Goal: Task Accomplishment & Management: Manage account settings

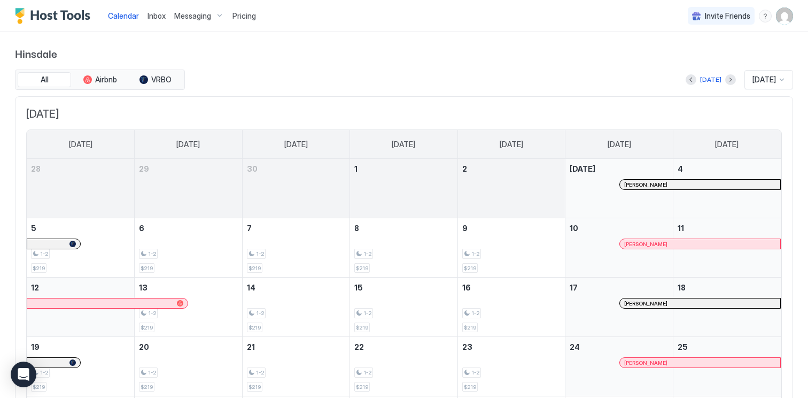
click at [183, 18] on span "Messaging" at bounding box center [192, 16] width 37 height 10
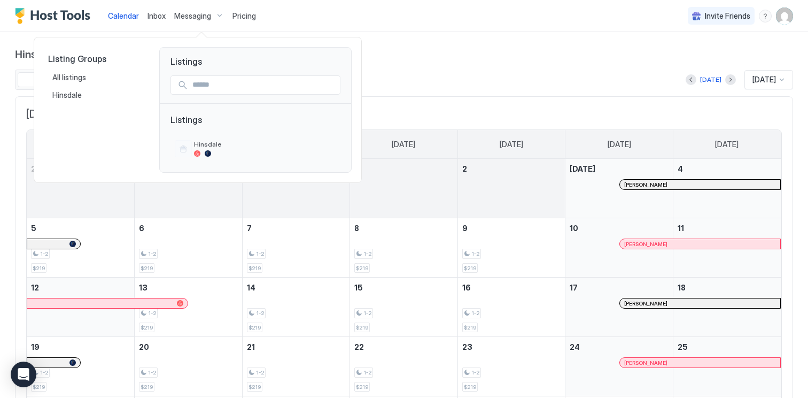
click at [355, 21] on div at bounding box center [404, 199] width 808 height 398
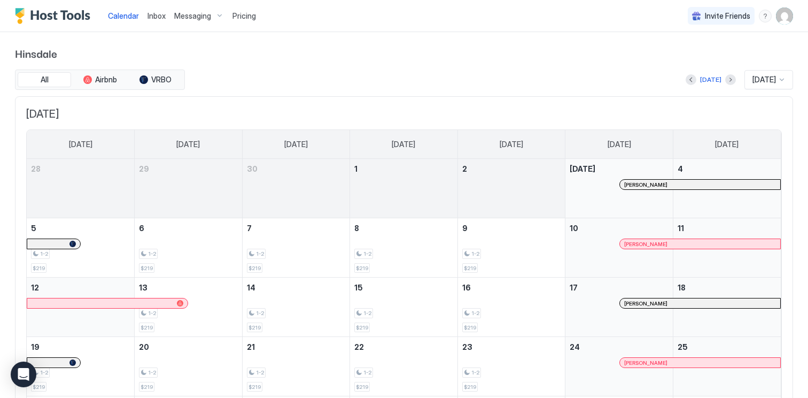
click at [253, 12] on span "Pricing" at bounding box center [245, 16] width 24 height 10
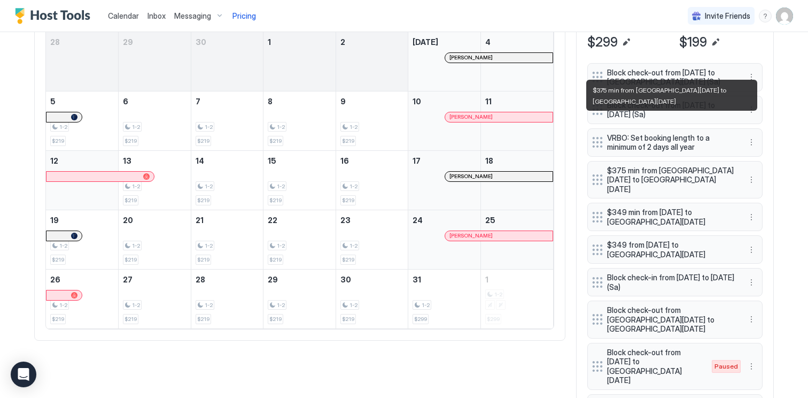
scroll to position [374, 0]
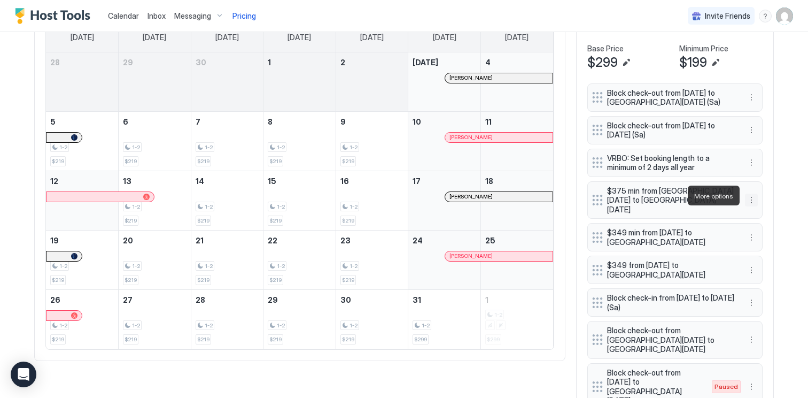
click at [746, 196] on button "More options" at bounding box center [751, 200] width 13 height 13
click at [771, 212] on span "Edit" at bounding box center [768, 210] width 12 height 8
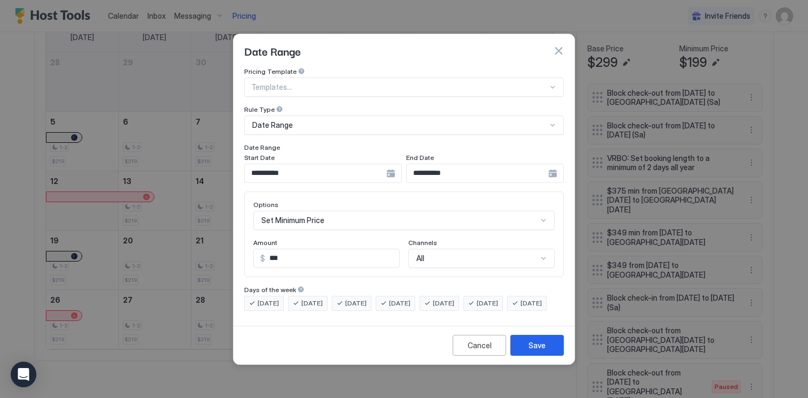
click at [333, 249] on input "***" at bounding box center [332, 258] width 134 height 18
type input "***"
click at [537, 351] on div "Save" at bounding box center [537, 344] width 17 height 11
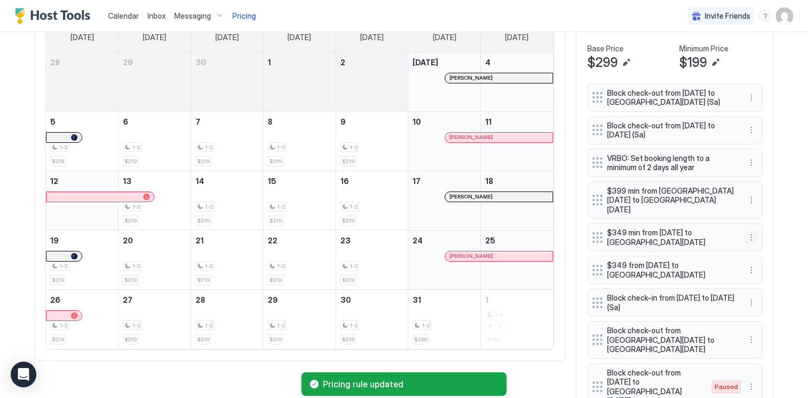
click at [752, 231] on button "More options" at bounding box center [751, 237] width 13 height 13
click at [770, 242] on span "Edit" at bounding box center [768, 243] width 12 height 8
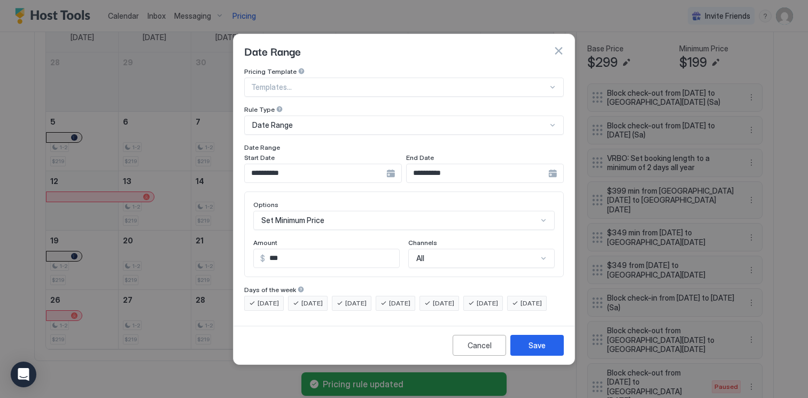
click at [366, 251] on input "***" at bounding box center [332, 258] width 134 height 18
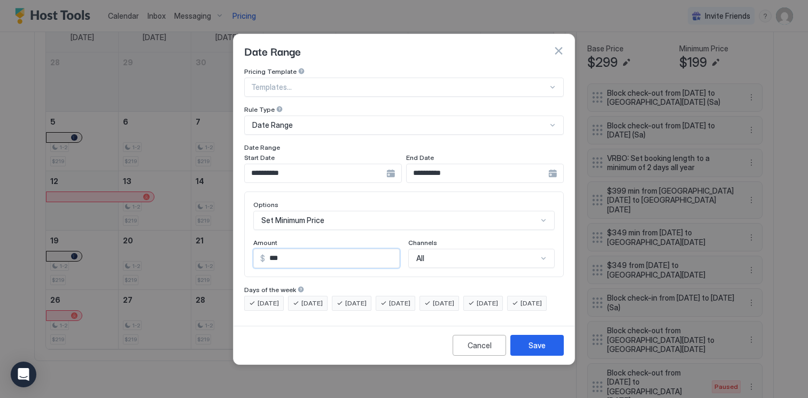
type input "***"
click at [561, 45] on button "button" at bounding box center [558, 50] width 11 height 11
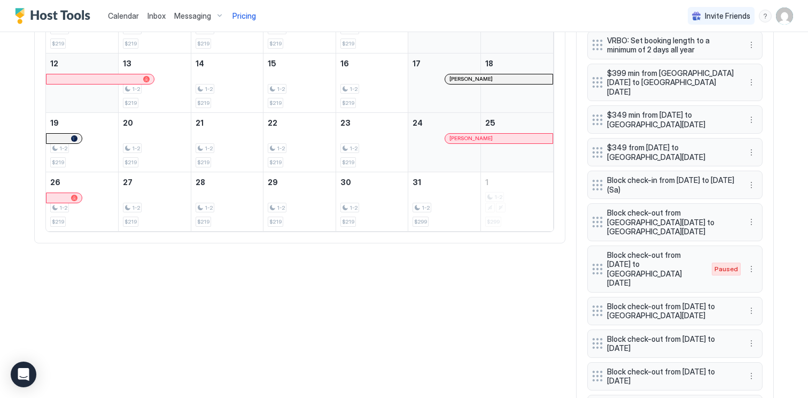
scroll to position [490, 0]
click at [752, 264] on button "More options" at bounding box center [751, 270] width 13 height 13
click at [758, 295] on div "Delete" at bounding box center [766, 295] width 32 height 8
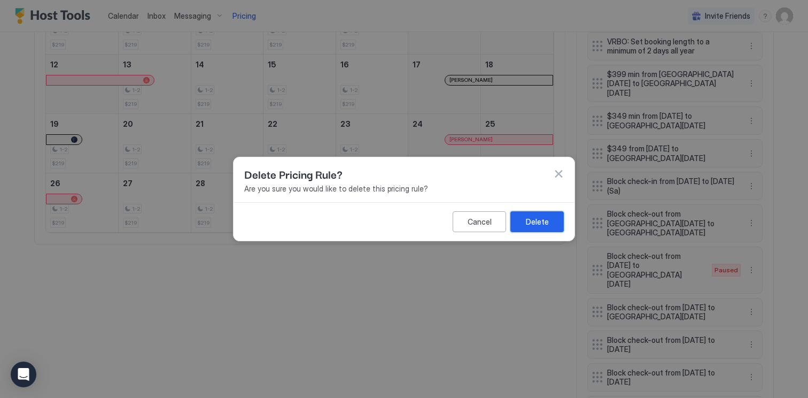
click at [543, 218] on div "Delete" at bounding box center [537, 221] width 23 height 11
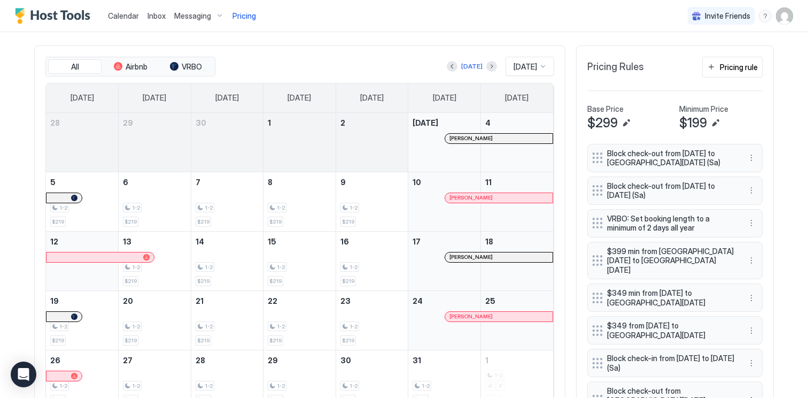
scroll to position [327, 0]
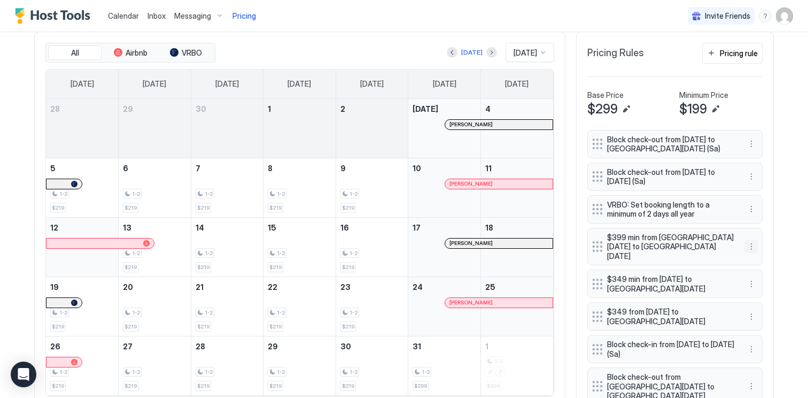
click at [750, 243] on button "More options" at bounding box center [751, 246] width 13 height 13
click at [768, 287] on span "Delete" at bounding box center [772, 291] width 20 height 8
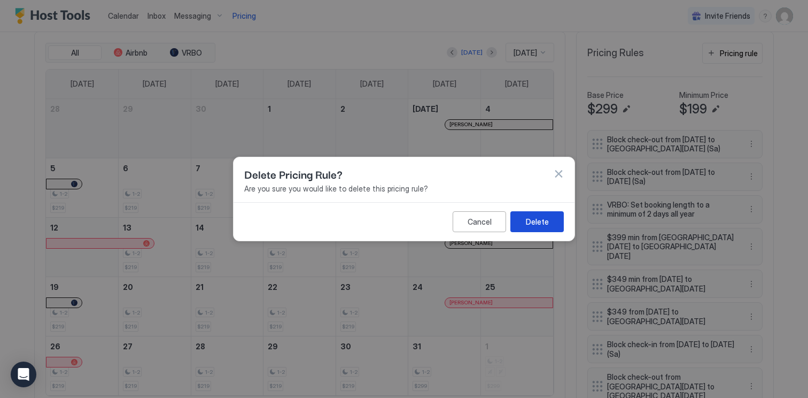
click at [553, 221] on button "Delete" at bounding box center [537, 221] width 53 height 21
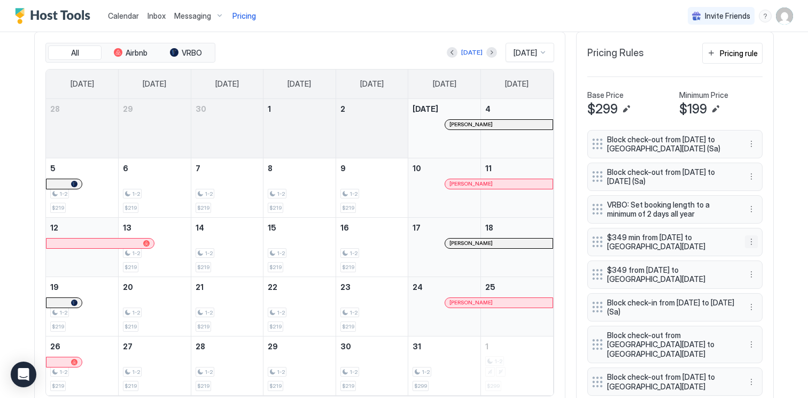
click at [750, 245] on button "More options" at bounding box center [751, 241] width 13 height 13
click at [771, 285] on div "Delete" at bounding box center [766, 290] width 40 height 17
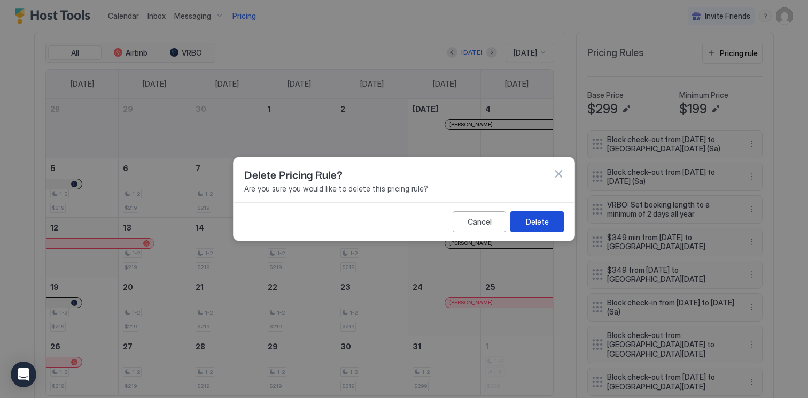
click at [538, 222] on div "Delete" at bounding box center [537, 221] width 23 height 11
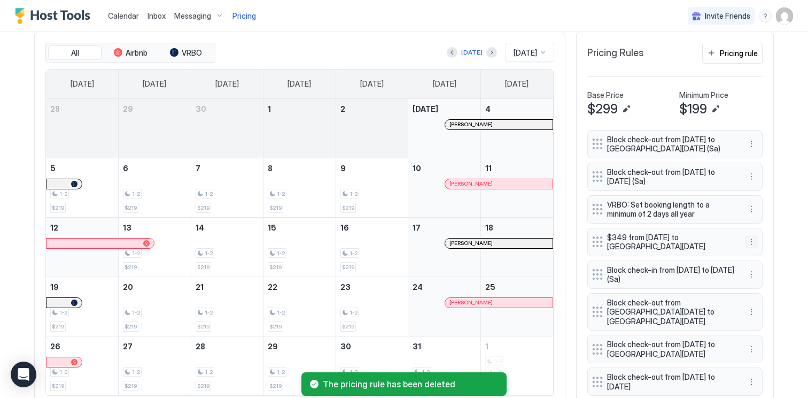
click at [754, 239] on button "More options" at bounding box center [751, 241] width 13 height 13
click at [757, 289] on div "Delete" at bounding box center [766, 291] width 32 height 8
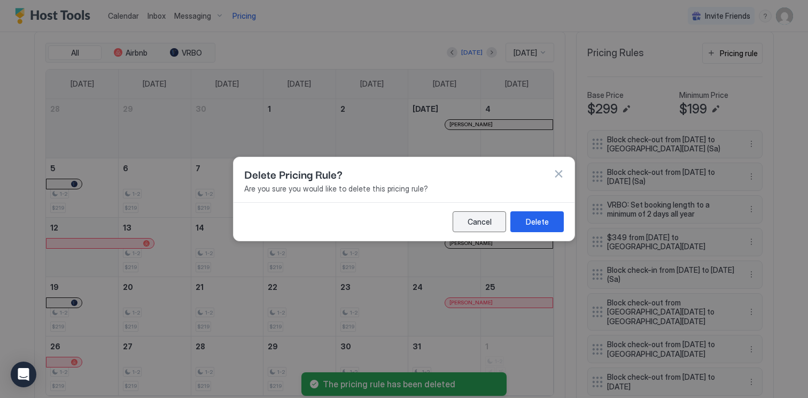
click at [489, 216] on div "Cancel" at bounding box center [480, 221] width 24 height 11
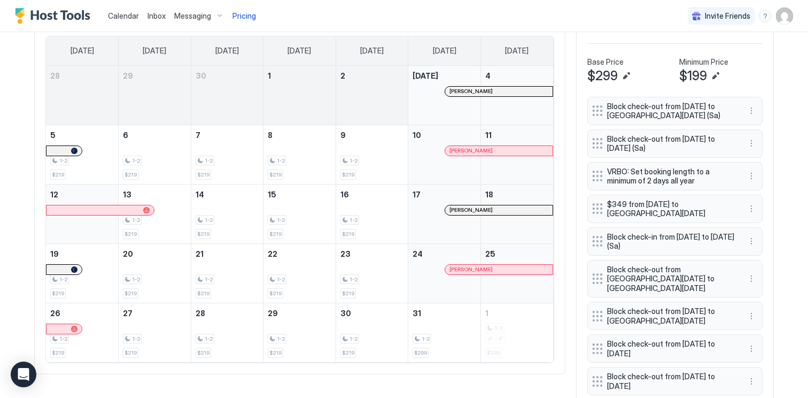
scroll to position [361, 0]
click at [748, 205] on button "More options" at bounding box center [751, 207] width 13 height 13
click at [757, 255] on div "Delete" at bounding box center [766, 256] width 32 height 8
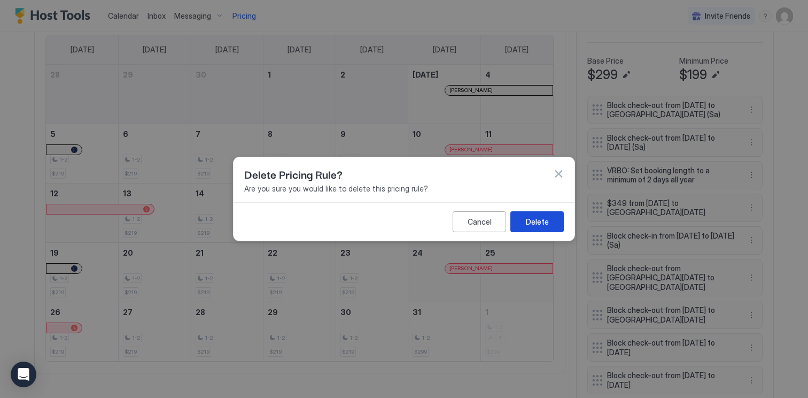
click at [550, 219] on button "Delete" at bounding box center [537, 221] width 53 height 21
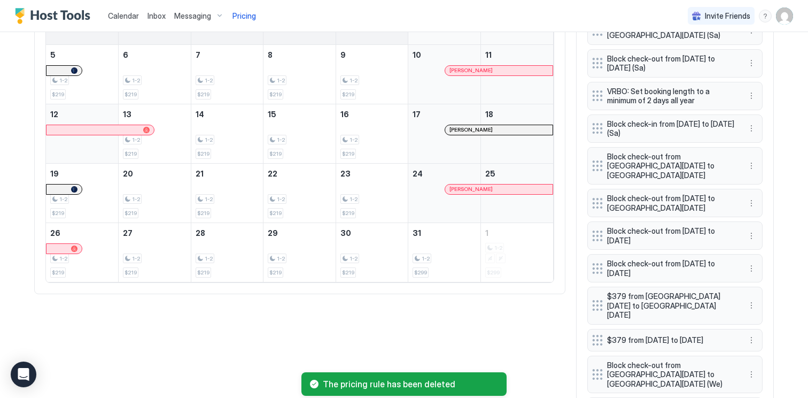
scroll to position [442, 0]
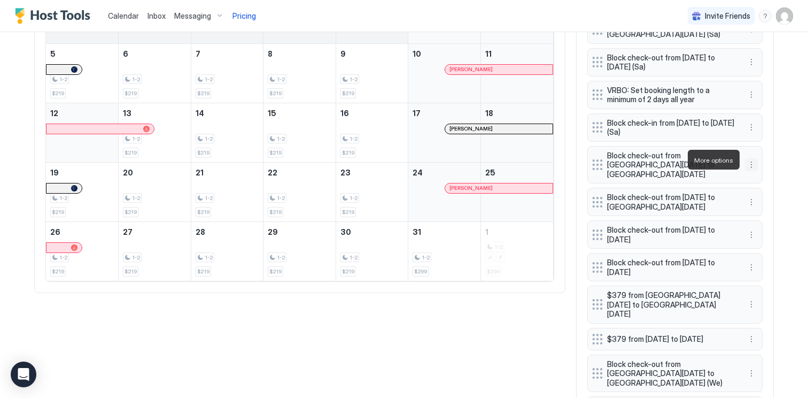
click at [751, 158] on button "More options" at bounding box center [751, 164] width 13 height 13
click at [765, 210] on span "Delete" at bounding box center [772, 209] width 20 height 8
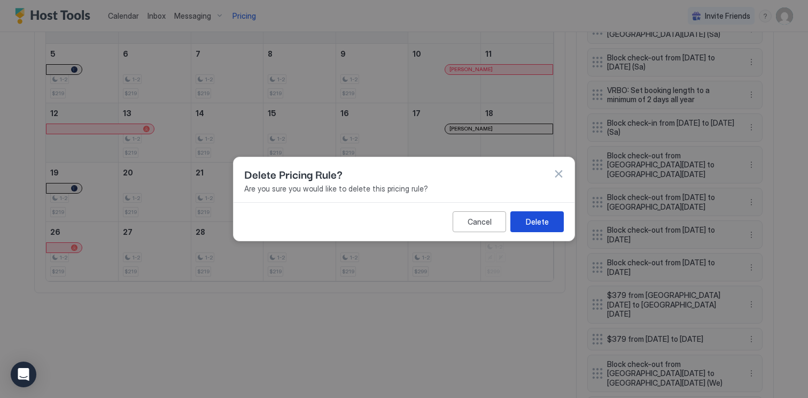
click at [546, 222] on div "Delete" at bounding box center [537, 221] width 23 height 11
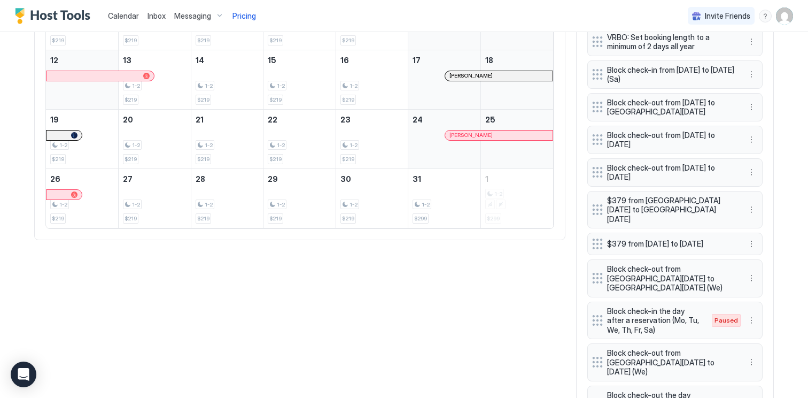
scroll to position [496, 0]
click at [751, 206] on button "More options" at bounding box center [751, 208] width 13 height 13
click at [762, 253] on span "Delete" at bounding box center [772, 253] width 20 height 8
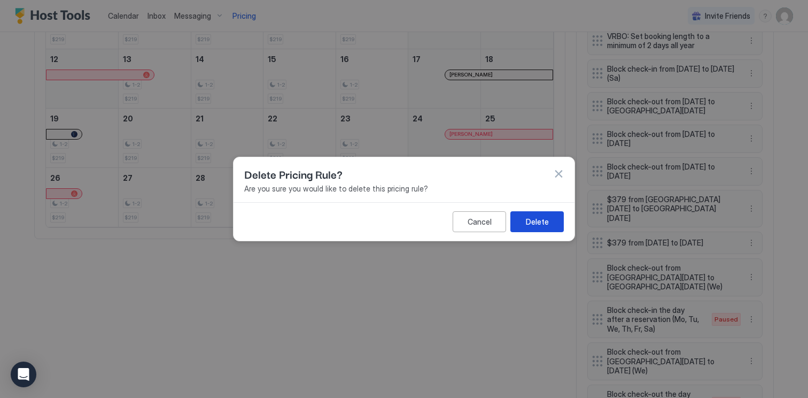
click at [555, 223] on button "Delete" at bounding box center [537, 221] width 53 height 21
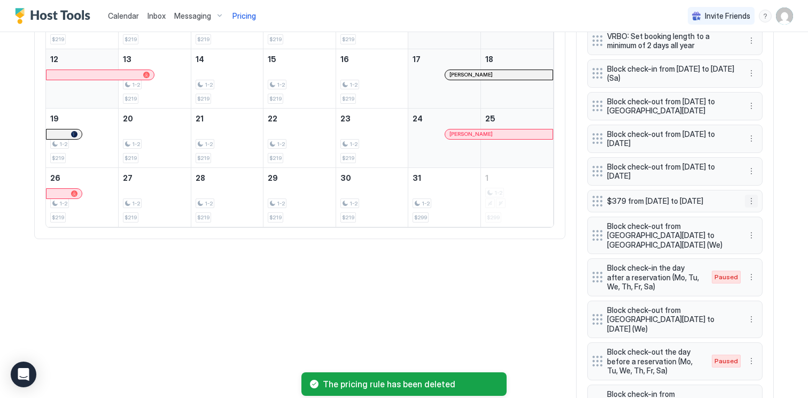
click at [753, 206] on button "More options" at bounding box center [751, 201] width 13 height 13
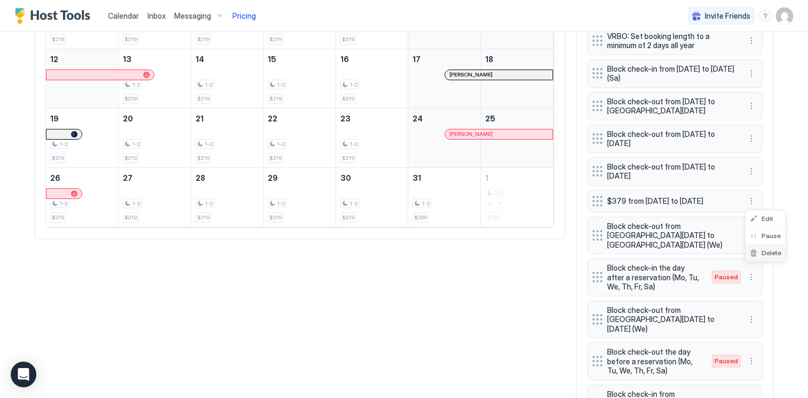
click at [762, 249] on span "Delete" at bounding box center [772, 253] width 20 height 8
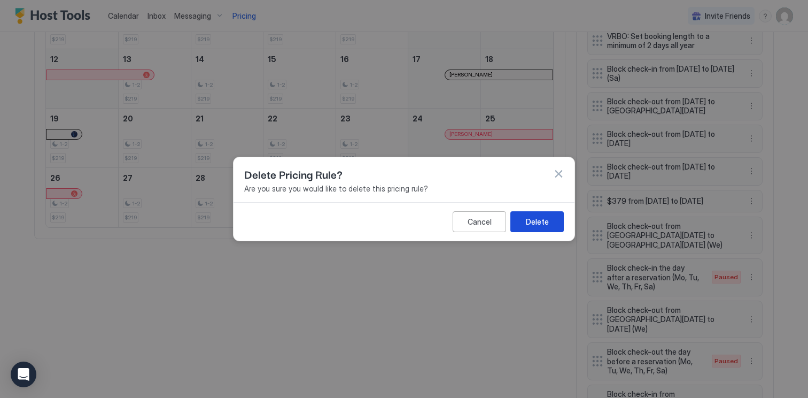
click at [527, 221] on div "Delete" at bounding box center [537, 221] width 23 height 11
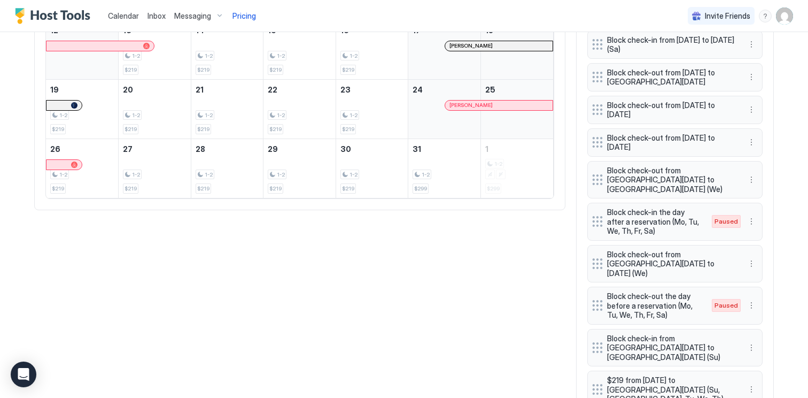
scroll to position [529, 0]
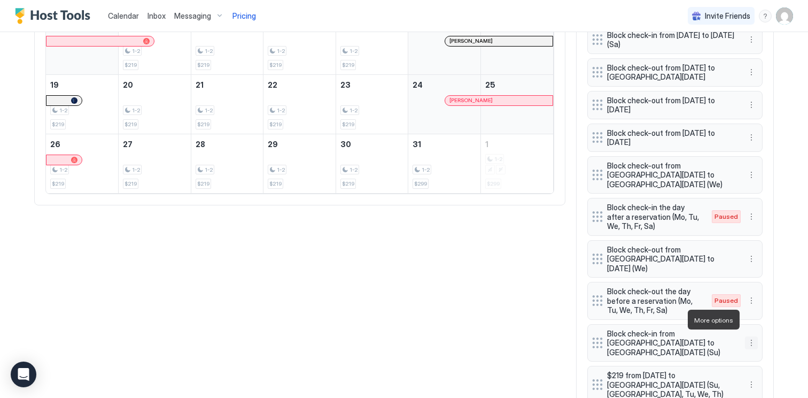
click at [753, 336] on button "More options" at bounding box center [751, 342] width 13 height 13
click at [764, 372] on span "Delete" at bounding box center [772, 369] width 20 height 8
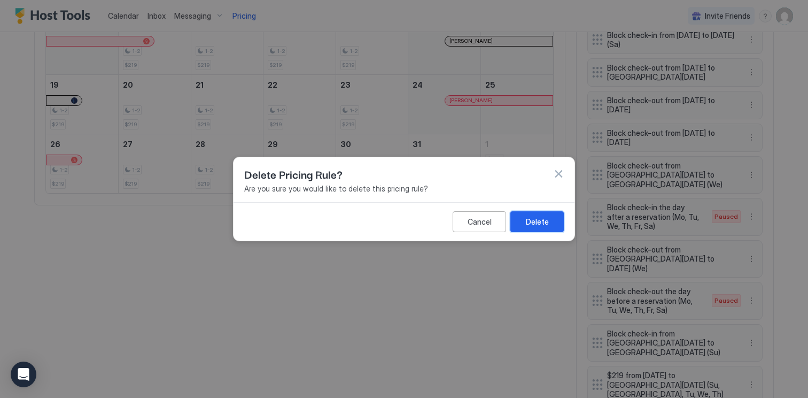
click at [555, 222] on button "Delete" at bounding box center [537, 221] width 53 height 21
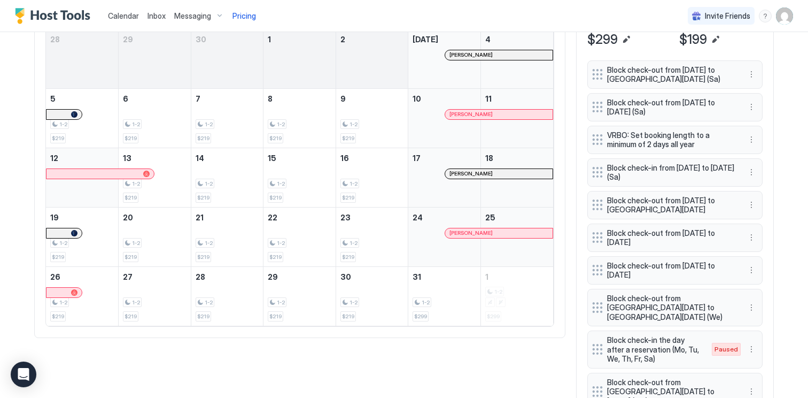
scroll to position [395, 0]
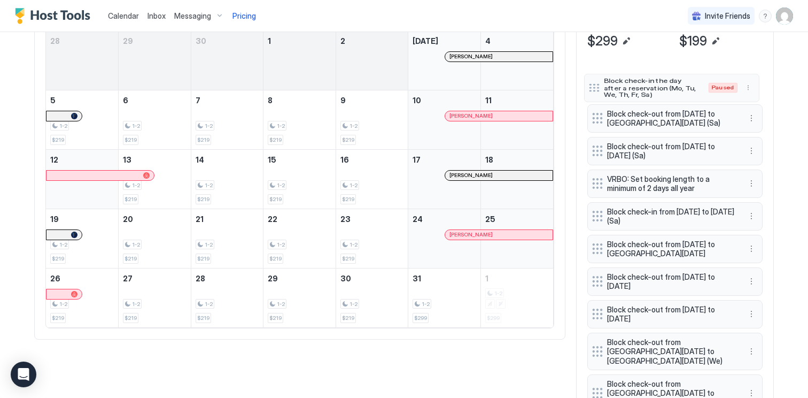
drag, startPoint x: 595, startPoint y: 341, endPoint x: 592, endPoint y: 82, distance: 258.8
click at [592, 84] on div at bounding box center [594, 88] width 11 height 8
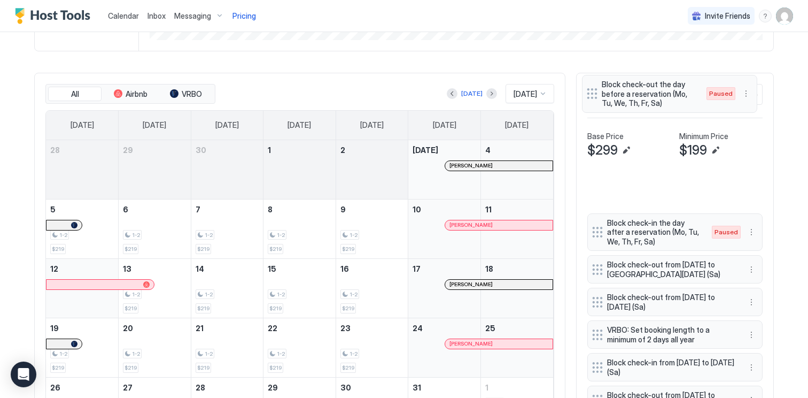
scroll to position [286, 0]
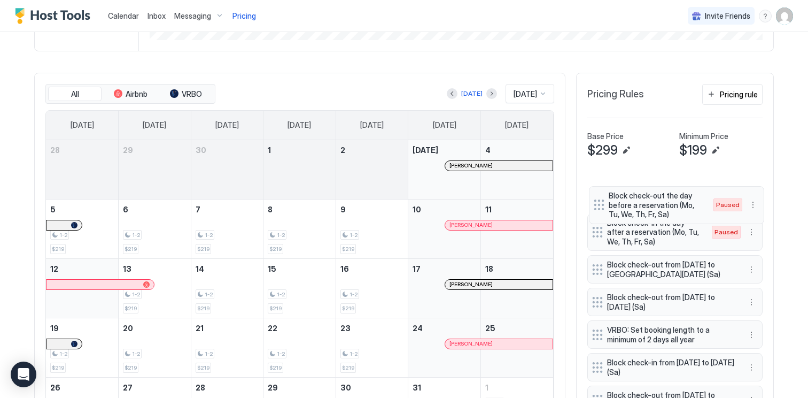
drag, startPoint x: 595, startPoint y: 296, endPoint x: 597, endPoint y: 186, distance: 109.6
click at [597, 199] on div at bounding box center [599, 204] width 11 height 11
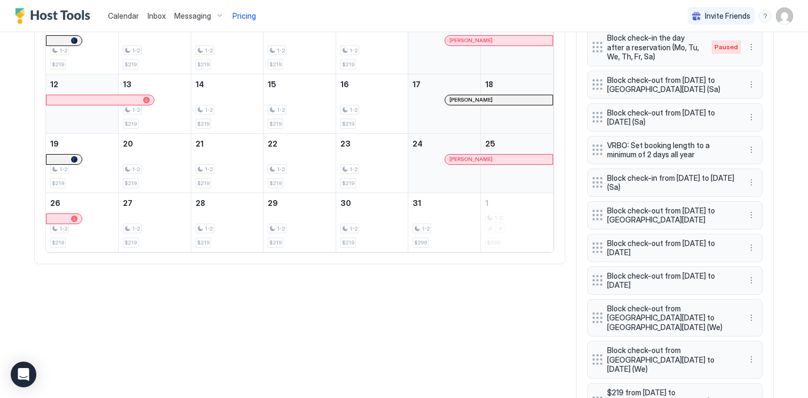
scroll to position [469, 0]
click at [750, 86] on button "More options" at bounding box center [751, 85] width 13 height 13
click at [772, 135] on span "Delete" at bounding box center [772, 135] width 20 height 8
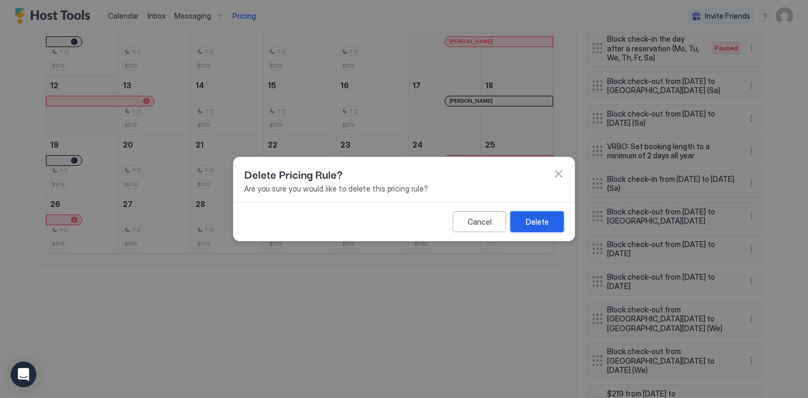
click at [553, 222] on button "Delete" at bounding box center [537, 221] width 53 height 21
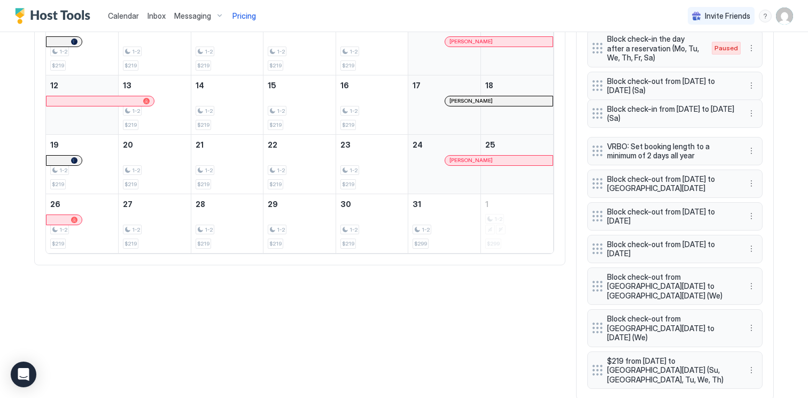
drag, startPoint x: 597, startPoint y: 150, endPoint x: 597, endPoint y: 113, distance: 37.4
click at [597, 113] on div at bounding box center [597, 113] width 11 height 11
click at [752, 184] on button "More options" at bounding box center [751, 183] width 13 height 13
click at [760, 236] on div "Delete" at bounding box center [766, 233] width 32 height 8
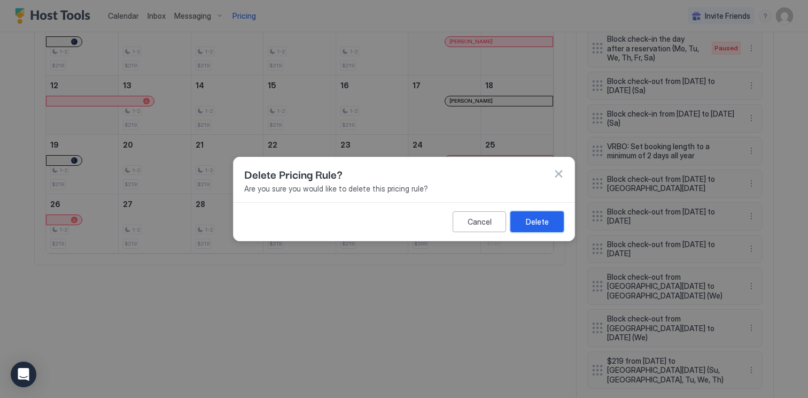
click at [536, 226] on div "Delete" at bounding box center [537, 221] width 23 height 11
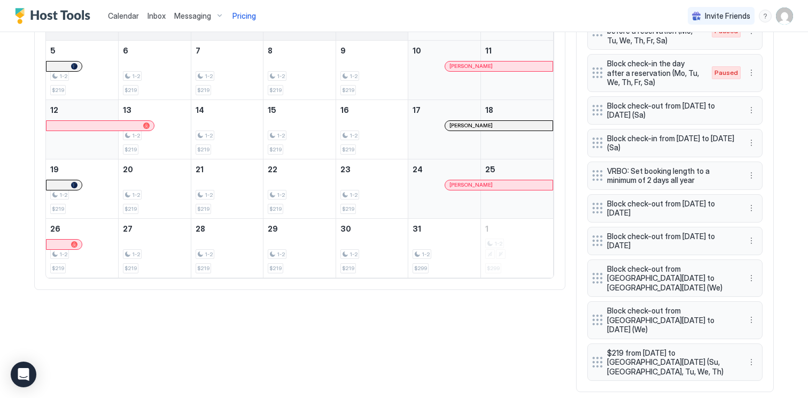
scroll to position [450, 0]
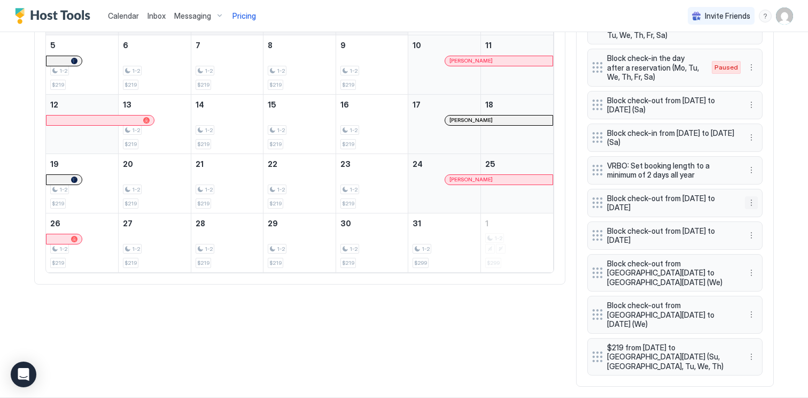
click at [750, 206] on button "More options" at bounding box center [751, 202] width 13 height 13
click at [774, 192] on div at bounding box center [404, 199] width 808 height 398
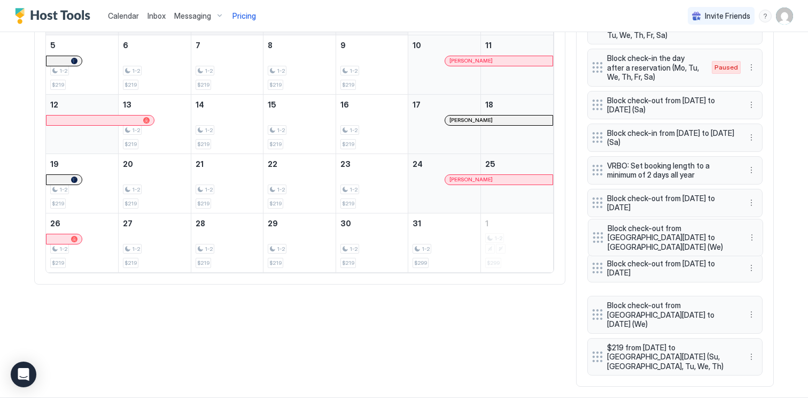
drag, startPoint x: 596, startPoint y: 268, endPoint x: 596, endPoint y: 233, distance: 35.8
click at [596, 233] on div at bounding box center [598, 237] width 11 height 11
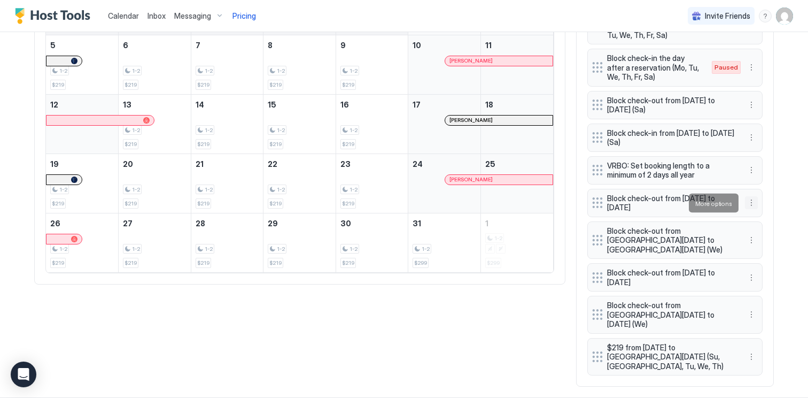
click at [752, 200] on button "More options" at bounding box center [751, 202] width 13 height 13
click at [775, 218] on div "Edit" at bounding box center [766, 218] width 40 height 17
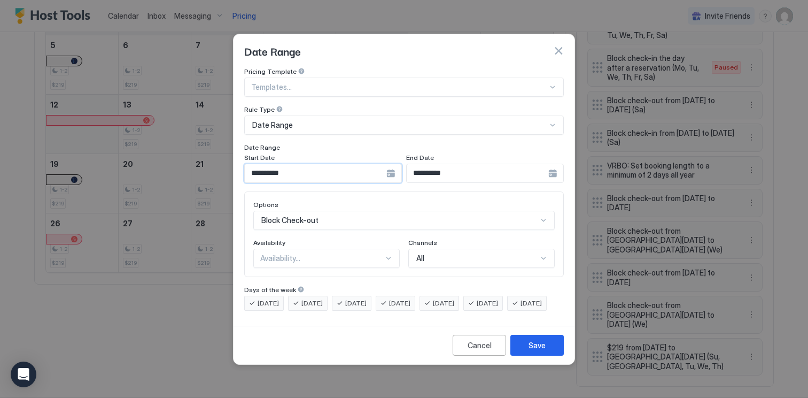
click at [338, 164] on input "**********" at bounding box center [316, 173] width 142 height 18
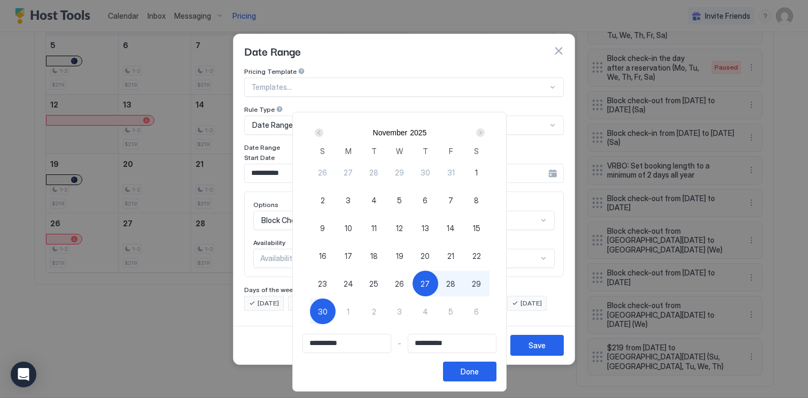
click at [404, 281] on span "26" at bounding box center [399, 283] width 9 height 11
type input "**********"
click at [479, 369] on div "Done" at bounding box center [470, 371] width 18 height 11
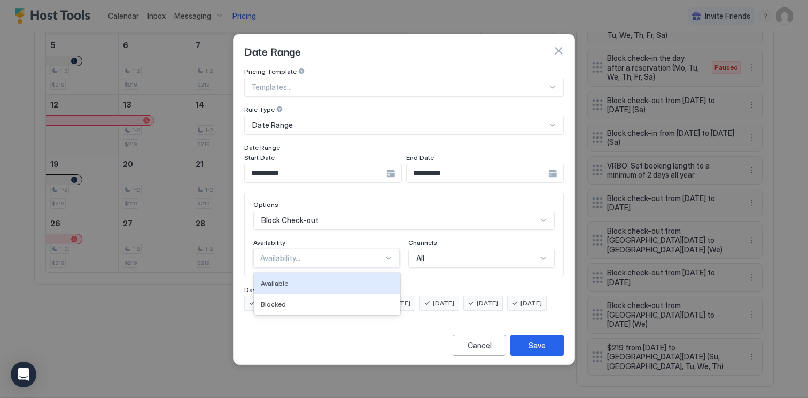
click at [342, 253] on div "Availability..." at bounding box center [321, 258] width 123 height 10
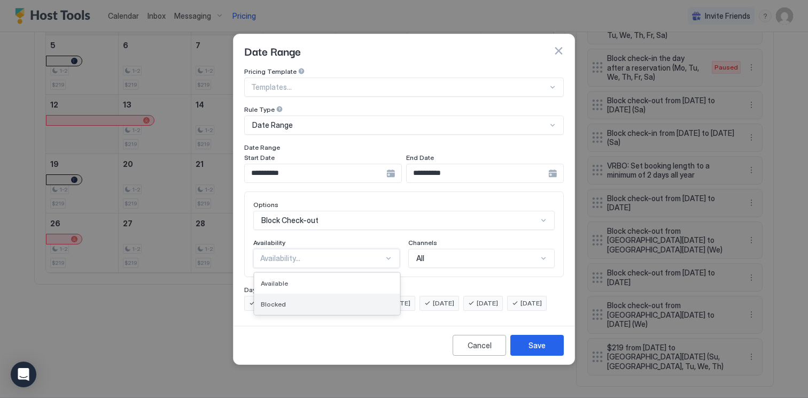
click at [341, 294] on div "Blocked" at bounding box center [326, 304] width 145 height 21
click at [545, 351] on div "Save" at bounding box center [537, 344] width 17 height 11
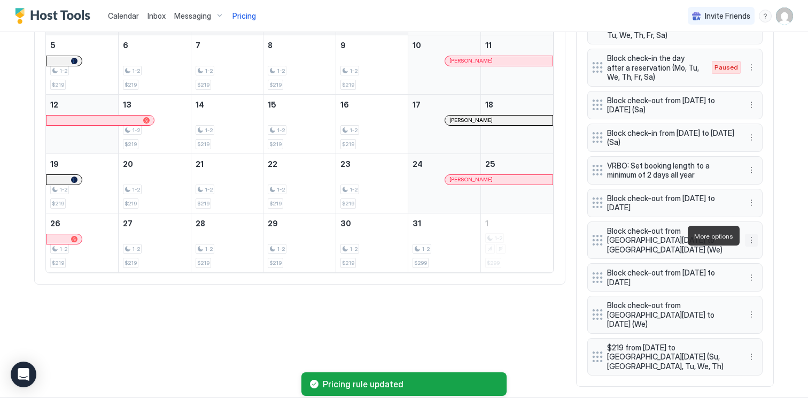
click at [755, 236] on button "More options" at bounding box center [751, 240] width 13 height 13
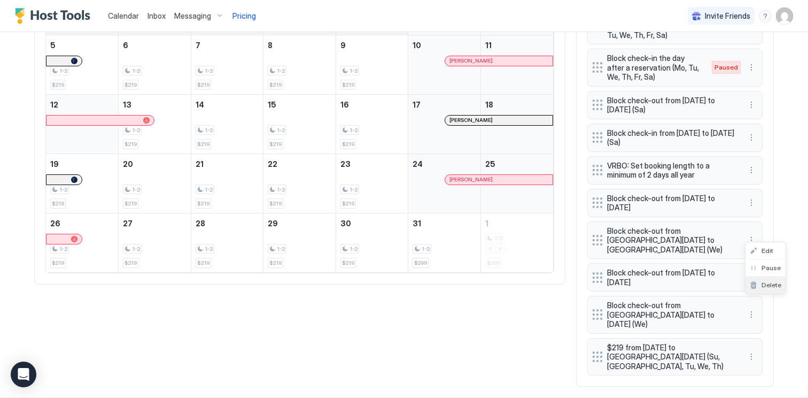
click at [762, 282] on span "Delete" at bounding box center [772, 285] width 20 height 8
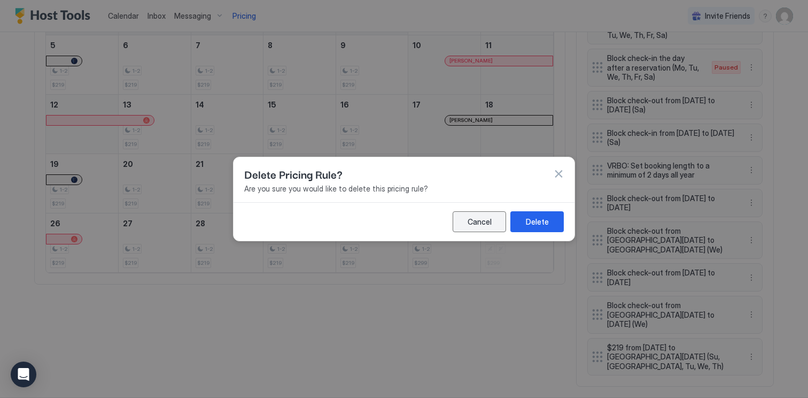
click at [484, 223] on div "Cancel" at bounding box center [480, 221] width 24 height 11
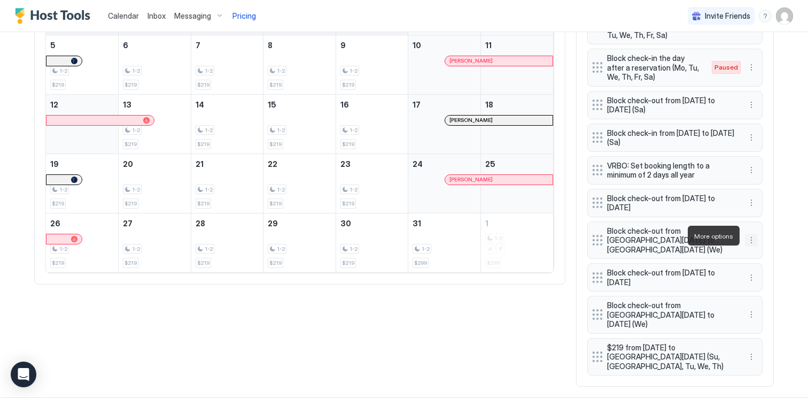
click at [749, 235] on button "More options" at bounding box center [751, 240] width 13 height 13
click at [766, 281] on span "Delete" at bounding box center [772, 285] width 20 height 8
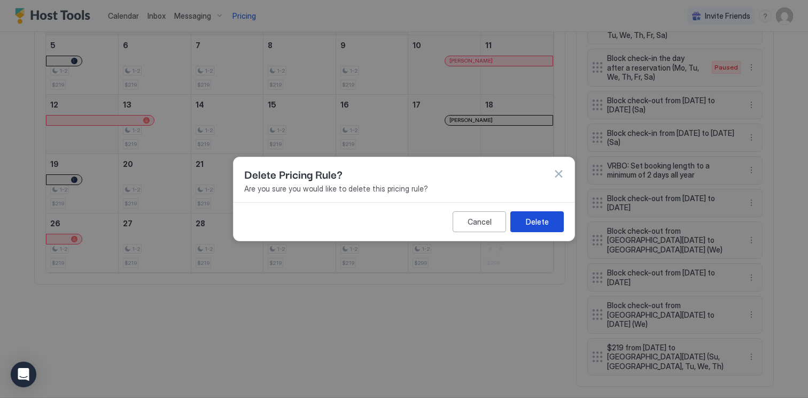
click at [555, 216] on button "Delete" at bounding box center [537, 221] width 53 height 21
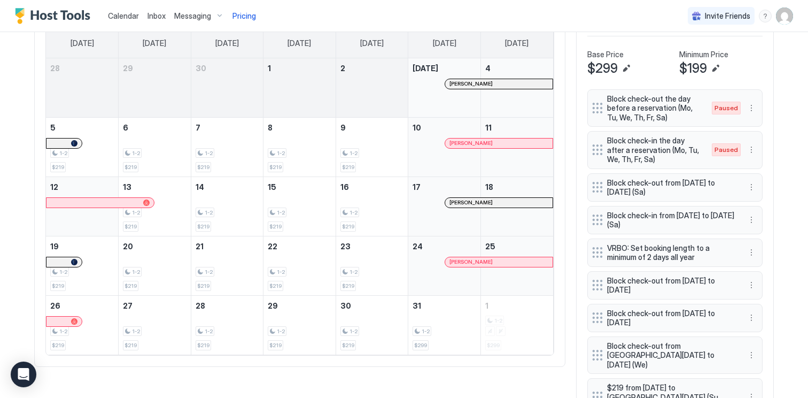
scroll to position [418, 0]
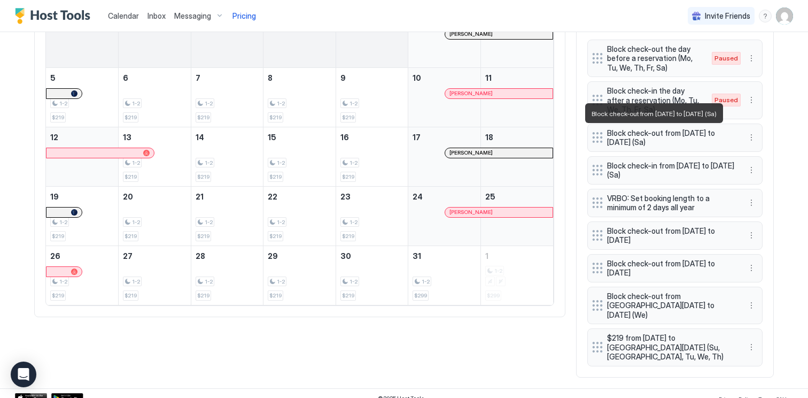
click at [715, 143] on span "Block check-out from [DATE] to [DATE] (Sa)" at bounding box center [670, 137] width 127 height 19
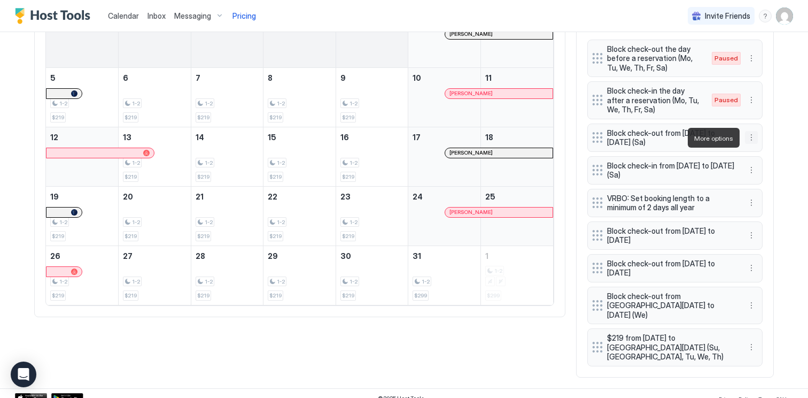
click at [754, 141] on button "More options" at bounding box center [751, 137] width 13 height 13
click at [761, 157] on div "Edit" at bounding box center [766, 152] width 40 height 17
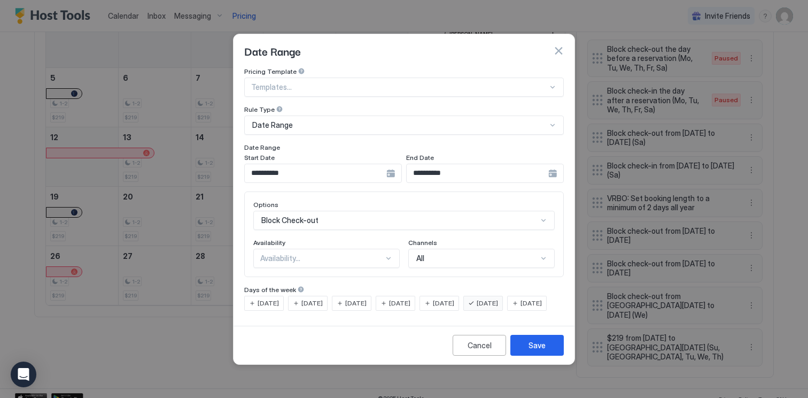
click at [268, 164] on input "**********" at bounding box center [316, 173] width 142 height 18
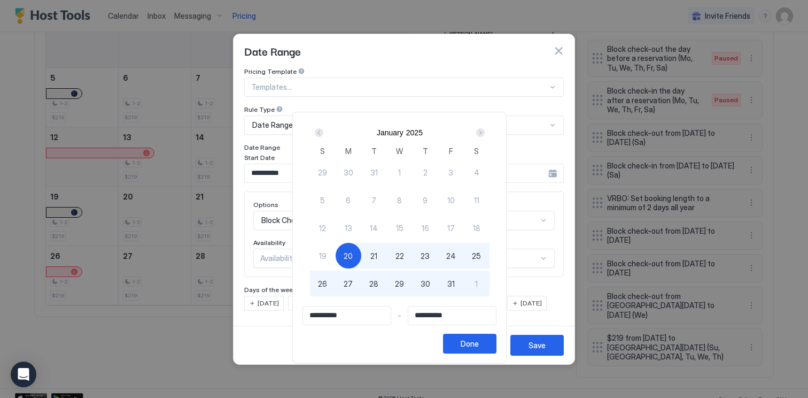
click at [485, 133] on div "Next" at bounding box center [480, 132] width 9 height 9
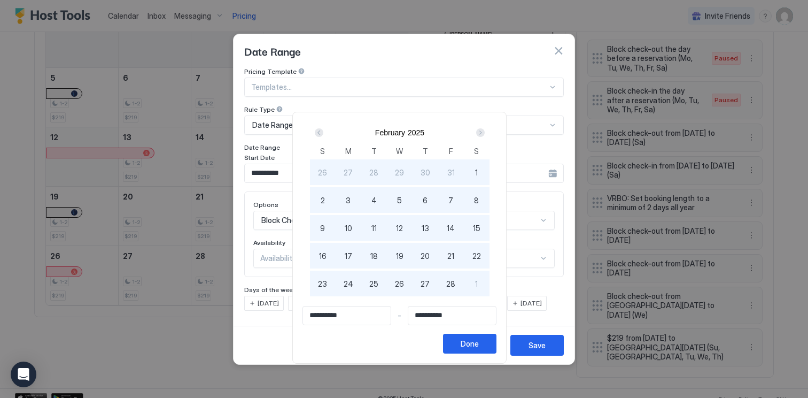
click at [485, 133] on div "Next" at bounding box center [480, 132] width 9 height 9
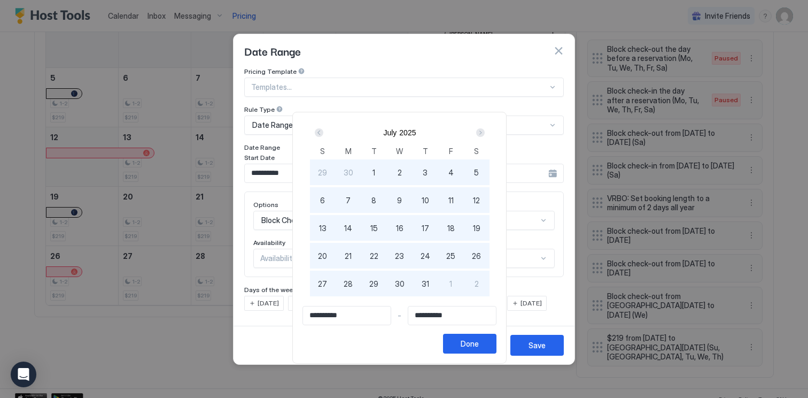
click at [325, 315] on input "**********" at bounding box center [347, 315] width 88 height 18
click at [358, 313] on input "**********" at bounding box center [347, 315] width 88 height 18
drag, startPoint x: 358, startPoint y: 313, endPoint x: 272, endPoint y: 313, distance: 86.1
click at [272, 313] on div "**********" at bounding box center [404, 199] width 808 height 398
click at [515, 64] on div at bounding box center [404, 199] width 808 height 398
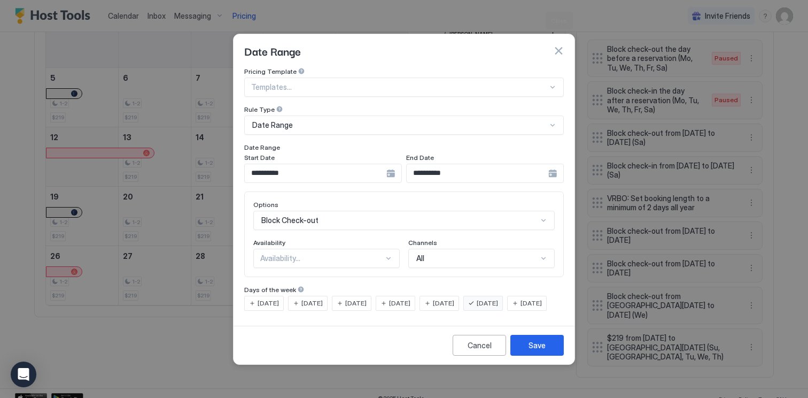
click at [557, 45] on button "button" at bounding box center [558, 50] width 11 height 11
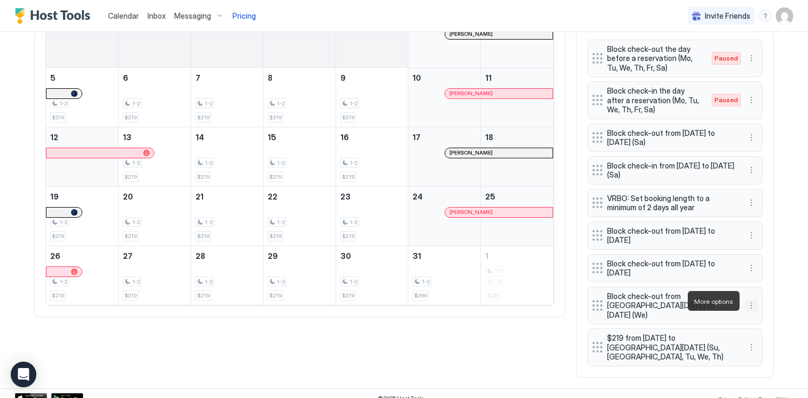
click at [750, 300] on button "More options" at bounding box center [751, 305] width 13 height 13
click at [774, 311] on div "Edit" at bounding box center [766, 315] width 40 height 17
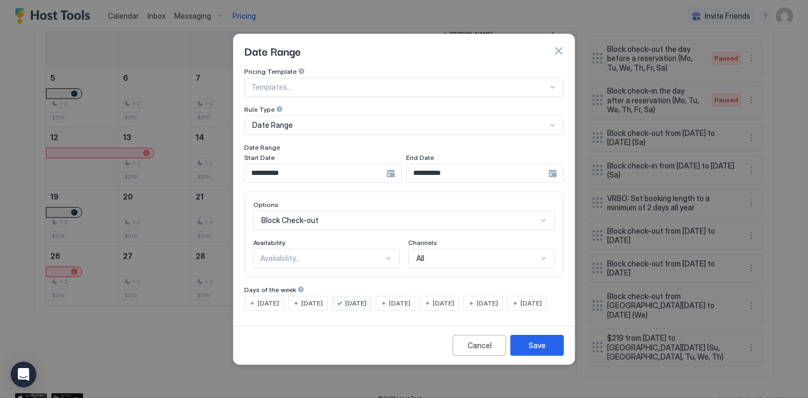
click at [392, 164] on div "**********" at bounding box center [323, 173] width 158 height 19
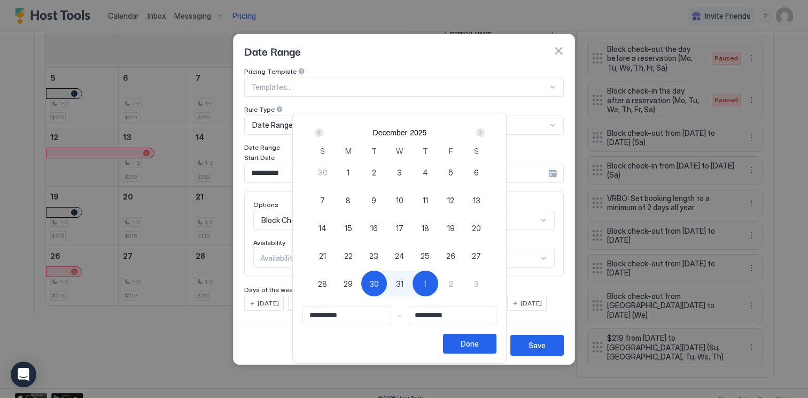
click at [404, 282] on span "31" at bounding box center [399, 283] width 7 height 11
type input "**********"
click at [491, 342] on button "Done" at bounding box center [469, 344] width 53 height 20
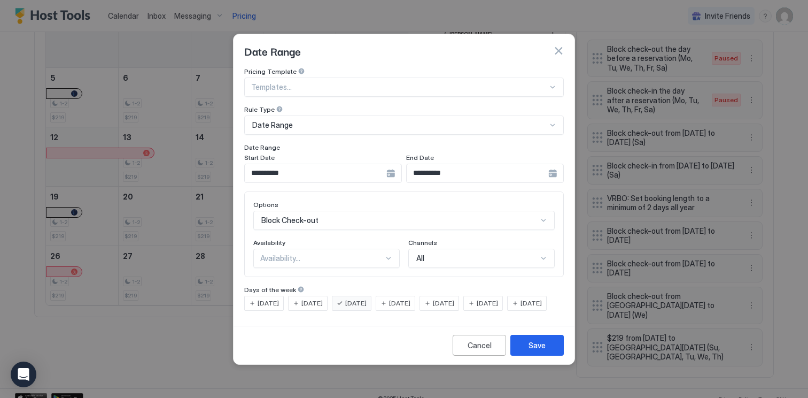
click at [359, 253] on div "Availability..." at bounding box center [321, 258] width 123 height 10
click at [356, 300] on div "Blocked" at bounding box center [327, 304] width 133 height 8
click at [542, 351] on div "Save" at bounding box center [537, 344] width 17 height 11
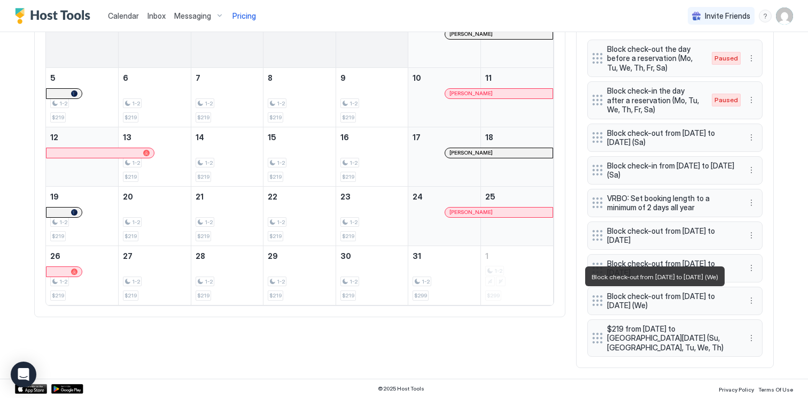
click at [718, 302] on span "Block check-out from [DATE] to [DATE] (We)" at bounding box center [670, 300] width 127 height 19
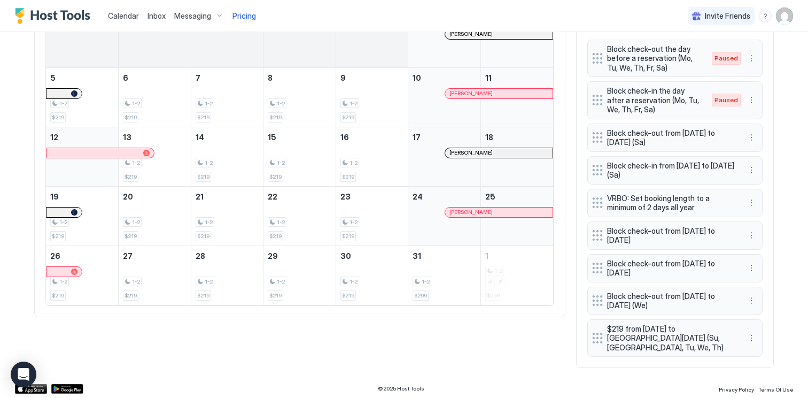
click at [724, 270] on span "Block check-out from [DATE] to [DATE]" at bounding box center [670, 268] width 127 height 19
click at [751, 268] on button "More options" at bounding box center [751, 267] width 13 height 13
click at [776, 284] on div "Edit" at bounding box center [766, 283] width 40 height 17
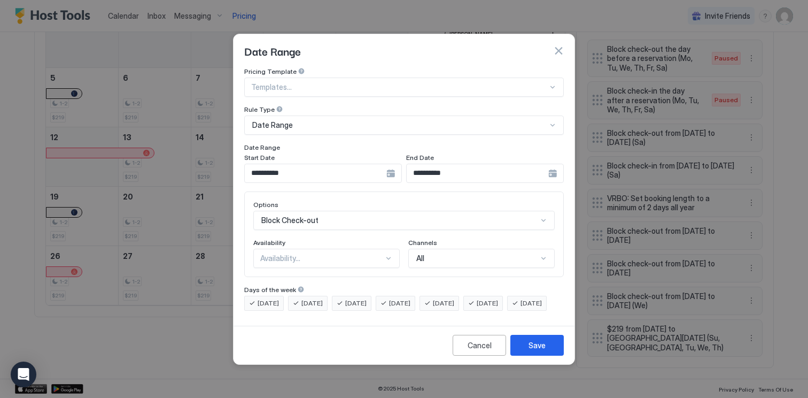
click at [329, 253] on div "Availability..." at bounding box center [321, 258] width 123 height 10
click at [333, 294] on div "Blocked" at bounding box center [326, 304] width 145 height 21
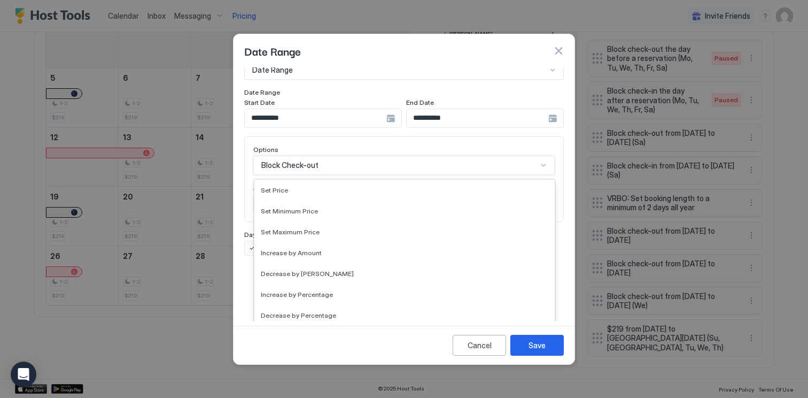
scroll to position [194, 0]
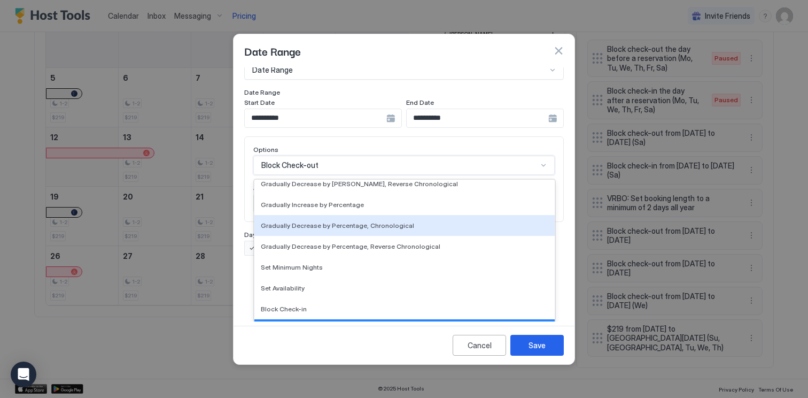
click at [344, 175] on div "Gradually Decrease by Percentage, Chronological, 12 of 17. 17 results available…" at bounding box center [404, 165] width 302 height 19
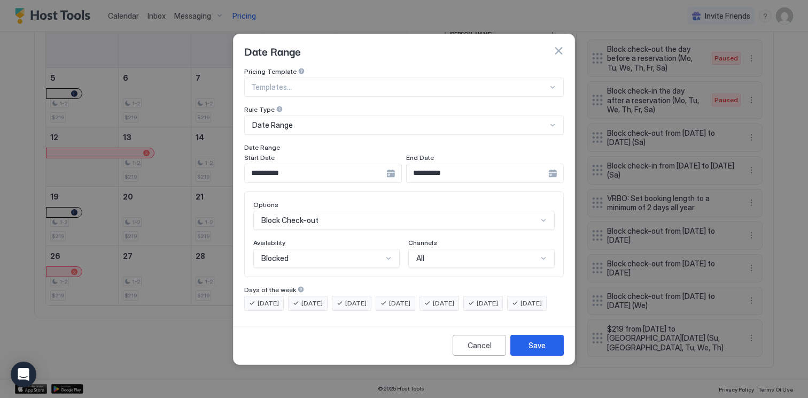
scroll to position [0, 0]
click at [237, 354] on div "Cancel Save" at bounding box center [404, 345] width 341 height 38
click at [331, 164] on input "**********" at bounding box center [316, 173] width 142 height 18
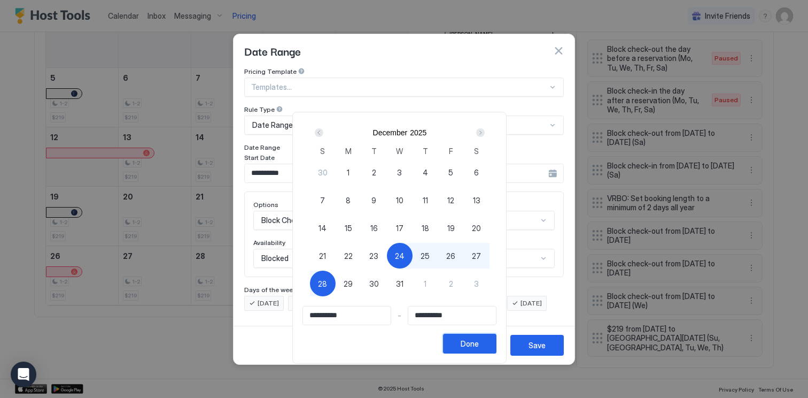
click at [479, 345] on div "Done" at bounding box center [470, 343] width 18 height 11
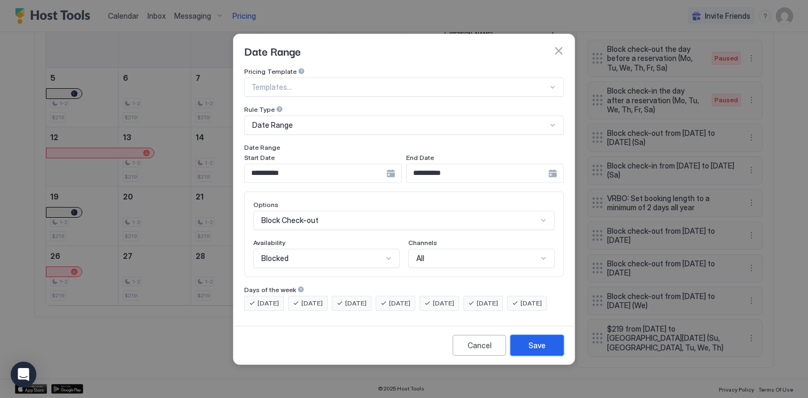
click at [540, 351] on div "Save" at bounding box center [537, 344] width 17 height 11
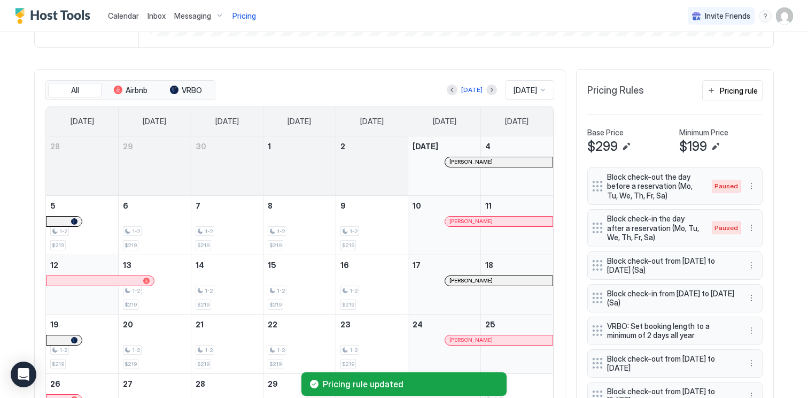
scroll to position [286, 0]
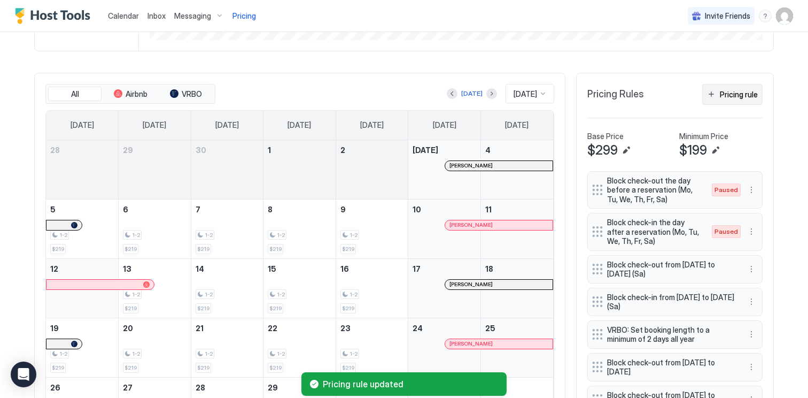
click at [741, 98] on div "Pricing rule" at bounding box center [739, 94] width 38 height 11
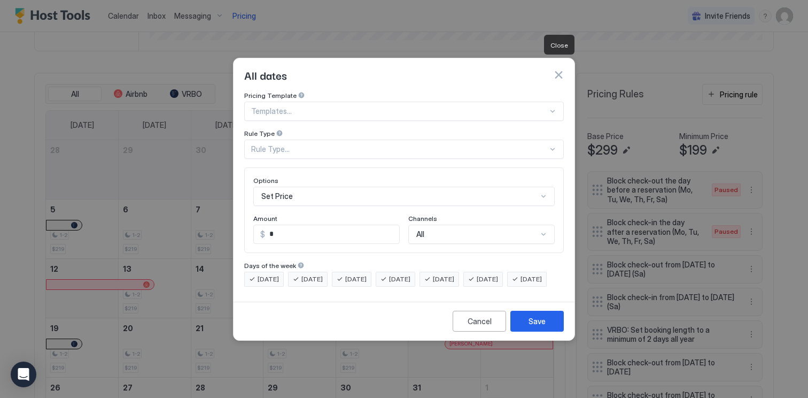
click at [561, 69] on button "button" at bounding box center [558, 74] width 11 height 11
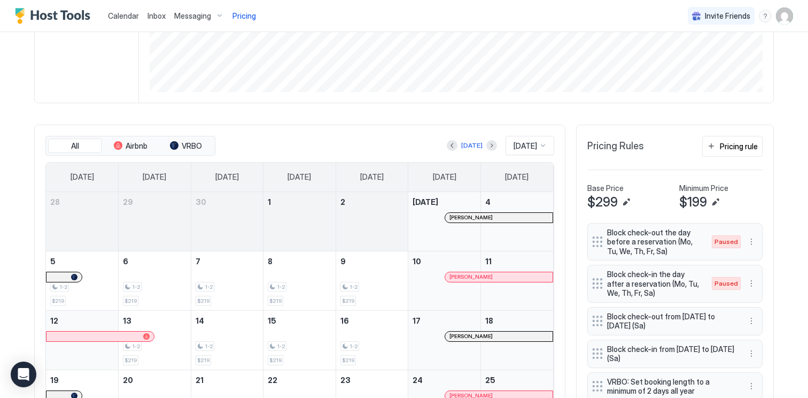
scroll to position [214, 0]
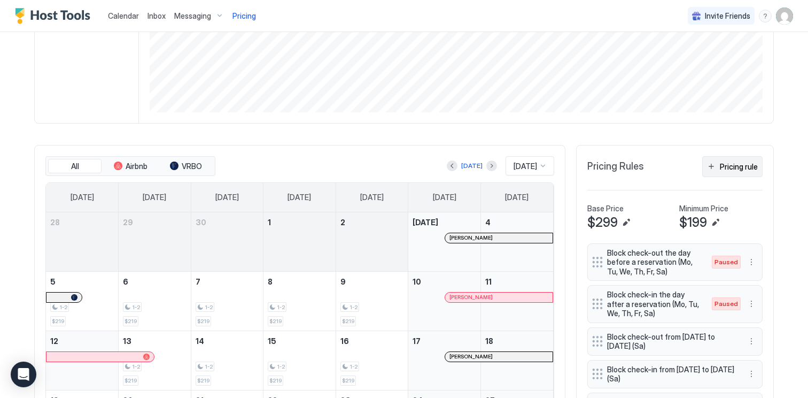
click at [736, 165] on div "Pricing rule" at bounding box center [739, 166] width 38 height 11
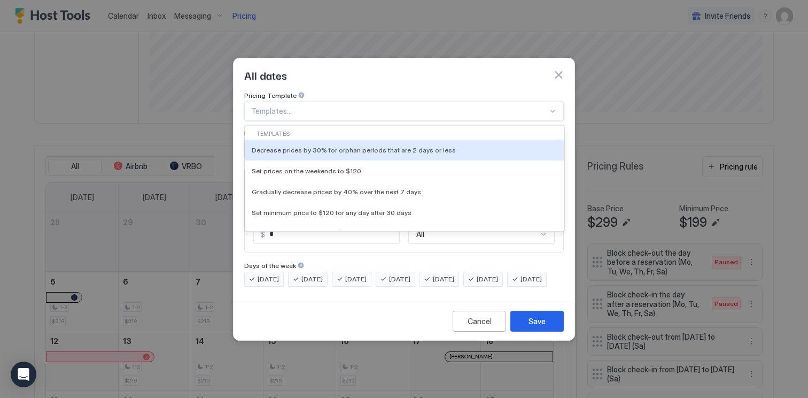
click at [353, 106] on div at bounding box center [399, 111] width 297 height 10
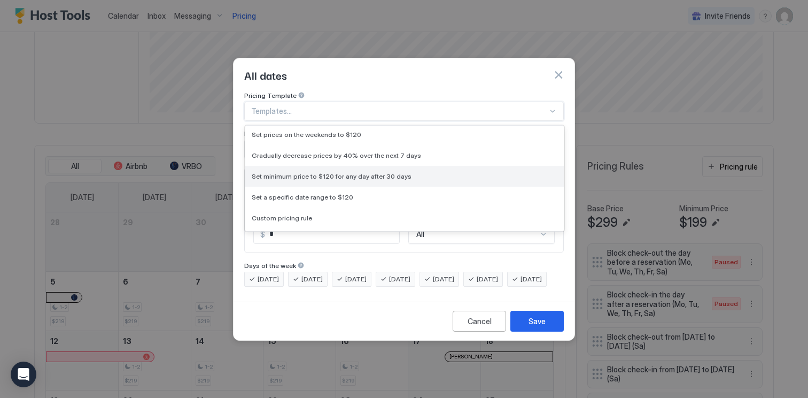
scroll to position [45, 0]
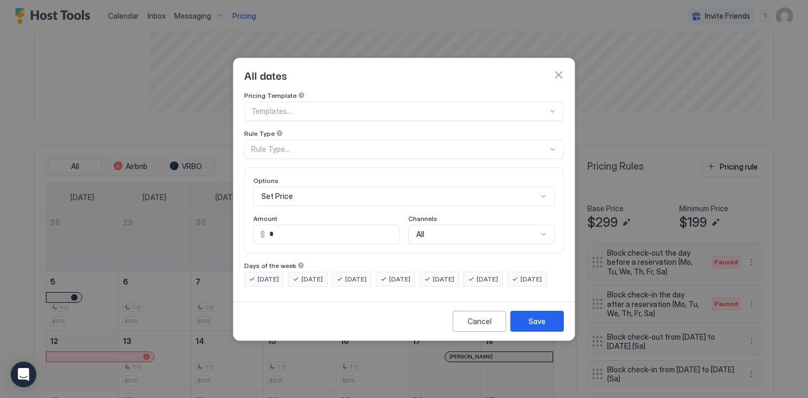
click at [327, 337] on div "Cancel Save" at bounding box center [404, 321] width 341 height 38
click at [318, 129] on div "Rule Type" at bounding box center [404, 134] width 320 height 10
click at [318, 140] on div "Rule Type..." at bounding box center [404, 149] width 320 height 19
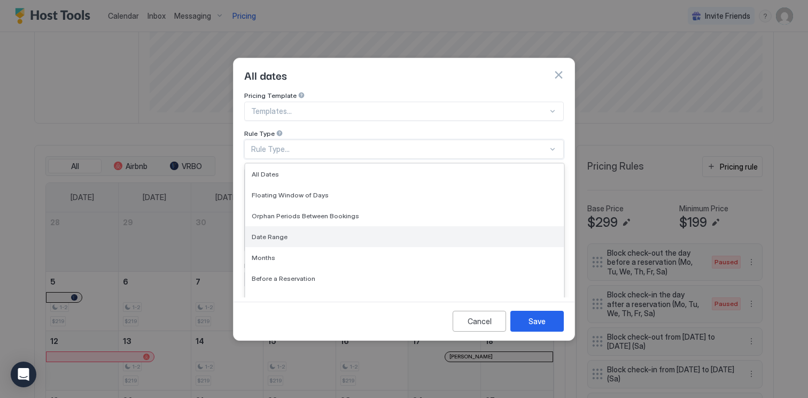
click at [353, 233] on div "Date Range" at bounding box center [405, 237] width 306 height 8
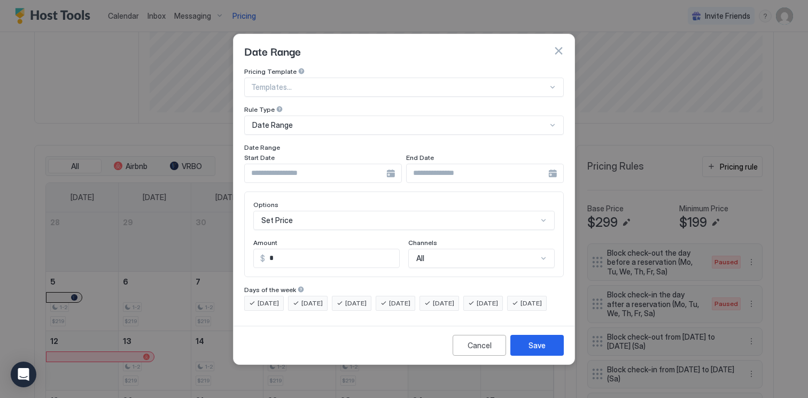
click at [389, 164] on div at bounding box center [323, 173] width 158 height 19
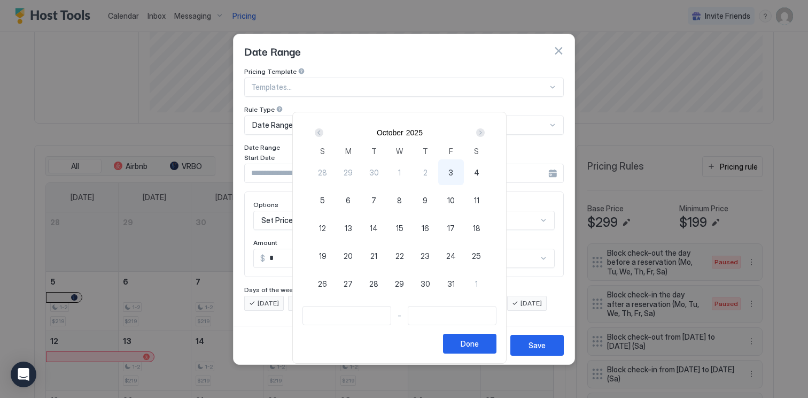
click at [451, 175] on div "3" at bounding box center [451, 172] width 26 height 26
type input "**********"
click at [485, 127] on div "Next" at bounding box center [480, 132] width 13 height 13
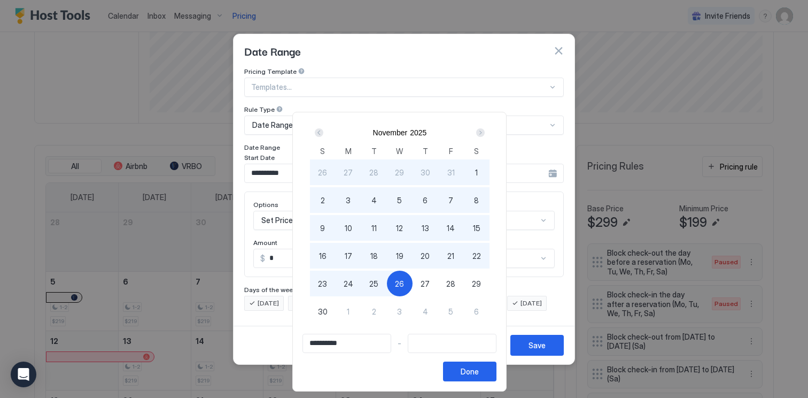
type input "**********"
click at [428, 285] on span "27" at bounding box center [425, 283] width 9 height 11
type input "**********"
click at [327, 310] on span "30" at bounding box center [323, 311] width 10 height 11
type input "**********"
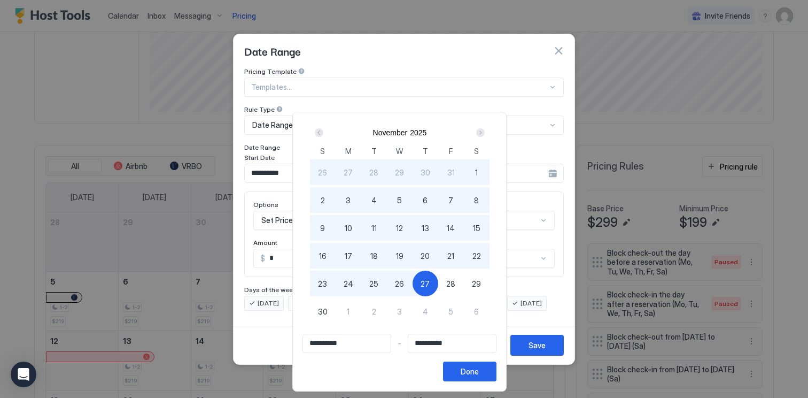
type input "**********"
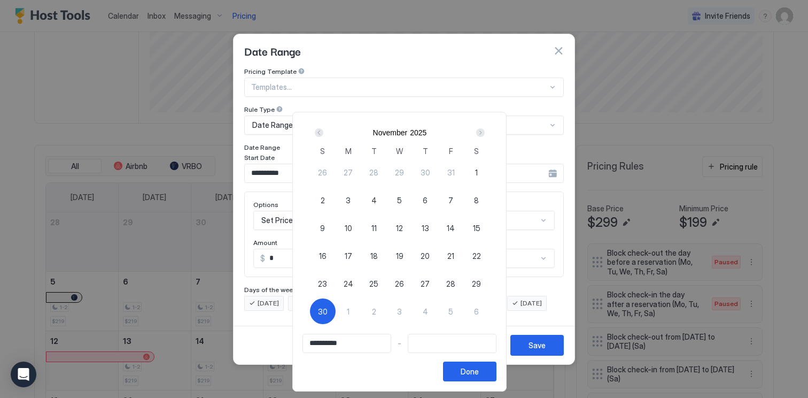
type input "**********"
click at [426, 280] on span "27" at bounding box center [425, 283] width 9 height 11
type input "**********"
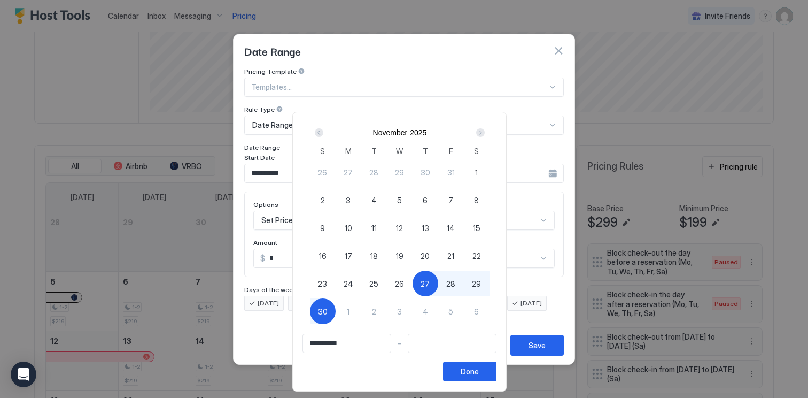
click at [325, 320] on div "30" at bounding box center [323, 311] width 26 height 26
type input "**********"
click at [472, 375] on div "Done" at bounding box center [470, 371] width 18 height 11
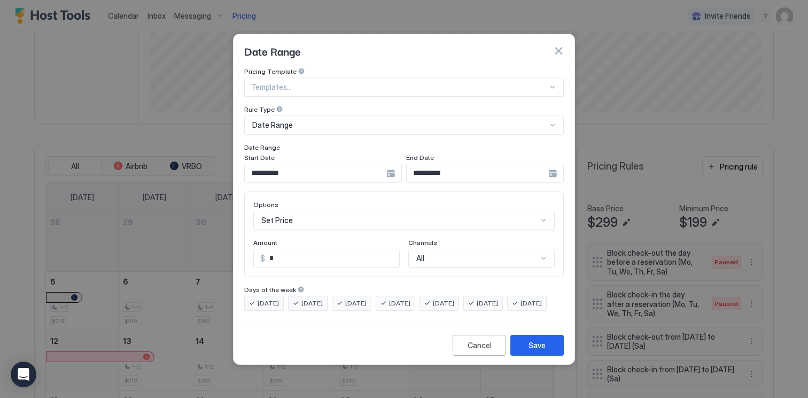
click at [323, 249] on input "*" at bounding box center [332, 258] width 134 height 18
type input "*"
type input "***"
click at [387, 336] on div "Cancel Save" at bounding box center [404, 345] width 341 height 38
click at [537, 351] on div "Save" at bounding box center [537, 344] width 17 height 11
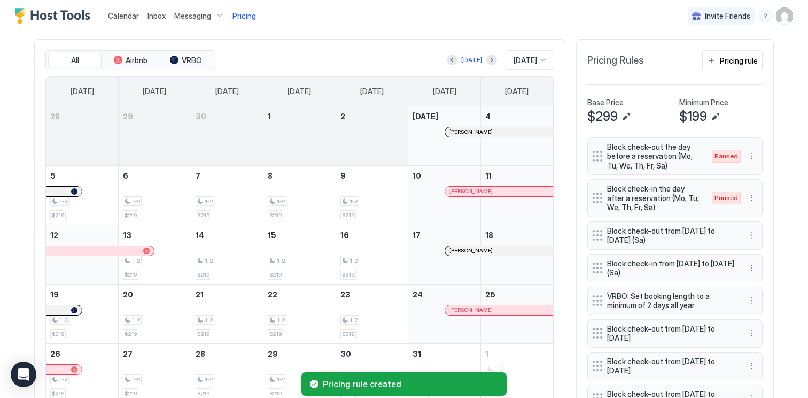
scroll to position [294, 0]
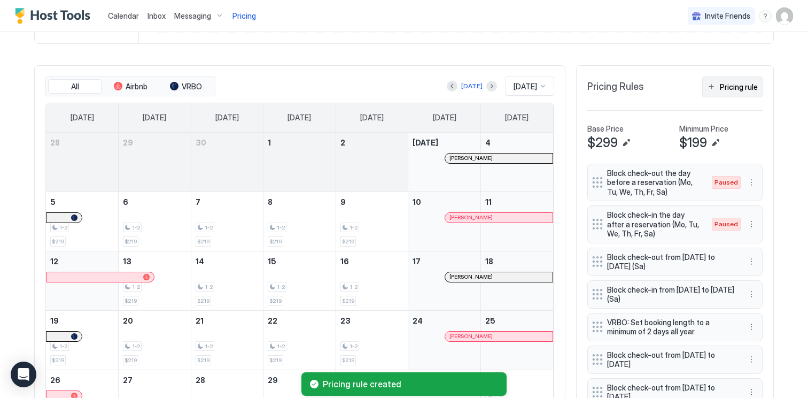
click at [722, 90] on div "Pricing rule" at bounding box center [739, 86] width 38 height 11
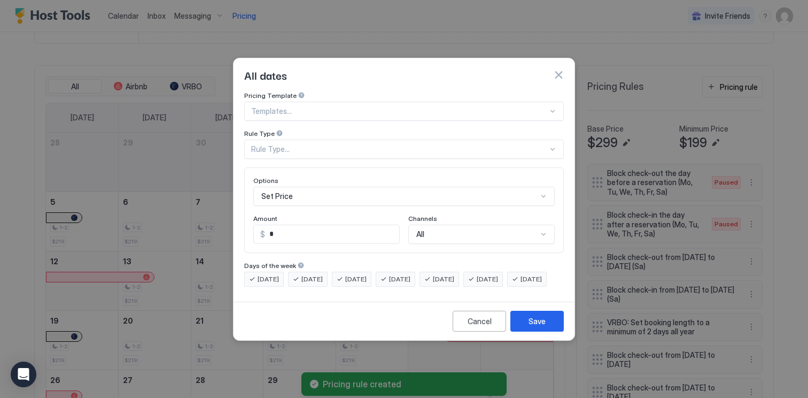
click at [330, 116] on div "Pricing Template Templates... Rule Type Rule Type..." at bounding box center [404, 124] width 320 height 67
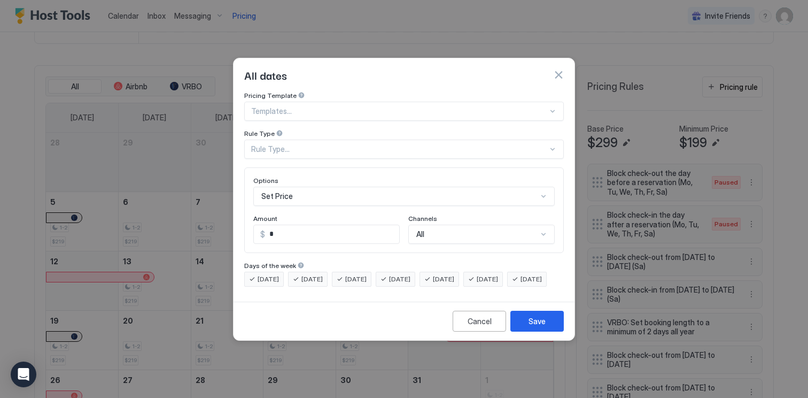
click at [330, 129] on div "Rule Type" at bounding box center [404, 134] width 320 height 10
click at [330, 144] on div "Rule Type..." at bounding box center [399, 149] width 297 height 10
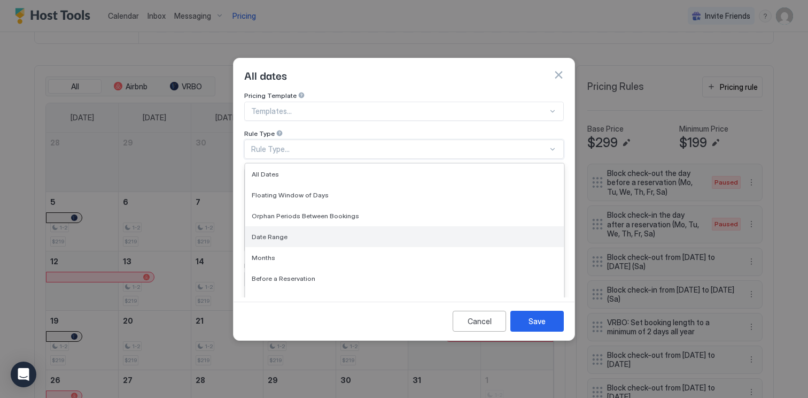
click at [291, 233] on div "Date Range" at bounding box center [405, 237] width 306 height 8
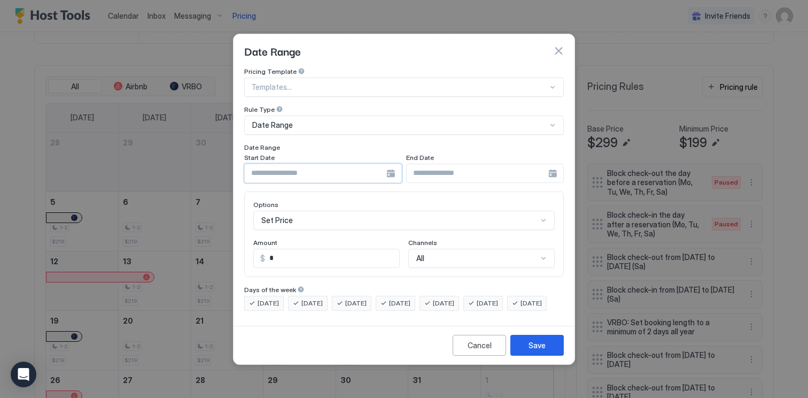
click at [315, 168] on input "Input Field" at bounding box center [316, 173] width 142 height 18
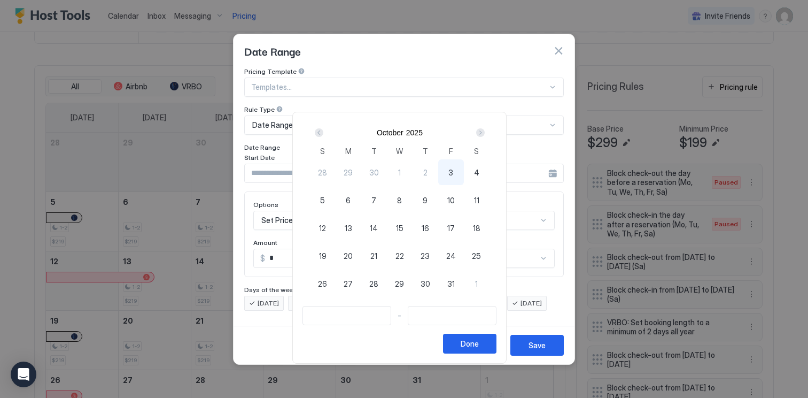
click at [485, 130] on div "Next" at bounding box center [480, 132] width 9 height 9
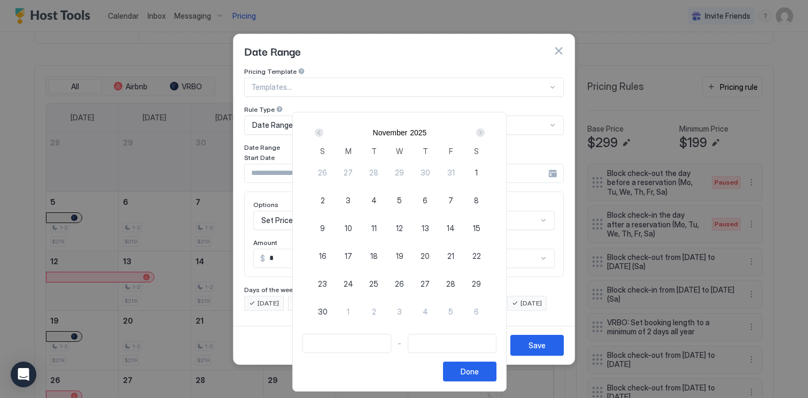
click at [485, 133] on div "Next" at bounding box center [480, 132] width 9 height 9
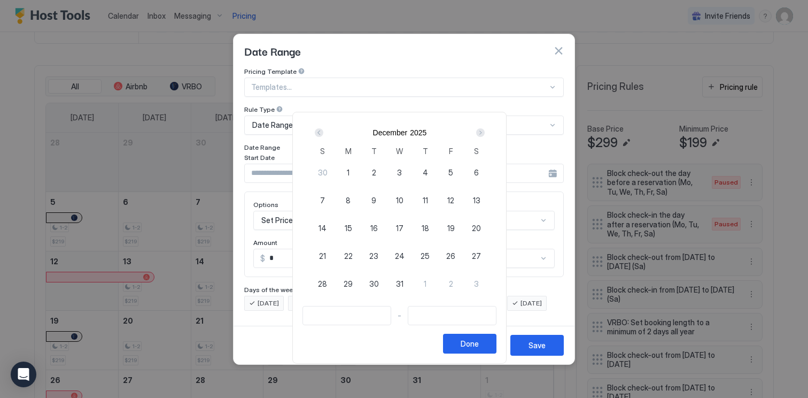
click at [402, 259] on span "24" at bounding box center [400, 255] width 10 height 11
type input "**********"
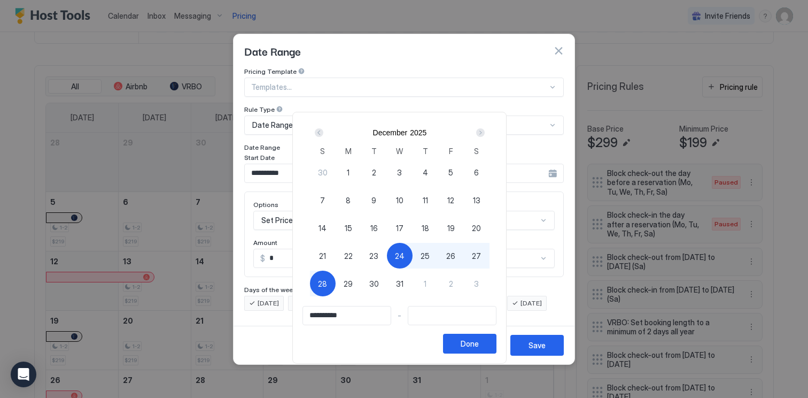
click at [321, 276] on div "28" at bounding box center [323, 284] width 26 height 26
type input "**********"
click at [488, 344] on button "Done" at bounding box center [469, 344] width 53 height 20
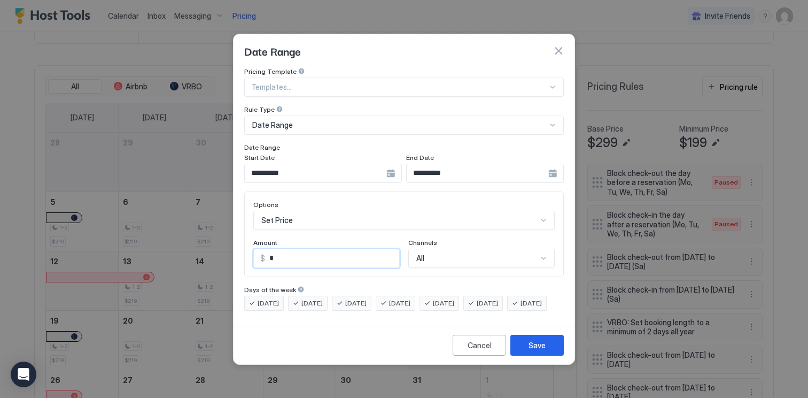
click at [324, 250] on input "*" at bounding box center [332, 258] width 134 height 18
type input "*"
type input "***"
click at [538, 347] on button "Save" at bounding box center [537, 345] width 53 height 21
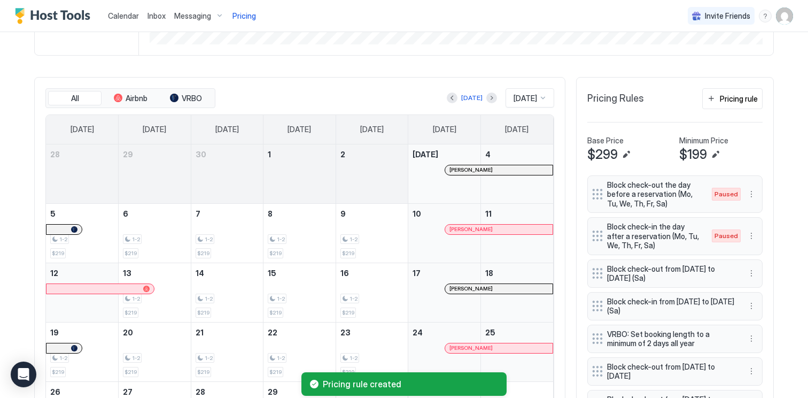
scroll to position [281, 0]
click at [738, 105] on button "Pricing rule" at bounding box center [732, 99] width 60 height 21
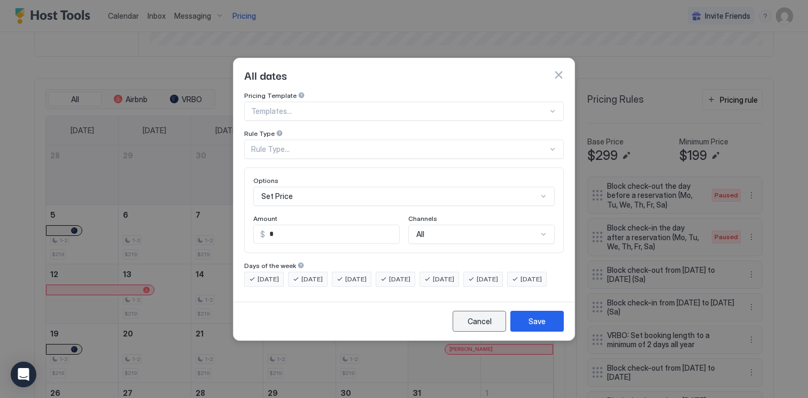
click at [477, 327] on div "Cancel" at bounding box center [480, 320] width 24 height 11
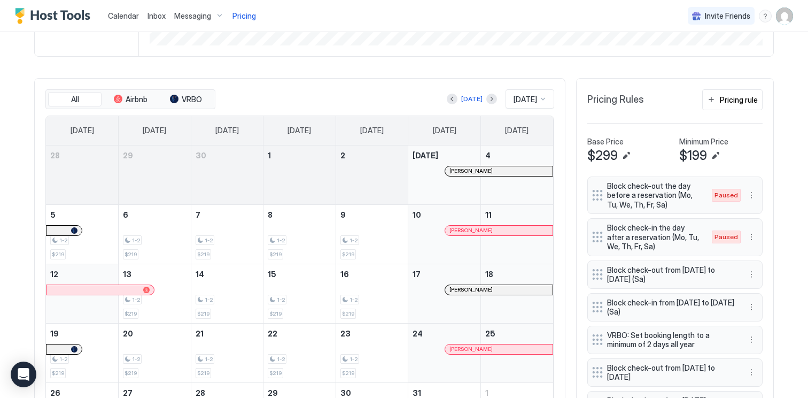
scroll to position [483, 0]
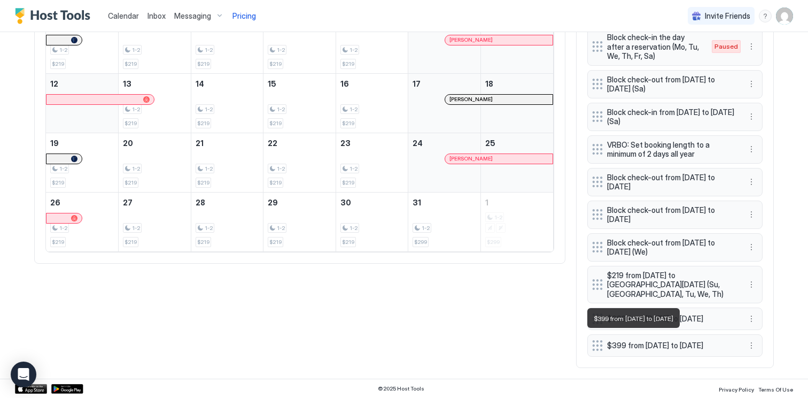
click at [659, 347] on span "$399 from [DATE] to [DATE]" at bounding box center [670, 346] width 127 height 10
click at [721, 341] on span "$399 from [DATE] to [DATE]" at bounding box center [670, 346] width 127 height 10
click at [755, 343] on button "More options" at bounding box center [751, 345] width 13 height 13
click at [761, 295] on div "Edit" at bounding box center [762, 293] width 24 height 8
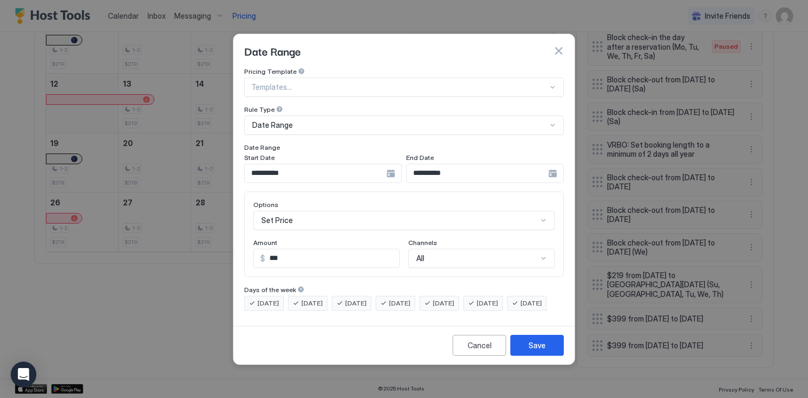
click at [332, 169] on input "**********" at bounding box center [316, 173] width 142 height 18
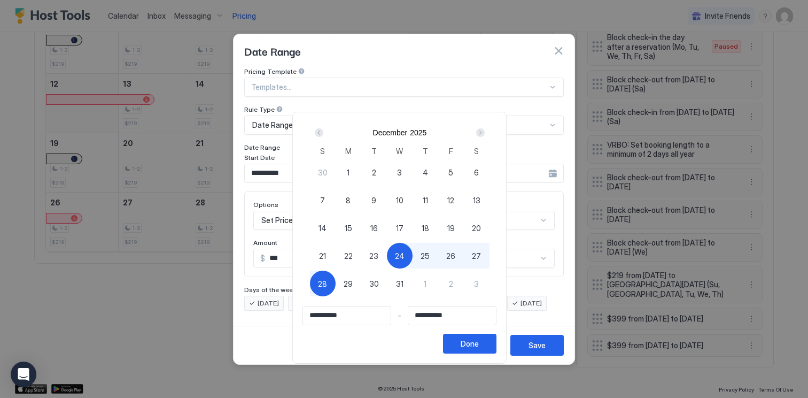
click at [409, 257] on div "24" at bounding box center [400, 256] width 26 height 26
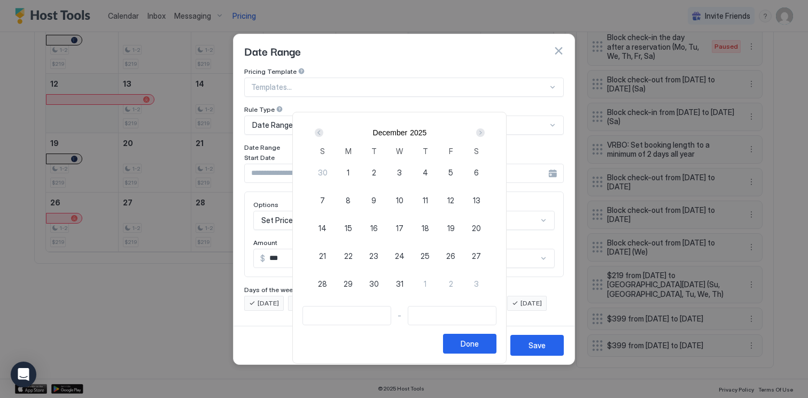
click at [405, 255] on span "24" at bounding box center [400, 255] width 10 height 11
type input "**********"
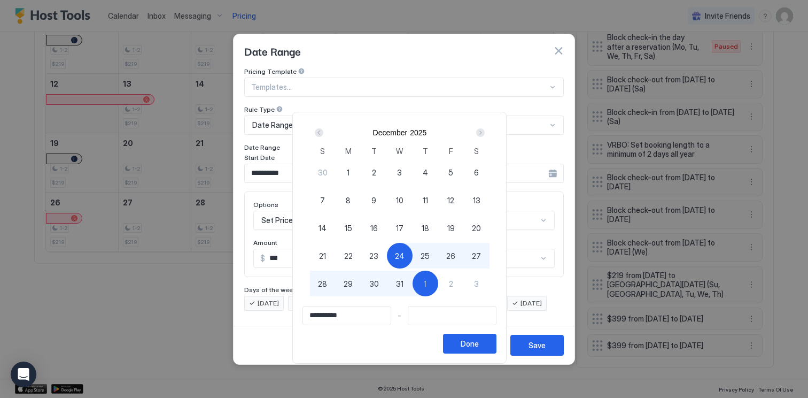
click at [427, 280] on span "1" at bounding box center [425, 283] width 3 height 11
type input "**********"
click at [488, 342] on button "Done" at bounding box center [469, 344] width 53 height 20
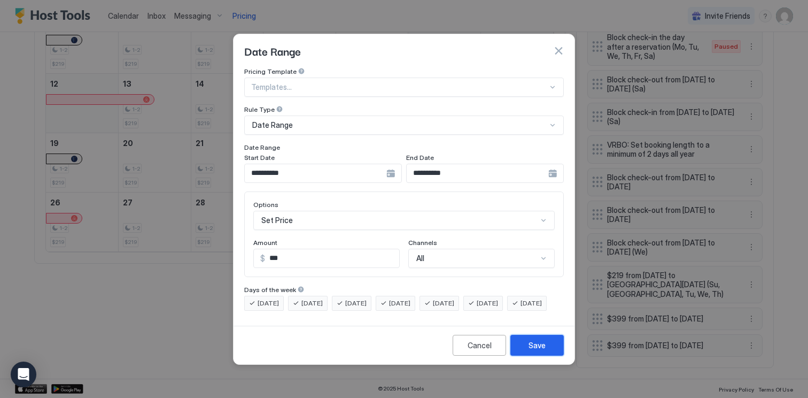
click at [539, 349] on div "Save" at bounding box center [537, 344] width 17 height 11
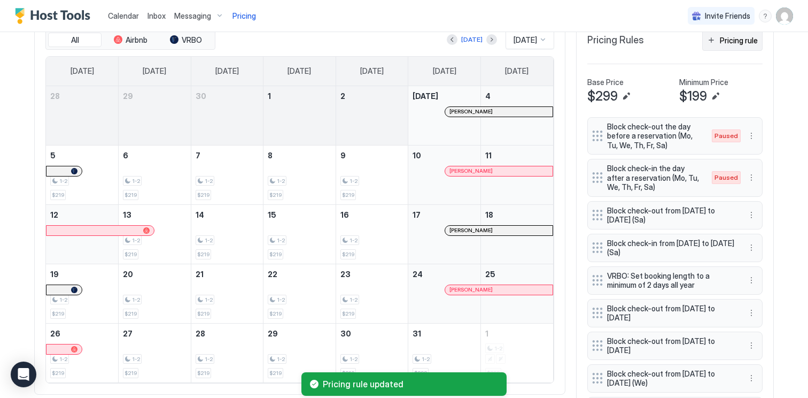
scroll to position [197, 0]
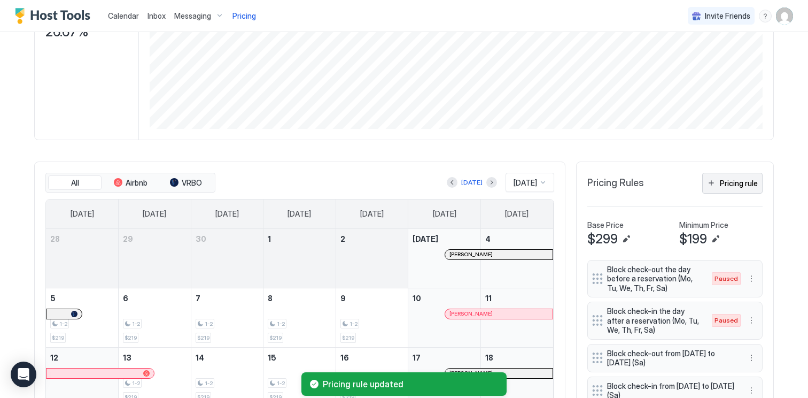
click at [734, 187] on div "Pricing rule" at bounding box center [739, 182] width 38 height 11
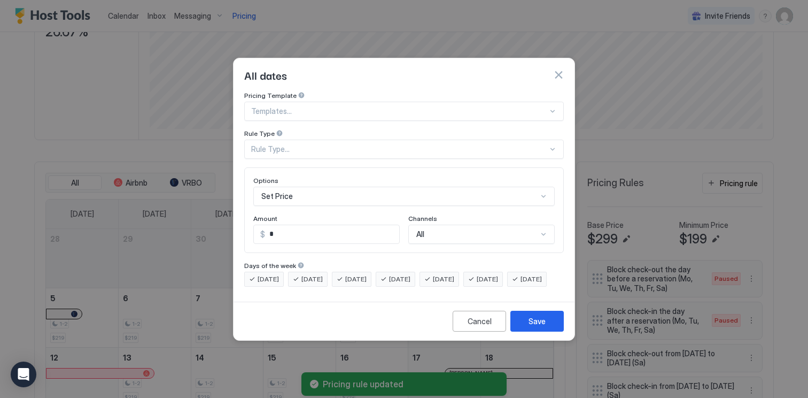
scroll to position [55, 0]
click at [321, 187] on div "Set Price" at bounding box center [404, 196] width 302 height 19
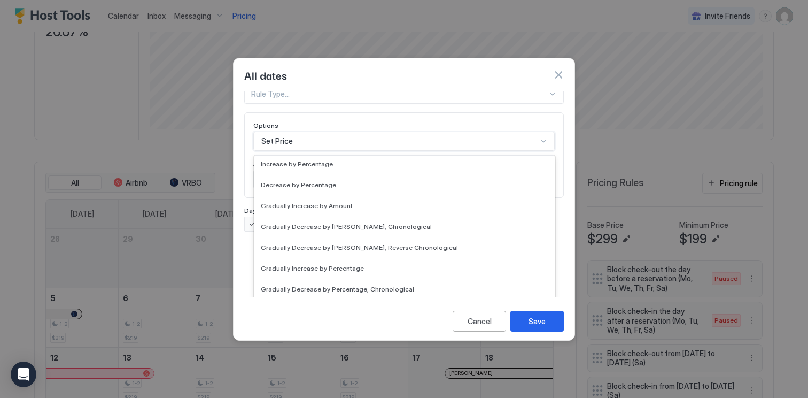
scroll to position [194, 0]
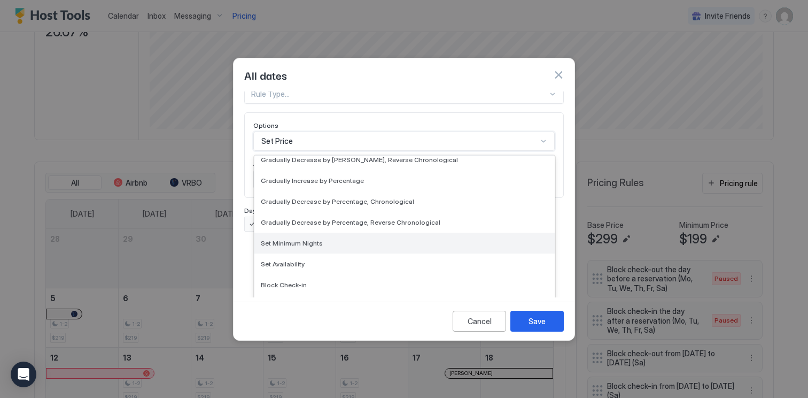
click at [309, 238] on div "Set Minimum Nights" at bounding box center [404, 243] width 300 height 21
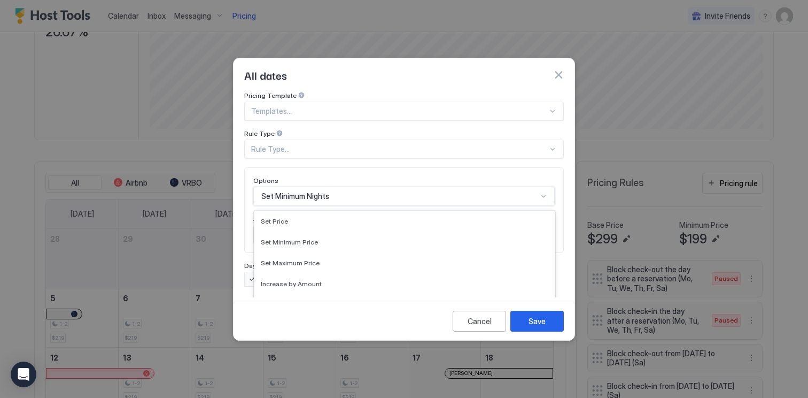
scroll to position [55, 0]
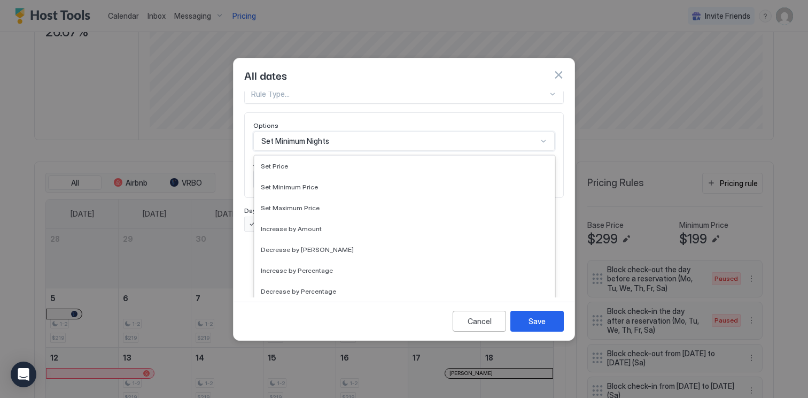
click at [300, 151] on div "option Set Minimum Nights, selected. Gradually Decrease by [PERSON_NAME], Chron…" at bounding box center [404, 141] width 302 height 19
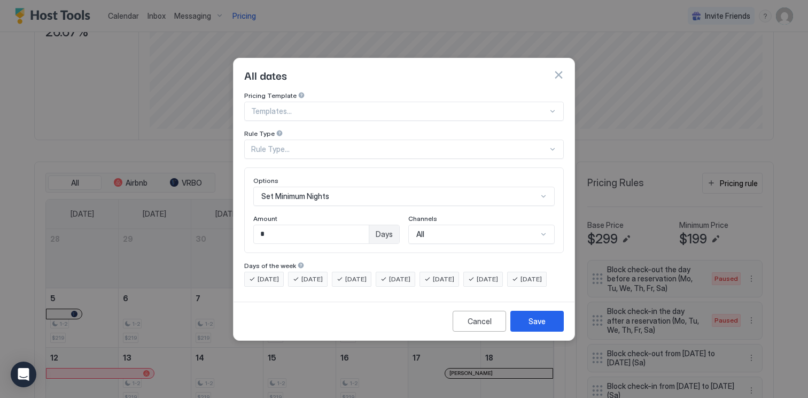
scroll to position [0, 0]
click at [245, 199] on div "Pricing Template Templates... Rule Type Rule Type... Options Set Minimum Nights…" at bounding box center [404, 188] width 320 height 195
click at [289, 227] on input "*" at bounding box center [311, 234] width 115 height 18
type input "*"
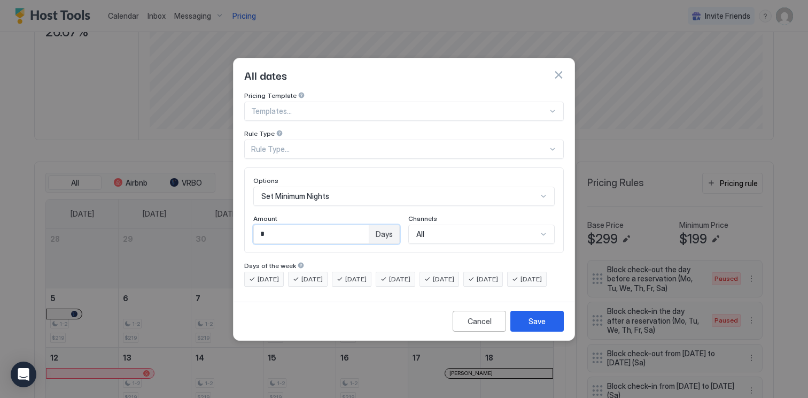
click at [312, 144] on div "Rule Type..." at bounding box center [399, 149] width 297 height 10
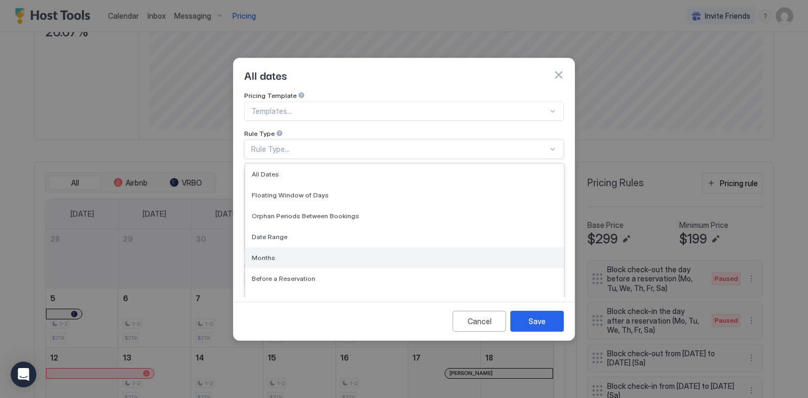
click at [298, 253] on div "Months" at bounding box center [405, 257] width 306 height 8
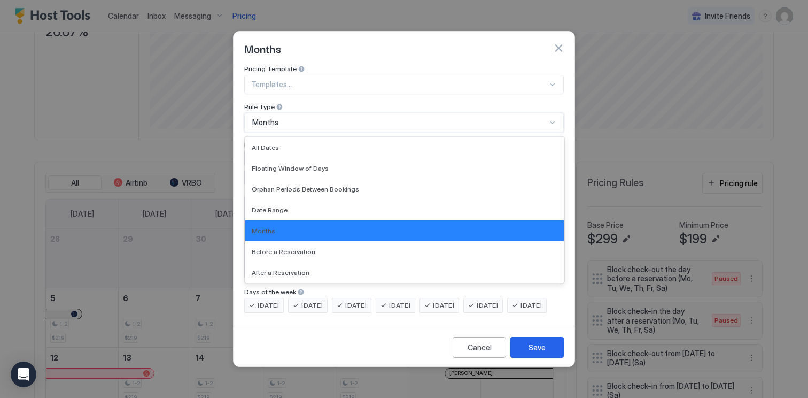
click at [312, 120] on div "Months" at bounding box center [404, 122] width 320 height 19
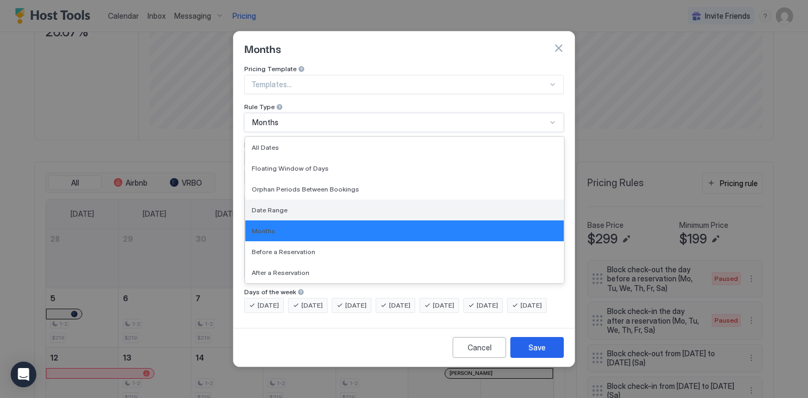
click at [302, 206] on div "Date Range" at bounding box center [405, 210] width 306 height 8
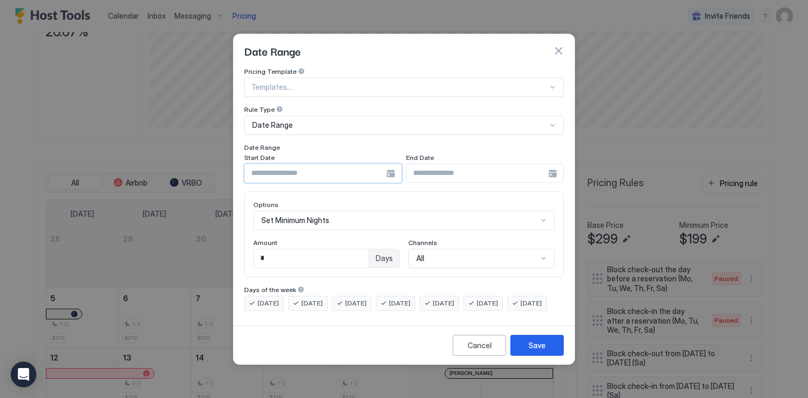
click at [384, 170] on input "Input Field" at bounding box center [316, 173] width 142 height 18
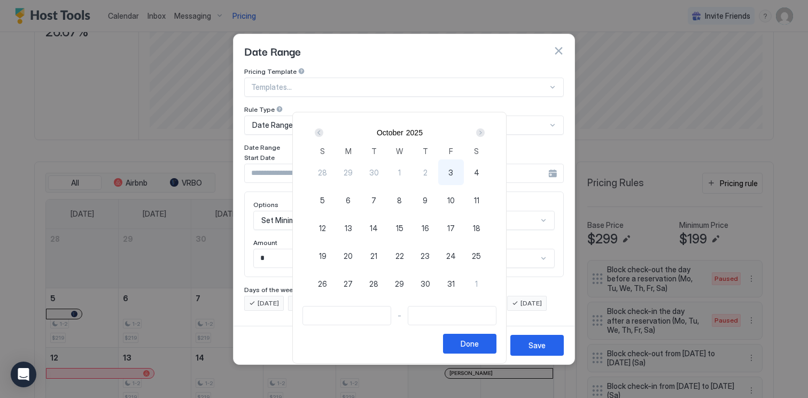
click at [481, 133] on div "Next" at bounding box center [480, 132] width 9 height 9
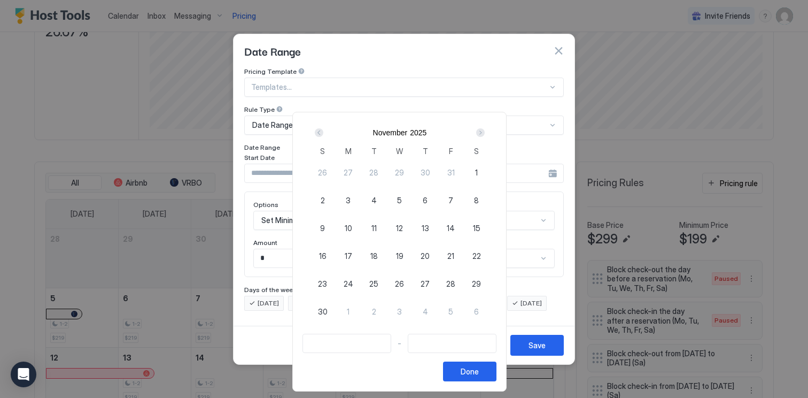
click at [487, 135] on div "Next" at bounding box center [480, 132] width 13 height 13
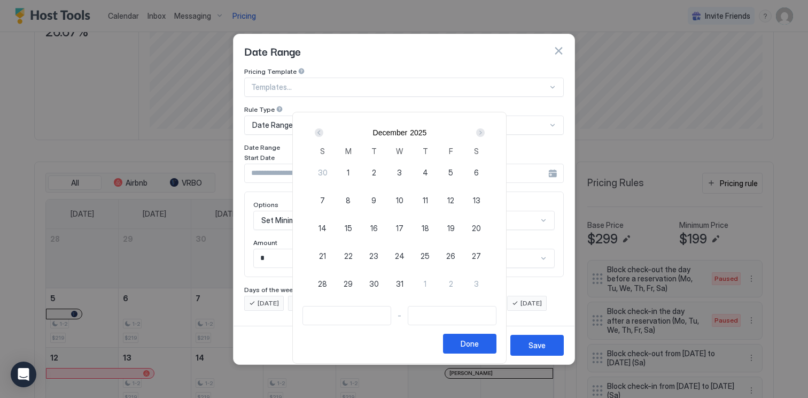
click at [379, 284] on span "30" at bounding box center [374, 283] width 10 height 11
type input "**********"
click at [451, 290] on div "2" at bounding box center [451, 284] width 26 height 26
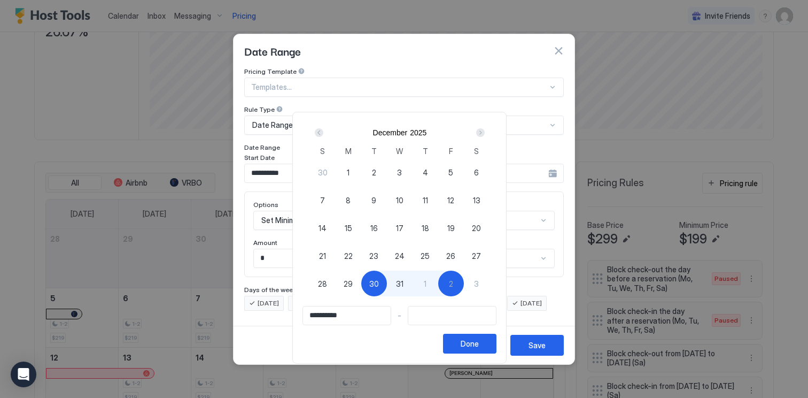
type input "**********"
click at [404, 287] on span "31" at bounding box center [399, 283] width 7 height 11
type input "**********"
click at [427, 285] on div "1" at bounding box center [426, 284] width 26 height 26
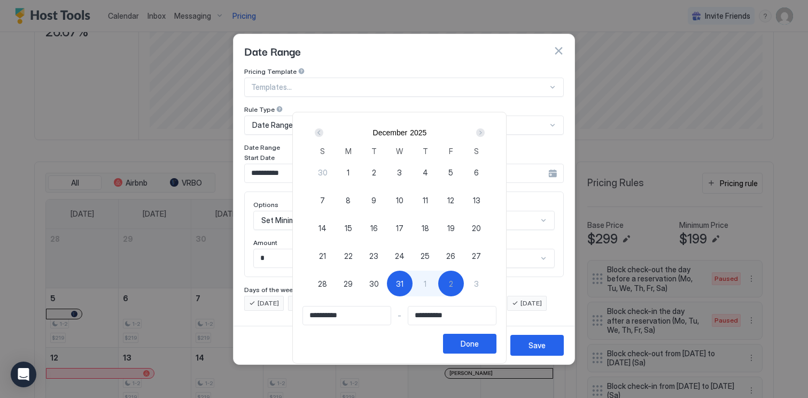
type input "**********"
click at [375, 283] on span "30" at bounding box center [374, 283] width 10 height 11
type input "**********"
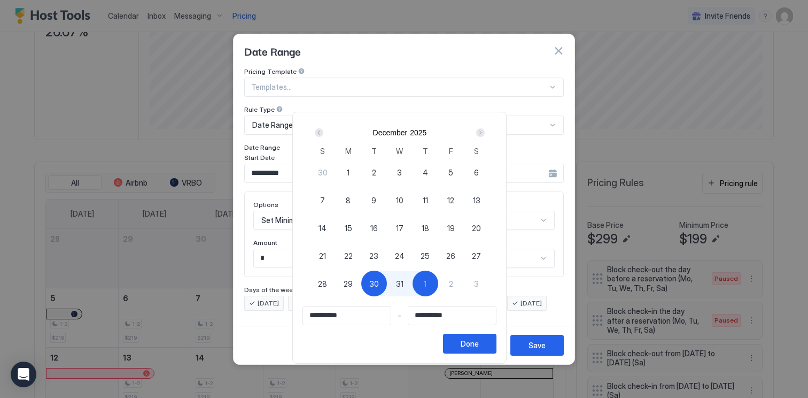
click at [447, 281] on div "2" at bounding box center [451, 284] width 26 height 26
type input "**********"
click at [473, 342] on div "Done" at bounding box center [470, 343] width 18 height 11
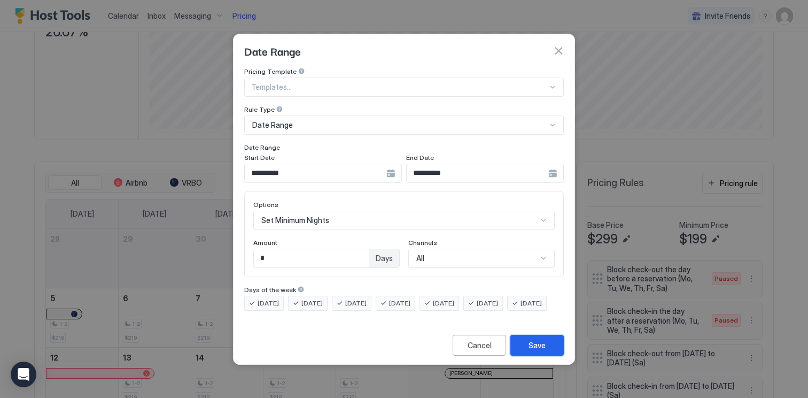
click at [531, 351] on div "Save" at bounding box center [537, 344] width 17 height 11
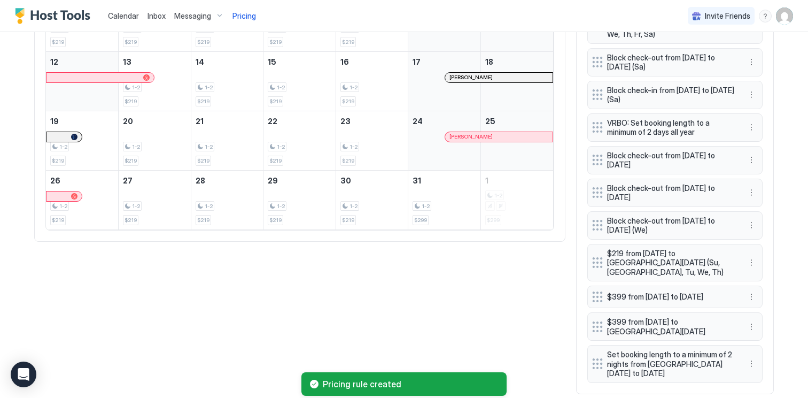
scroll to position [524, 0]
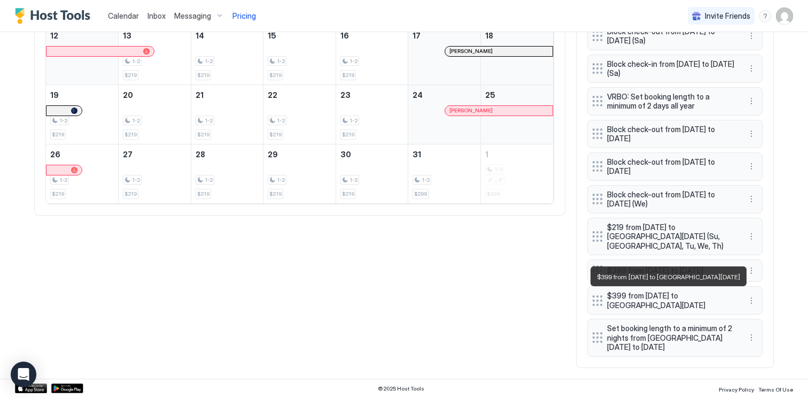
click at [697, 303] on span "$399 from [DATE] to [GEOGRAPHIC_DATA][DATE]" at bounding box center [670, 300] width 127 height 19
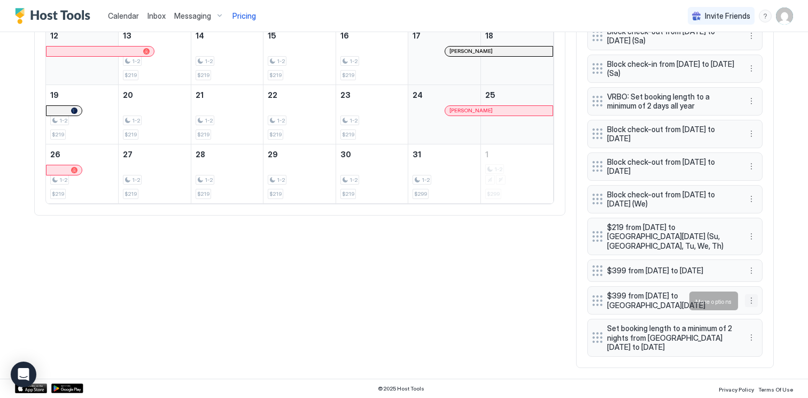
click at [751, 299] on button "More options" at bounding box center [751, 300] width 13 height 13
click at [758, 312] on div "Edit" at bounding box center [762, 316] width 24 height 8
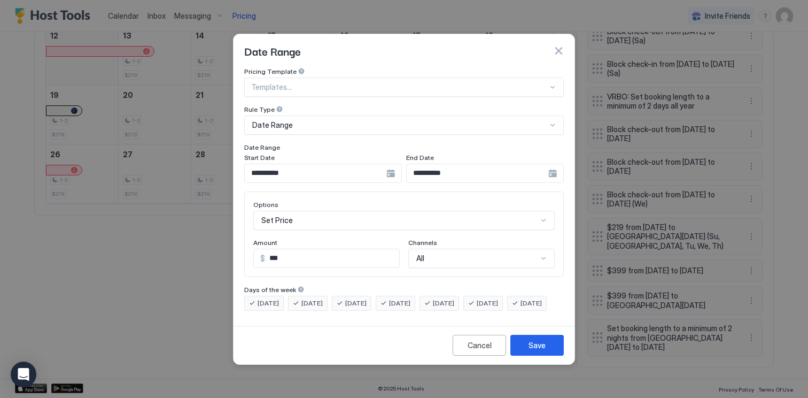
click at [555, 166] on div "**********" at bounding box center [485, 173] width 158 height 19
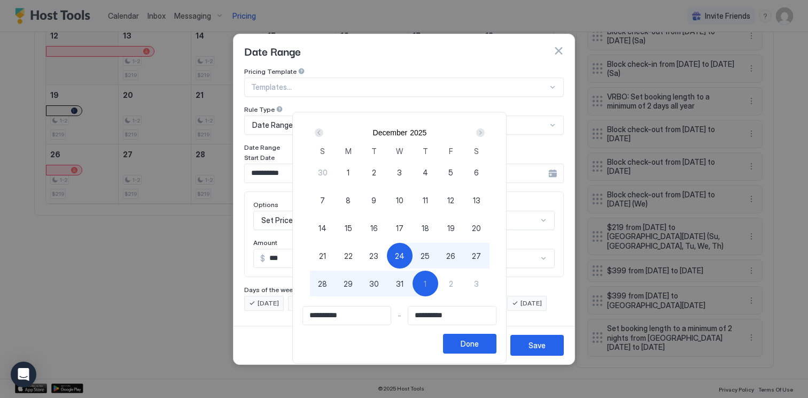
click at [401, 255] on span "24" at bounding box center [400, 255] width 10 height 11
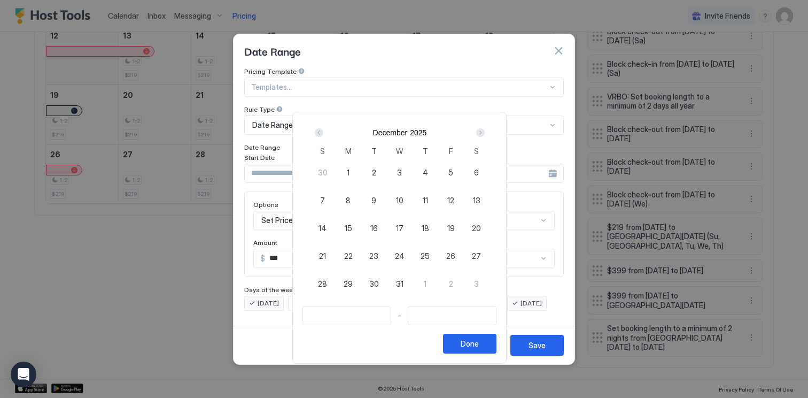
click at [405, 257] on span "24" at bounding box center [400, 255] width 10 height 11
type input "**********"
click at [487, 135] on div "Next" at bounding box center [480, 132] width 13 height 13
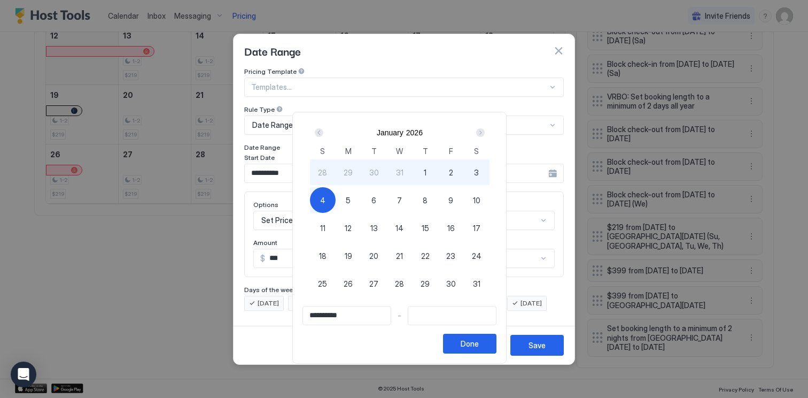
type input "**********"
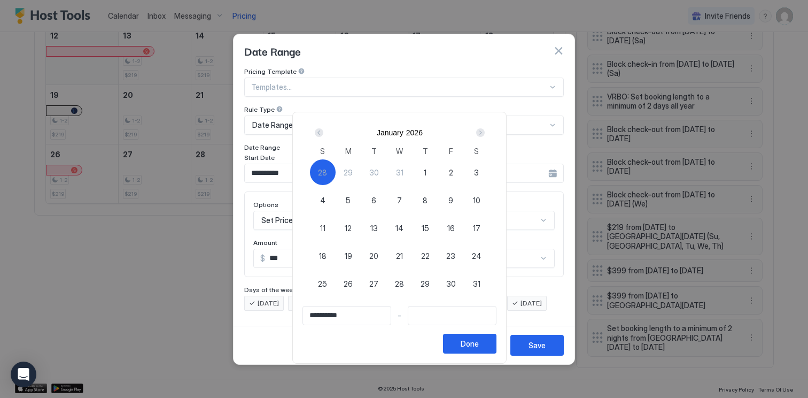
click at [327, 169] on span "28" at bounding box center [322, 172] width 9 height 11
type input "**********"
drag, startPoint x: 464, startPoint y: 342, endPoint x: 462, endPoint y: 279, distance: 63.1
click at [462, 279] on div "**********" at bounding box center [400, 237] width 194 height 231
click at [322, 197] on div "4" at bounding box center [323, 200] width 26 height 26
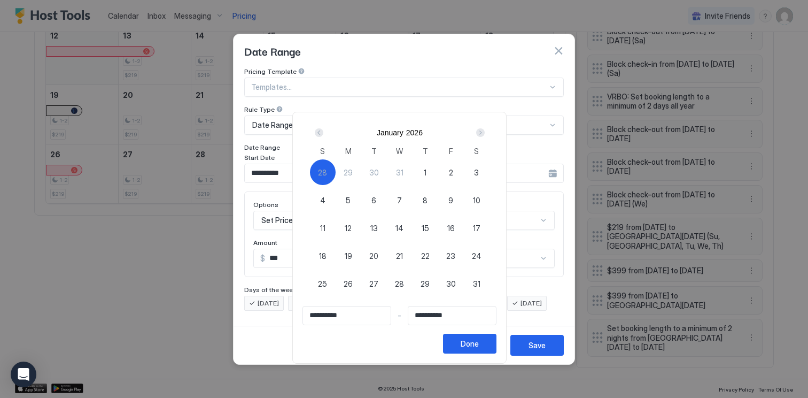
type input "**********"
click at [320, 130] on div "Prev" at bounding box center [319, 132] width 9 height 9
click at [427, 286] on div "1" at bounding box center [426, 284] width 26 height 26
type input "**********"
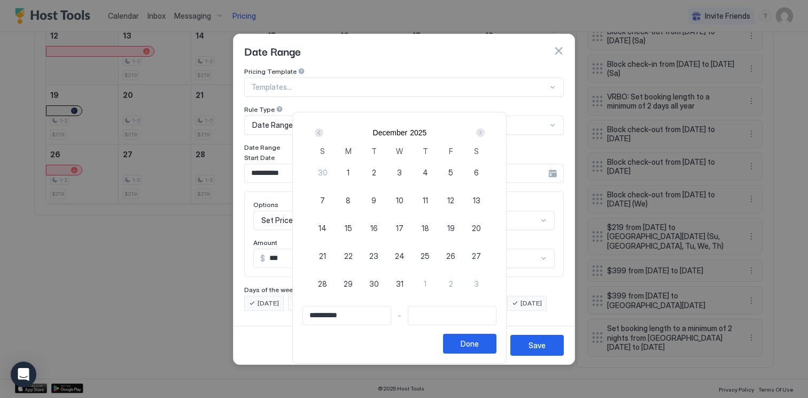
type input "**********"
click at [405, 253] on span "24" at bounding box center [400, 255] width 10 height 11
type input "**********"
click at [485, 135] on div "Next" at bounding box center [480, 132] width 9 height 9
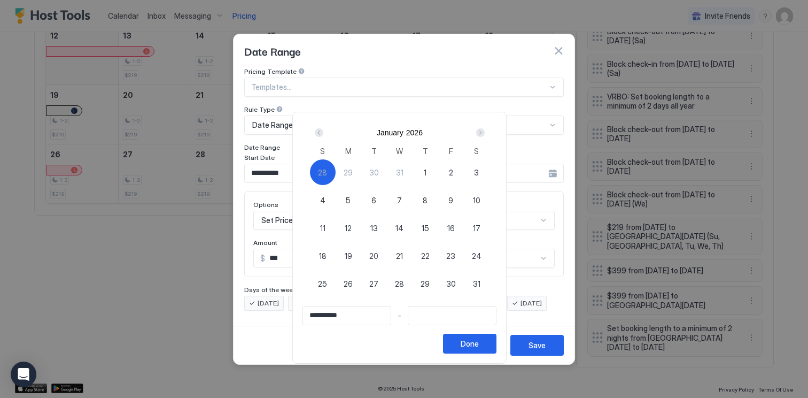
type input "**********"
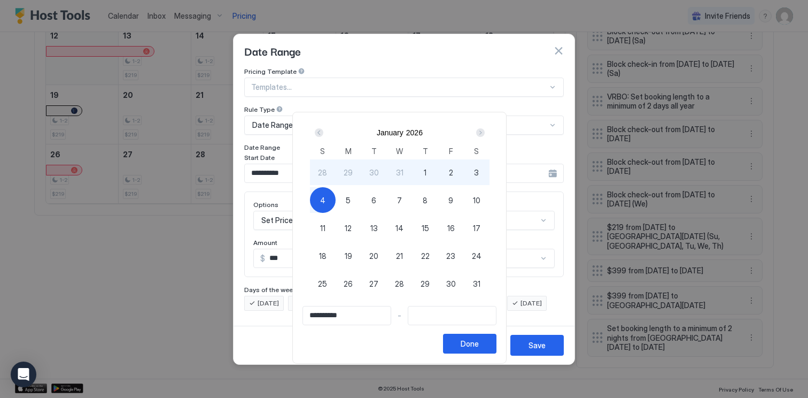
click at [329, 206] on div "4" at bounding box center [323, 200] width 26 height 26
type input "**********"
click at [479, 348] on div "Done" at bounding box center [470, 343] width 18 height 11
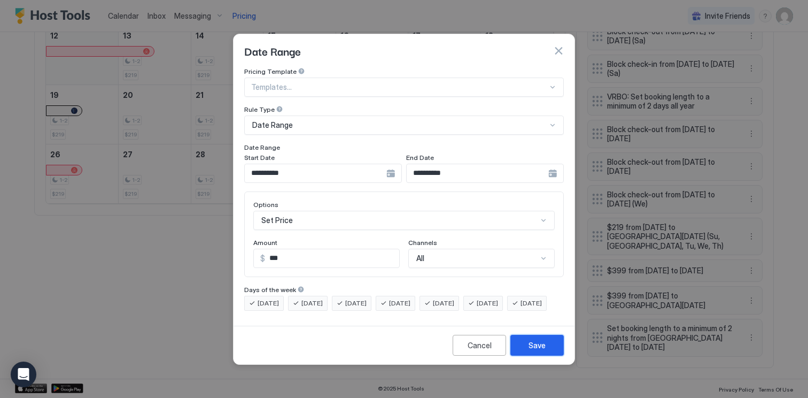
click at [551, 354] on button "Save" at bounding box center [537, 345] width 53 height 21
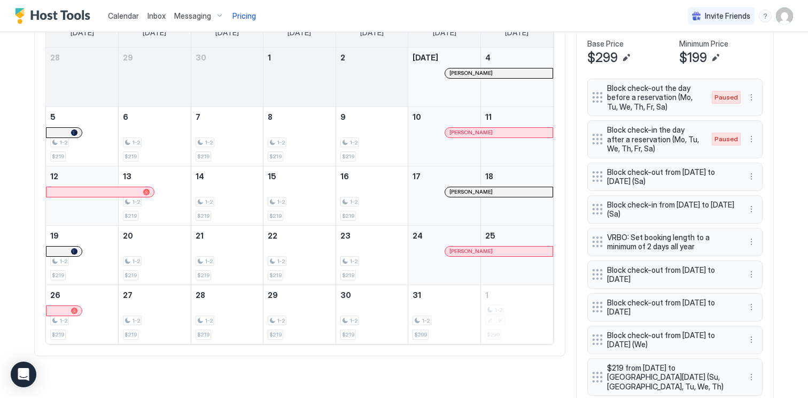
scroll to position [381, 0]
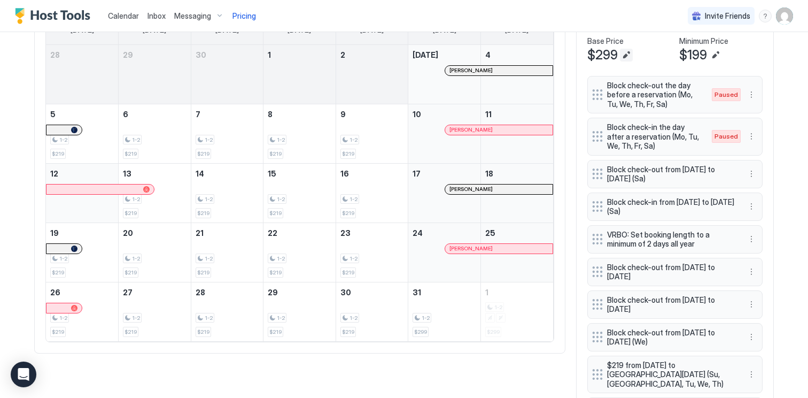
click at [627, 55] on button "Edit" at bounding box center [626, 55] width 13 height 13
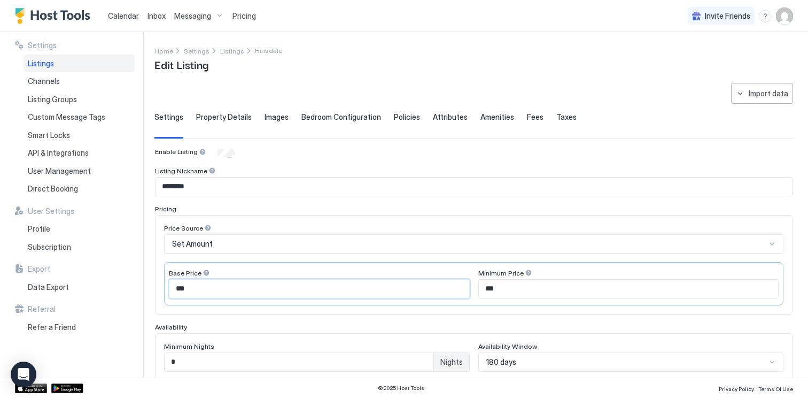
click at [189, 290] on input "***" at bounding box center [319, 289] width 300 height 18
type input "*"
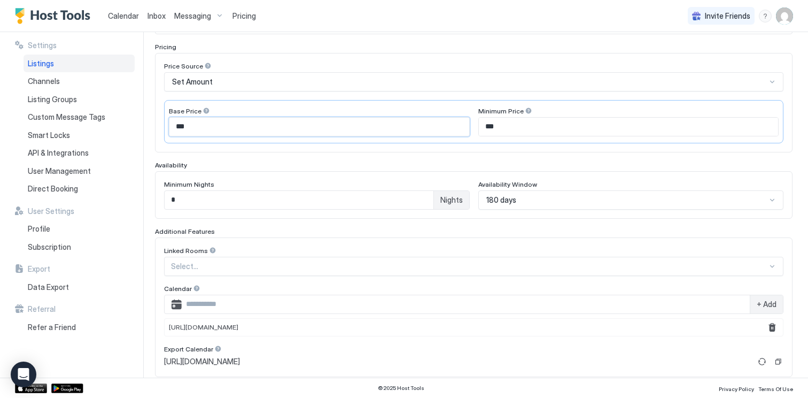
scroll to position [307, 0]
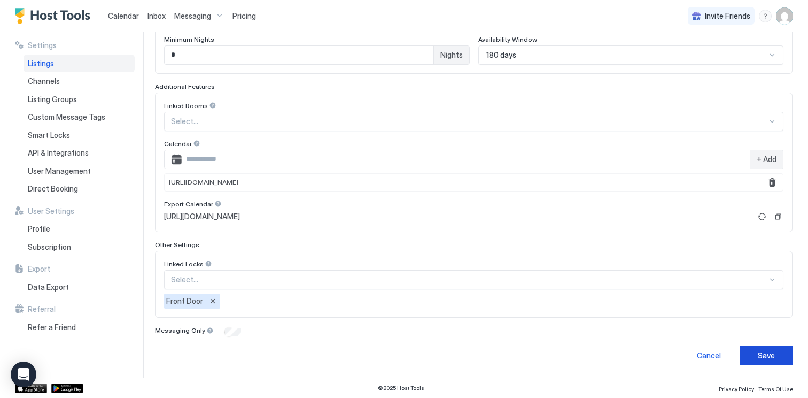
type input "***"
click at [759, 353] on div "Save" at bounding box center [766, 355] width 17 height 11
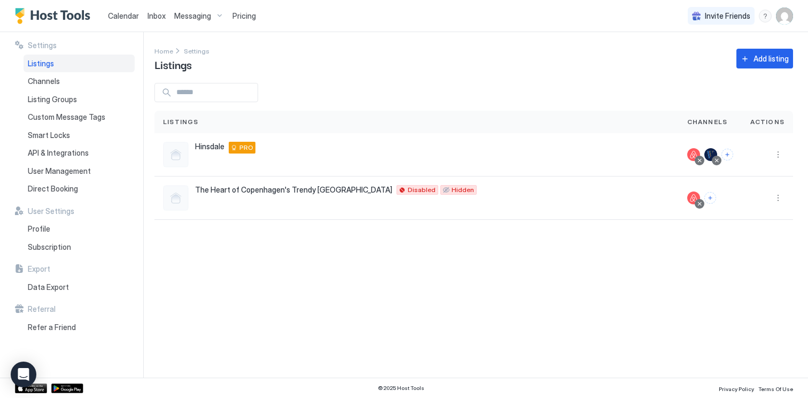
click at [240, 16] on span "Pricing" at bounding box center [245, 16] width 24 height 10
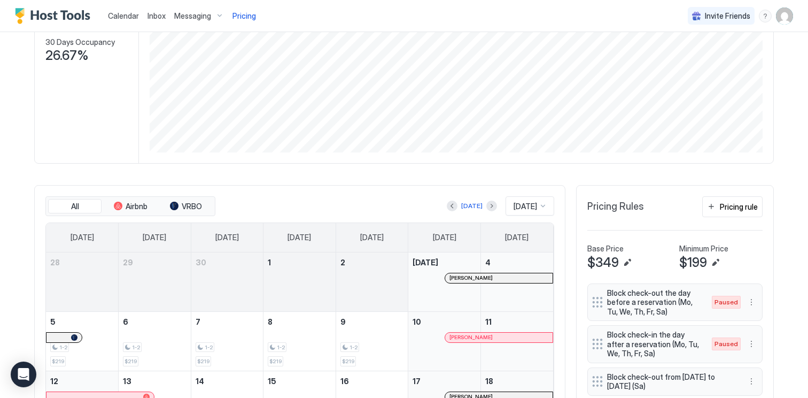
scroll to position [179, 0]
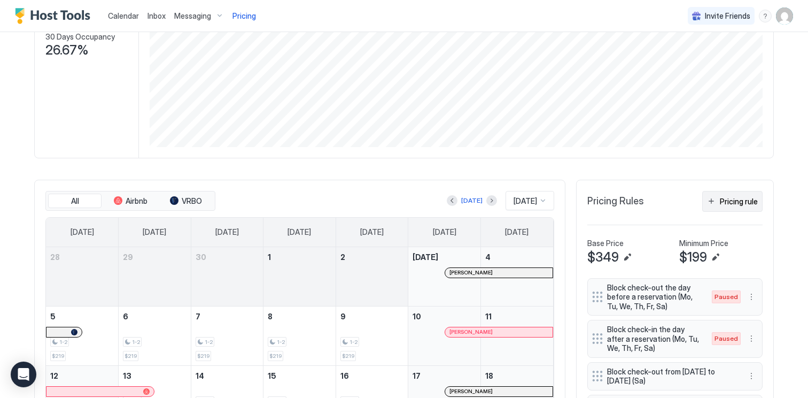
click at [735, 200] on div "Pricing rule" at bounding box center [739, 201] width 38 height 11
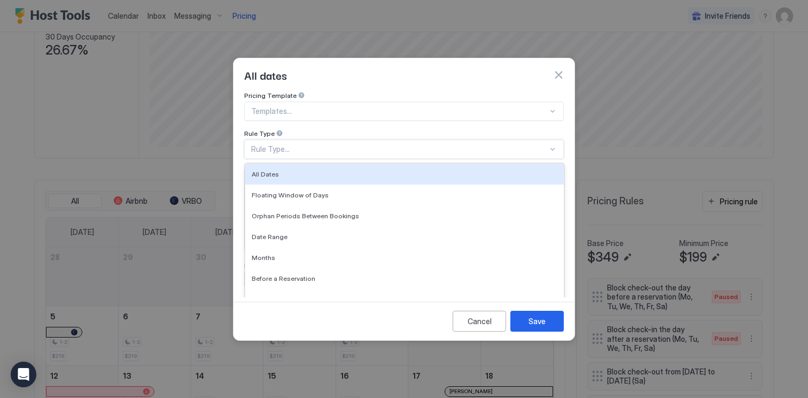
click at [315, 144] on div "Rule Type..." at bounding box center [399, 149] width 297 height 10
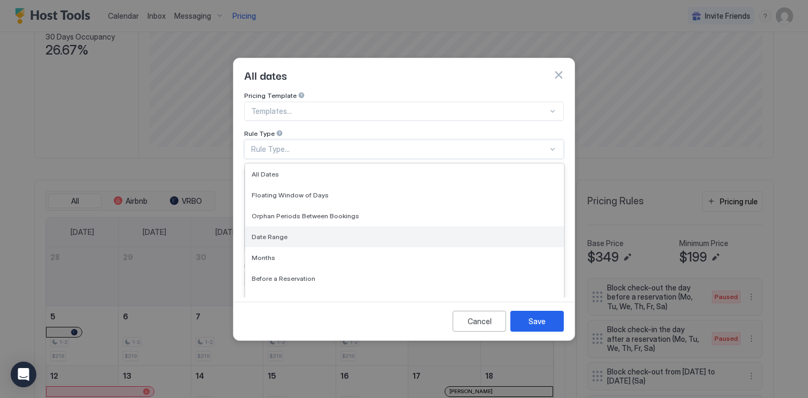
click at [294, 233] on div "Date Range" at bounding box center [405, 237] width 306 height 8
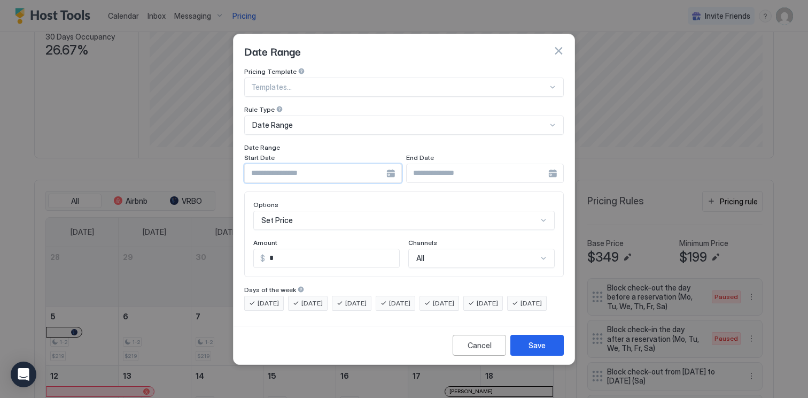
click at [338, 168] on input "Input Field" at bounding box center [316, 173] width 142 height 18
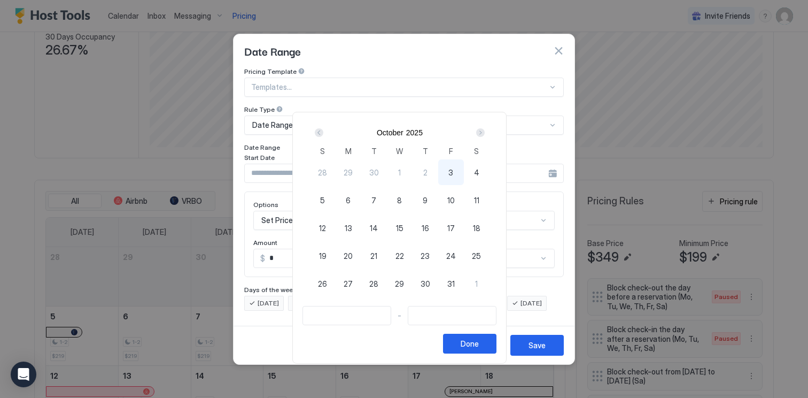
click at [484, 133] on div "Next" at bounding box center [480, 132] width 9 height 9
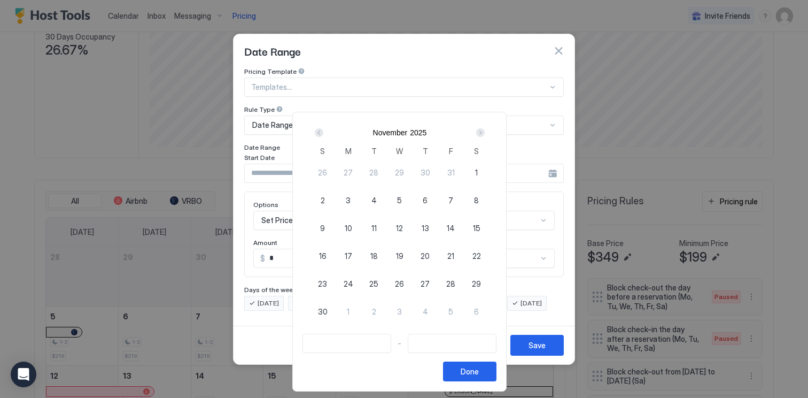
click at [483, 128] on div "Next" at bounding box center [480, 132] width 13 height 13
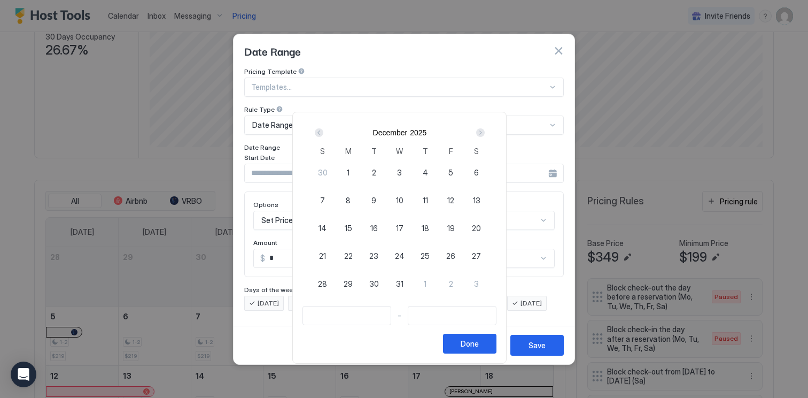
click at [483, 128] on div "Next" at bounding box center [480, 132] width 13 height 13
click at [455, 228] on span "16" at bounding box center [450, 227] width 7 height 11
type input "**********"
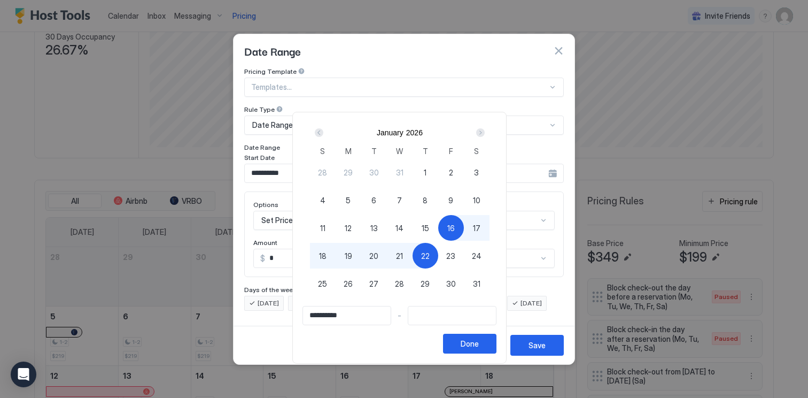
type input "**********"
click at [345, 259] on div "19" at bounding box center [349, 256] width 26 height 26
type input "**********"
click at [326, 256] on span "18" at bounding box center [322, 255] width 7 height 11
type input "**********"
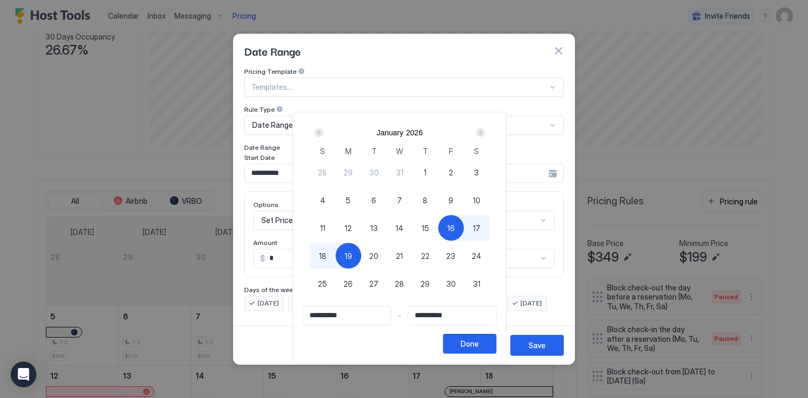
type input "**********"
click at [455, 229] on span "16" at bounding box center [450, 227] width 7 height 11
type input "**********"
click at [343, 265] on button "19" at bounding box center [349, 256] width 26 height 26
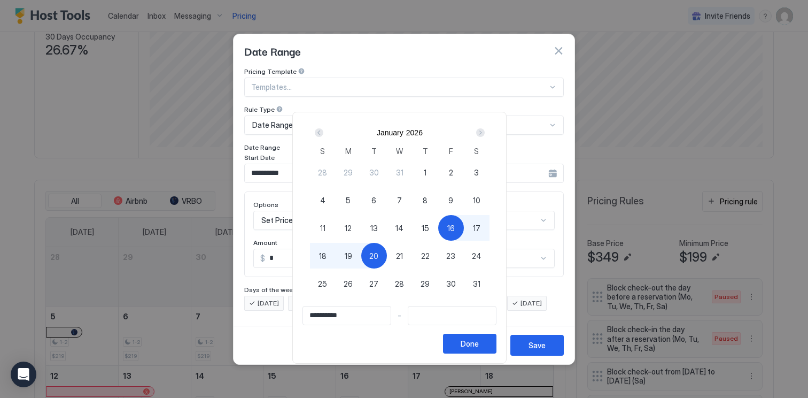
type input "**********"
click at [349, 256] on div "19" at bounding box center [349, 256] width 26 height 26
type input "**********"
click at [479, 346] on div "Done" at bounding box center [470, 343] width 18 height 11
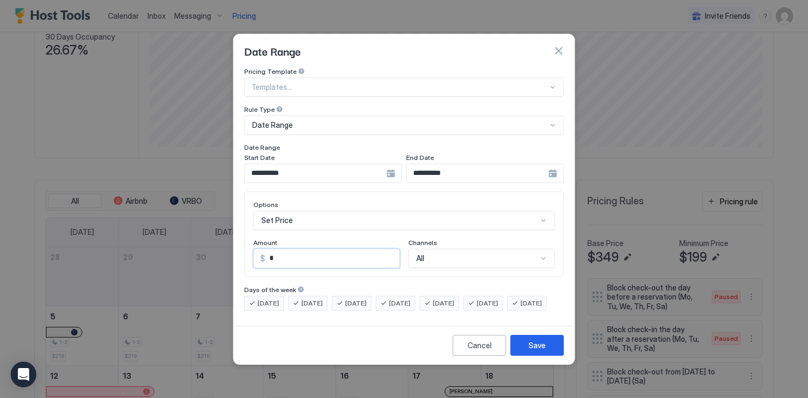
click at [310, 250] on input "*" at bounding box center [332, 258] width 134 height 18
type input "*"
type input "***"
click at [541, 350] on div "Save" at bounding box center [537, 344] width 17 height 11
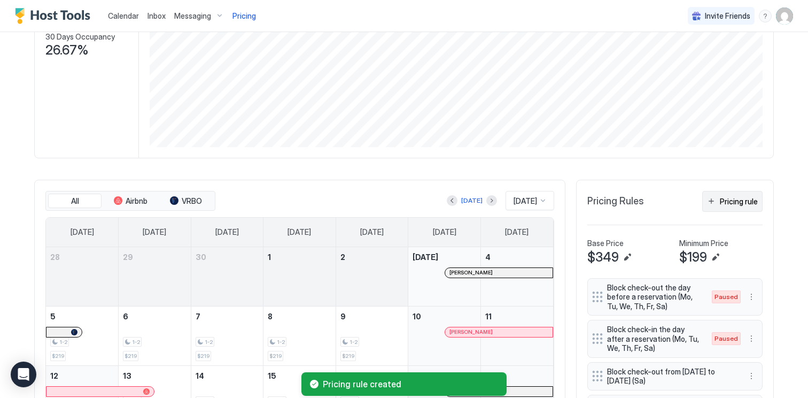
click at [723, 196] on div "Pricing rule" at bounding box center [739, 201] width 38 height 11
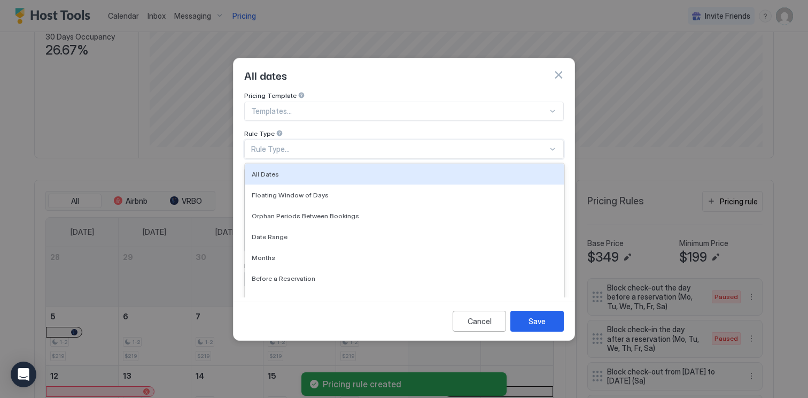
click at [326, 144] on div "Rule Type..." at bounding box center [399, 149] width 297 height 10
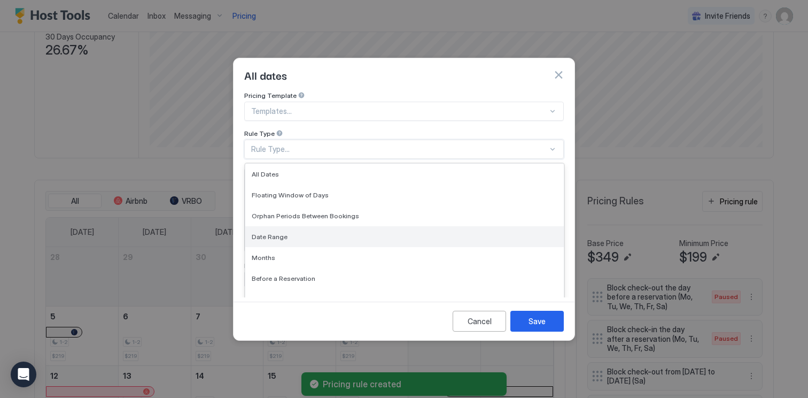
click at [306, 231] on div "Date Range" at bounding box center [404, 236] width 319 height 21
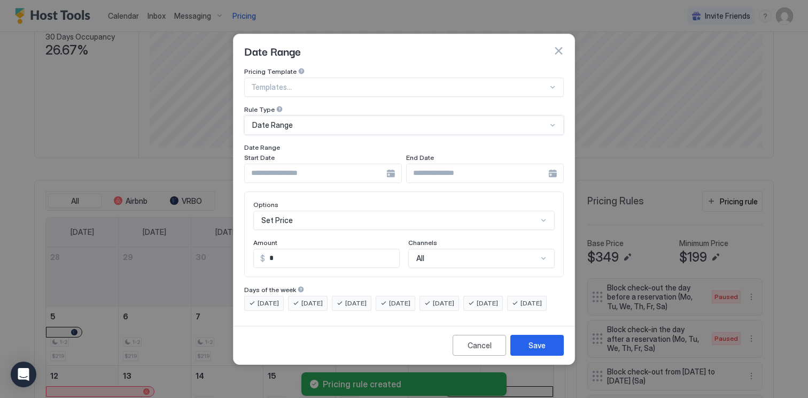
scroll to position [55, 0]
click at [302, 211] on div "Set Price" at bounding box center [404, 220] width 302 height 19
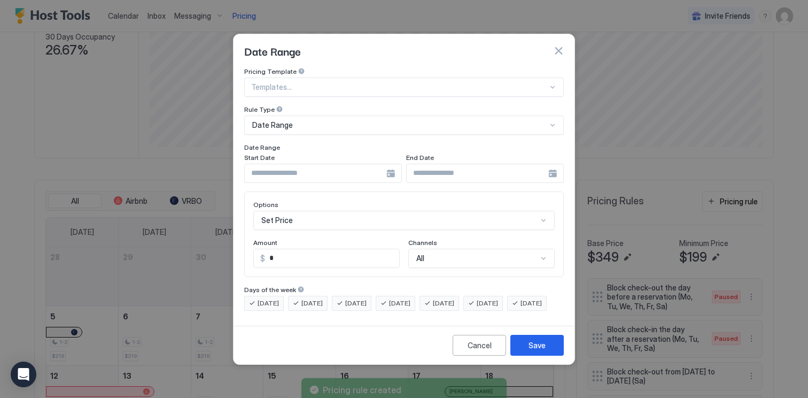
scroll to position [0, 0]
click at [246, 148] on div "Pricing Template Templates... Rule Type Date Range Date Range Start Date End Da…" at bounding box center [404, 188] width 320 height 243
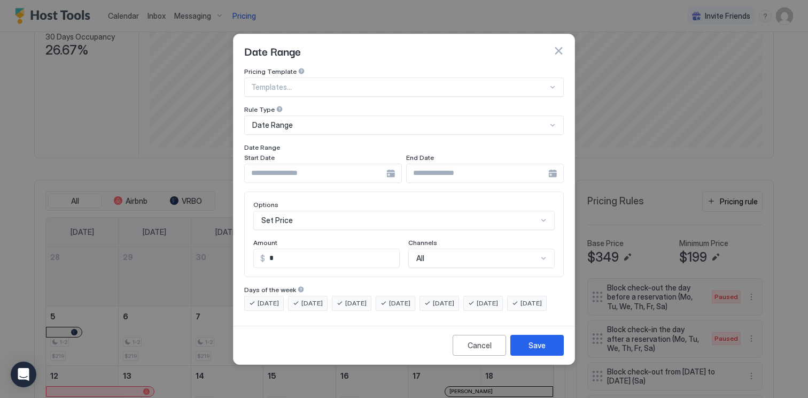
click at [391, 167] on div at bounding box center [323, 173] width 158 height 19
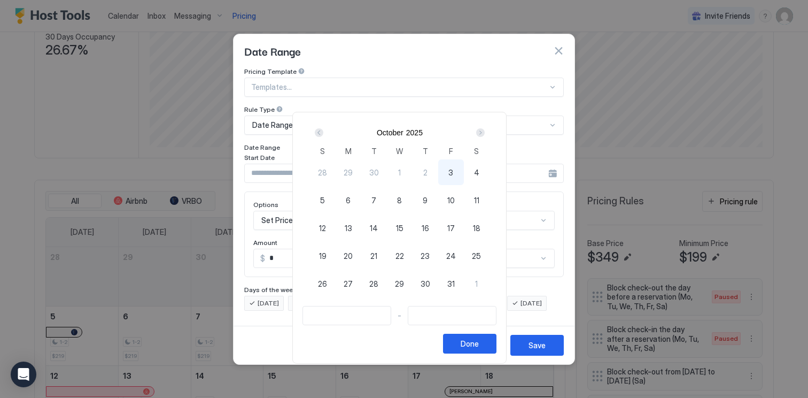
click at [487, 132] on div "Next" at bounding box center [480, 132] width 13 height 13
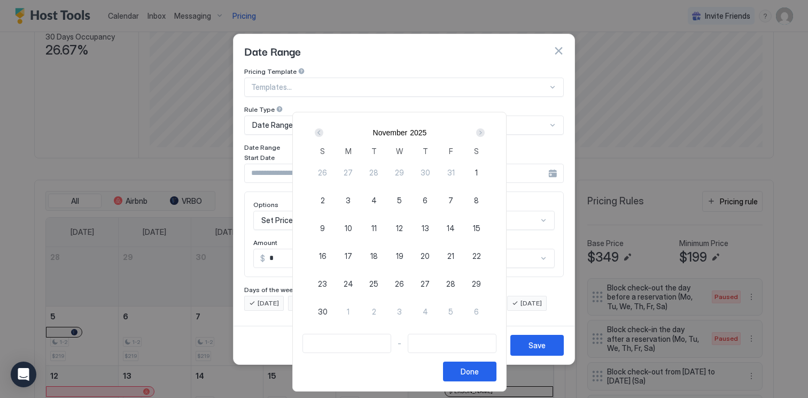
click at [487, 132] on div "Next" at bounding box center [480, 132] width 13 height 13
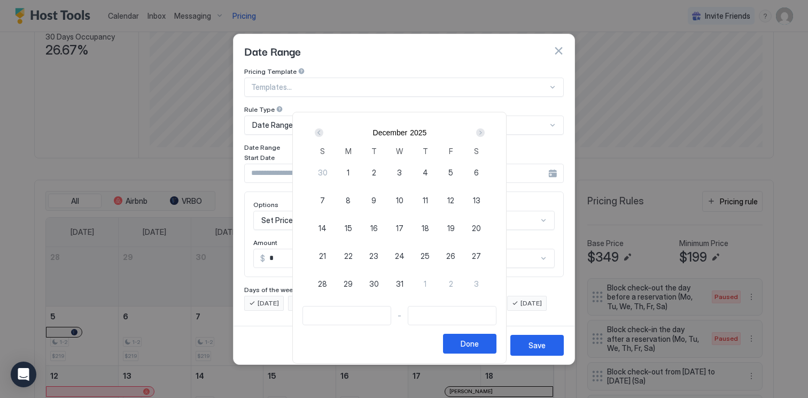
click at [487, 132] on div "Next" at bounding box center [480, 132] width 13 height 13
click at [455, 199] on span "13" at bounding box center [450, 200] width 7 height 11
type input "**********"
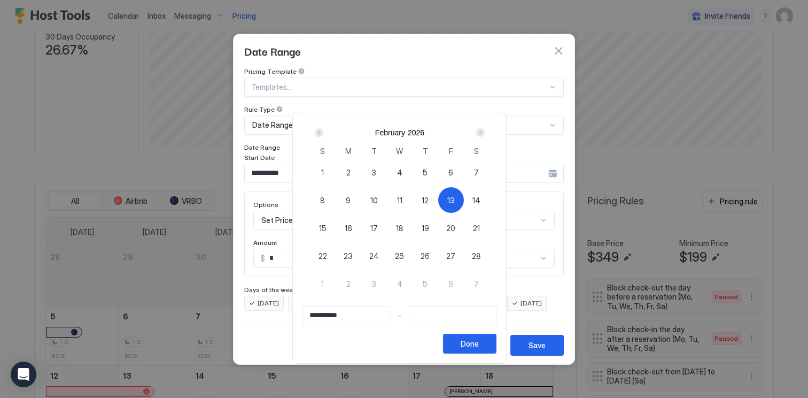
type input "**********"
click at [348, 228] on div "16" at bounding box center [349, 228] width 26 height 26
type input "**********"
click at [476, 349] on div "Done" at bounding box center [470, 343] width 18 height 11
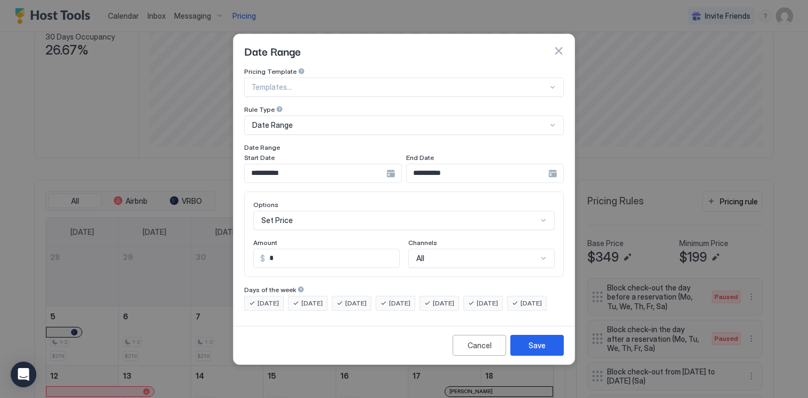
click at [325, 249] on input "*" at bounding box center [332, 258] width 134 height 18
type input "*"
type input "***"
click at [531, 351] on div "Save" at bounding box center [537, 344] width 17 height 11
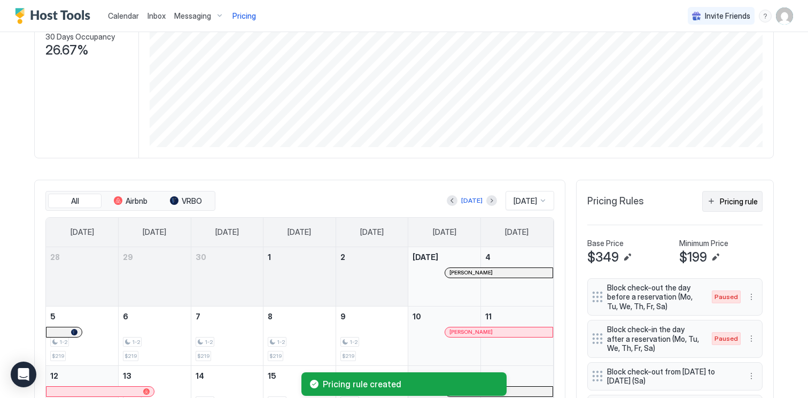
click at [728, 203] on div "Pricing rule" at bounding box center [739, 201] width 38 height 11
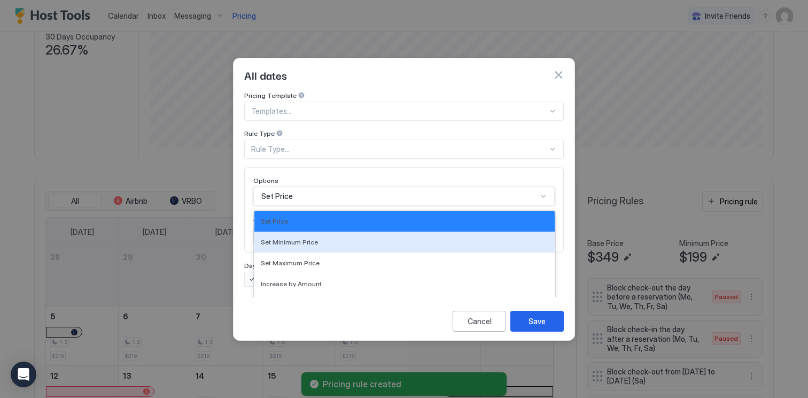
click at [321, 187] on div "Set Minimum Price, 2 of 17. 17 results available. Use Up and Down to choose opt…" at bounding box center [404, 196] width 302 height 19
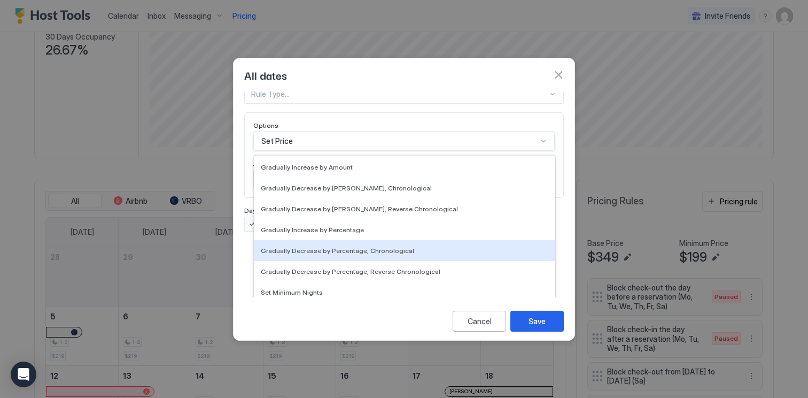
scroll to position [194, 0]
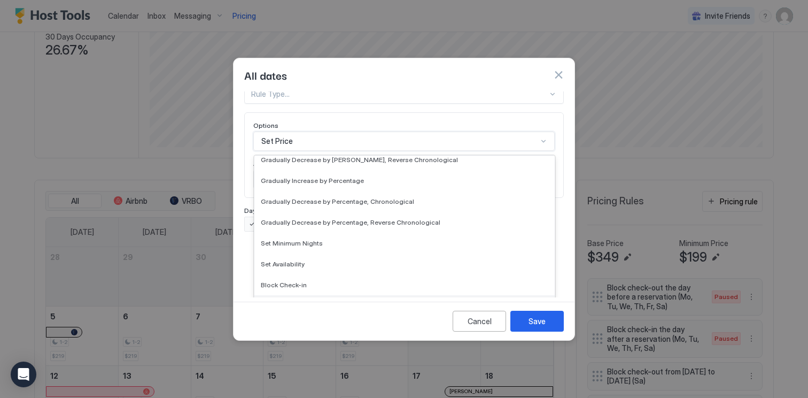
click at [305, 302] on span "Block Check-out" at bounding box center [286, 306] width 51 height 8
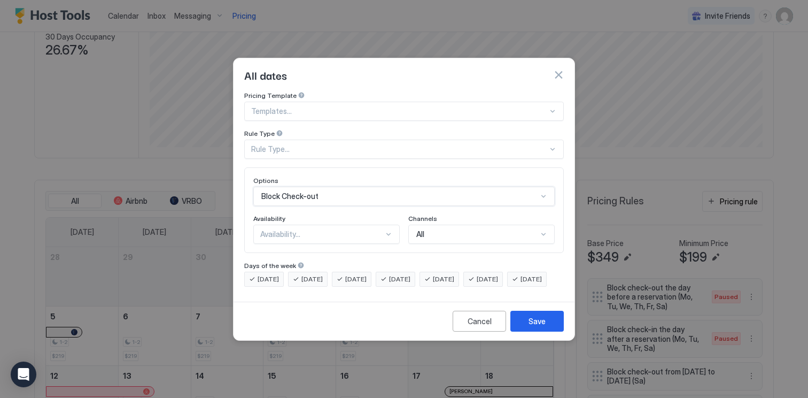
scroll to position [0, 0]
click at [298, 147] on div "Rule Type..." at bounding box center [404, 149] width 320 height 19
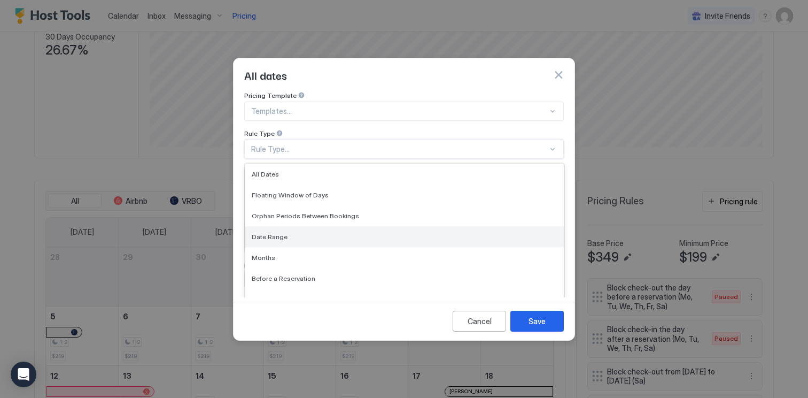
click at [296, 233] on div "Date Range" at bounding box center [405, 237] width 306 height 8
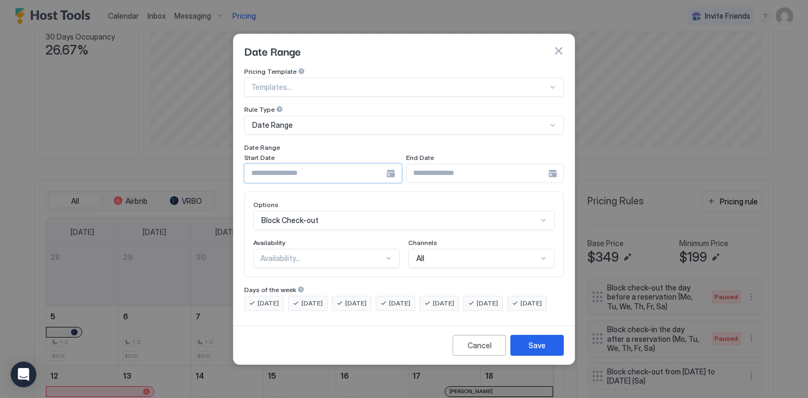
click at [316, 165] on input "Input Field" at bounding box center [316, 173] width 142 height 18
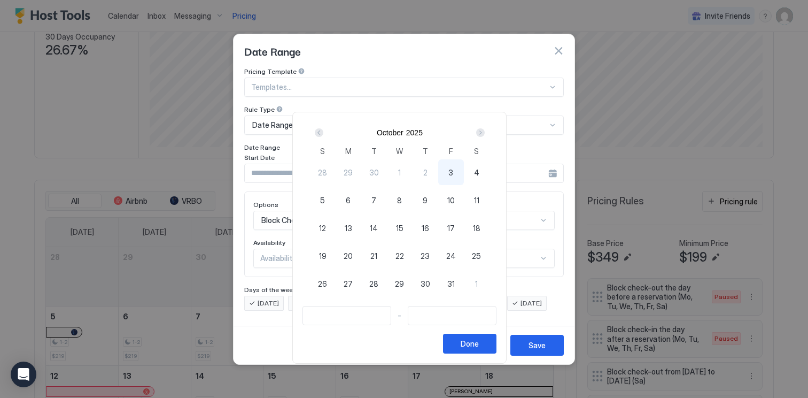
click at [485, 129] on div "Next" at bounding box center [480, 132] width 9 height 9
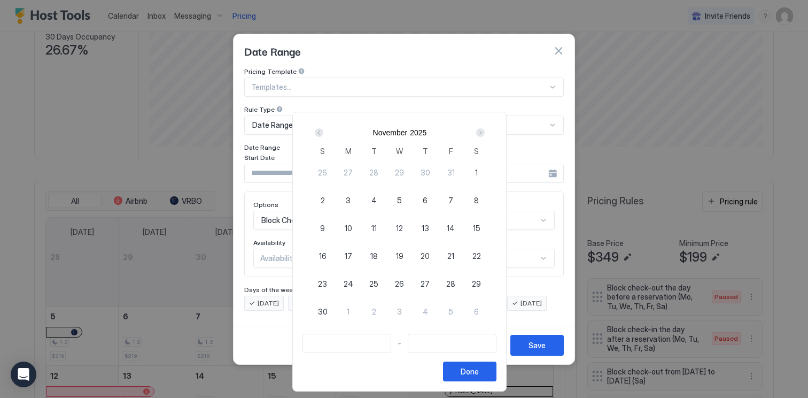
click at [485, 129] on div "Next" at bounding box center [480, 132] width 9 height 9
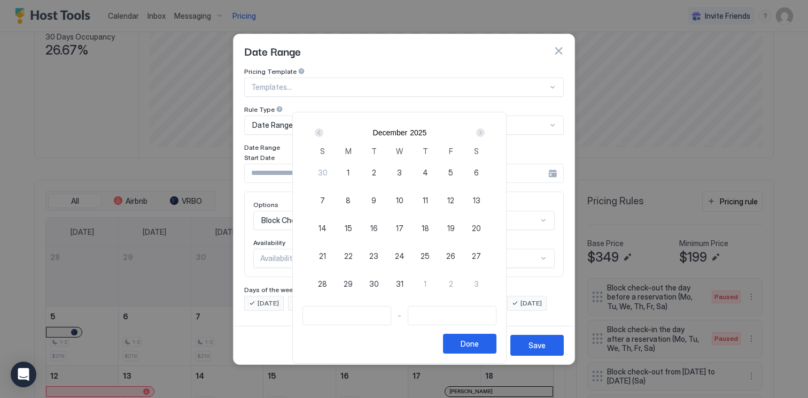
click at [485, 129] on div "Next" at bounding box center [480, 132] width 9 height 9
click at [481, 228] on span "17" at bounding box center [476, 227] width 7 height 11
type input "**********"
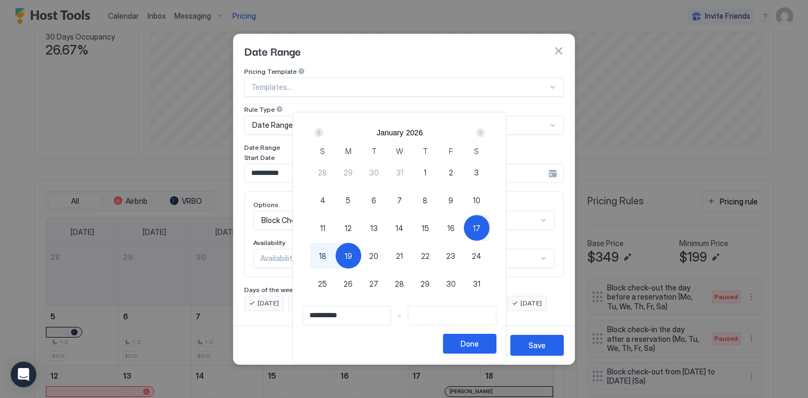
click at [347, 256] on div "19" at bounding box center [349, 256] width 26 height 26
type input "**********"
click at [492, 343] on button "Done" at bounding box center [469, 344] width 53 height 20
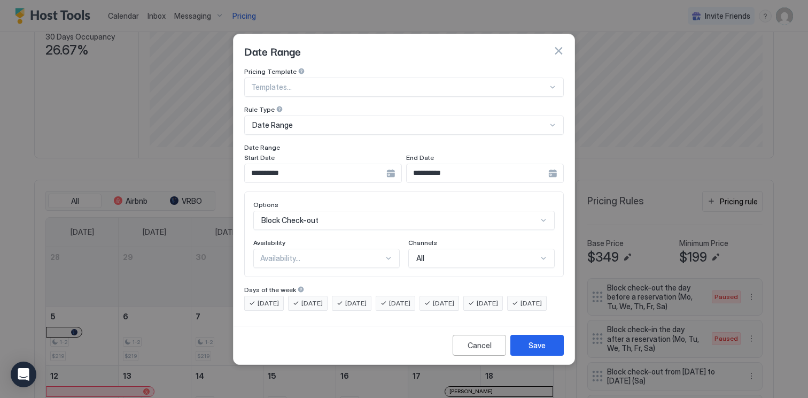
click at [369, 253] on div "Availability..." at bounding box center [321, 258] width 123 height 10
click at [361, 294] on div "Blocked" at bounding box center [326, 304] width 145 height 21
click at [264, 298] on span "[DATE]" at bounding box center [268, 303] width 21 height 10
click at [313, 298] on span "[DATE]" at bounding box center [312, 303] width 21 height 10
click at [367, 298] on span "[DATE]" at bounding box center [355, 303] width 21 height 10
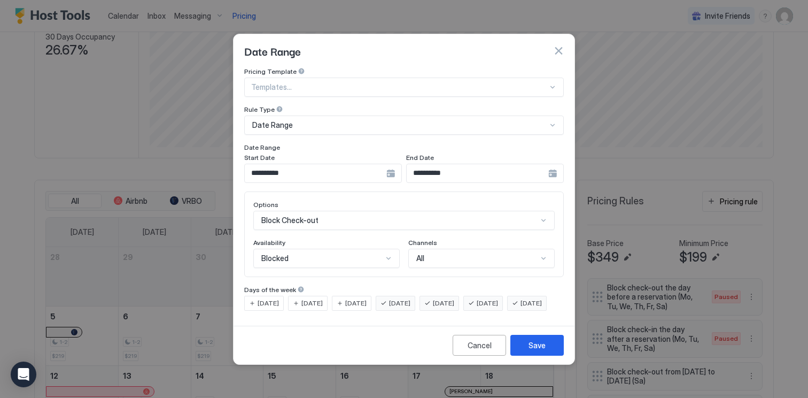
click at [411, 298] on span "[DATE]" at bounding box center [399, 303] width 21 height 10
click at [454, 298] on span "[DATE]" at bounding box center [443, 303] width 21 height 10
click at [498, 298] on span "[DATE]" at bounding box center [487, 303] width 21 height 10
click at [397, 167] on div "**********" at bounding box center [323, 173] width 158 height 19
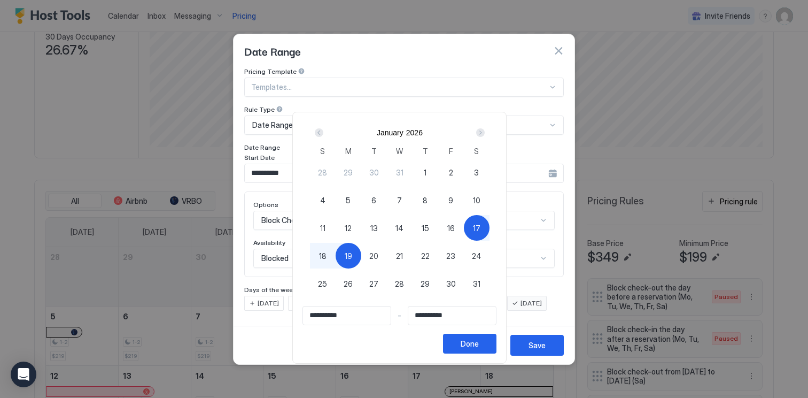
click at [454, 229] on span "16" at bounding box center [450, 227] width 7 height 11
type input "**********"
click at [464, 340] on button "Done" at bounding box center [469, 344] width 53 height 20
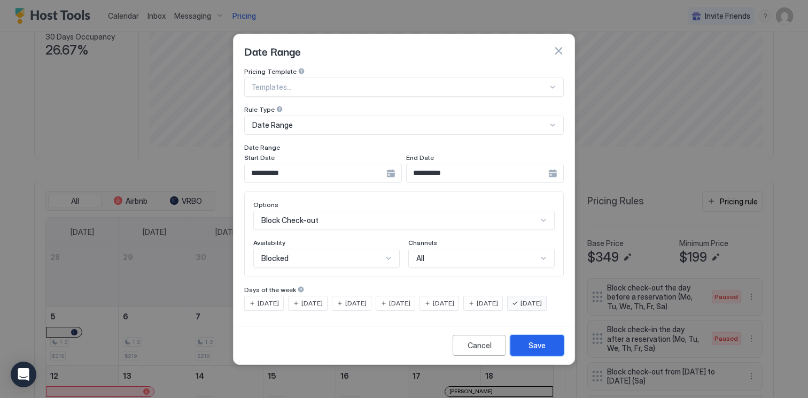
click at [536, 351] on div "Save" at bounding box center [537, 344] width 17 height 11
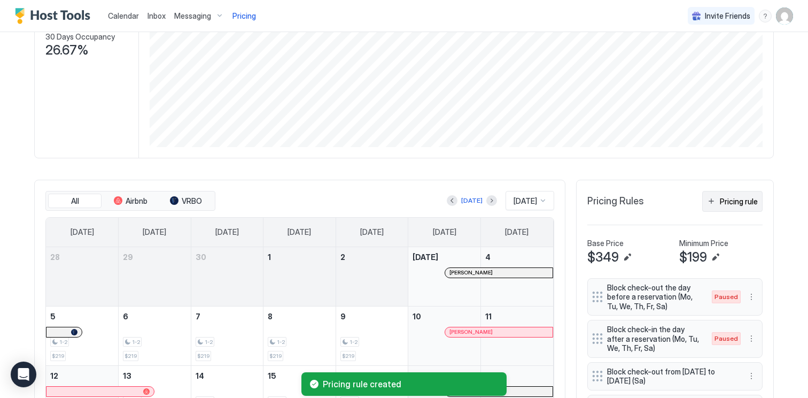
click at [739, 207] on button "Pricing rule" at bounding box center [732, 201] width 60 height 21
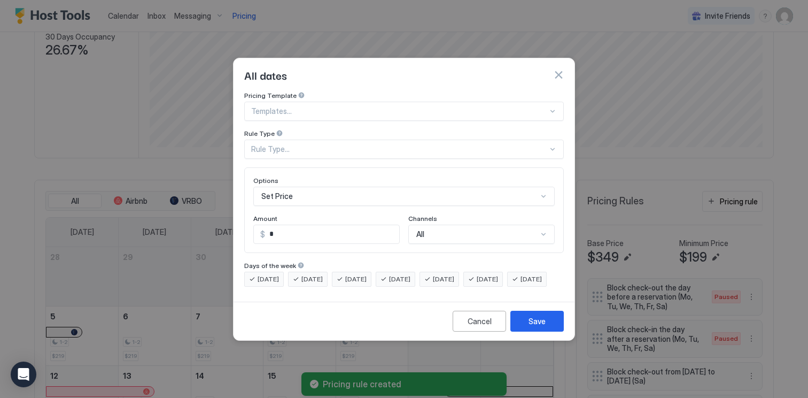
click at [302, 149] on div "Pricing Template Templates... Rule Type Rule Type... Options Set Price Amount $…" at bounding box center [404, 188] width 320 height 195
click at [302, 144] on div "Rule Type..." at bounding box center [404, 149] width 320 height 19
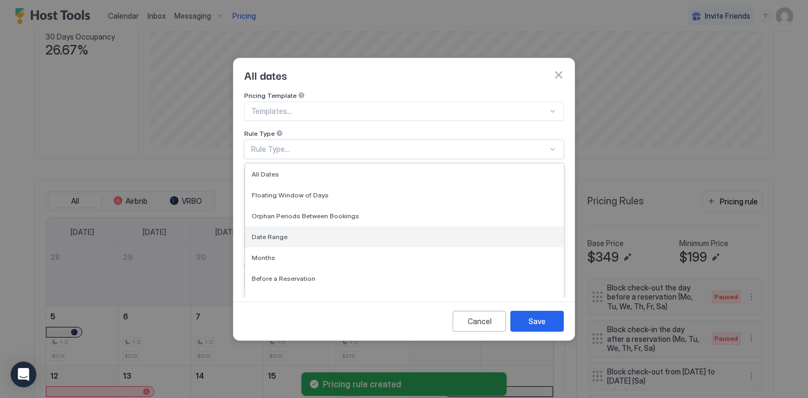
drag, startPoint x: 290, startPoint y: 249, endPoint x: 291, endPoint y: 228, distance: 20.3
click at [291, 228] on div "All Dates Floating Window of Days Orphan Periods Between Bookings Date Range Mo…" at bounding box center [404, 237] width 319 height 146
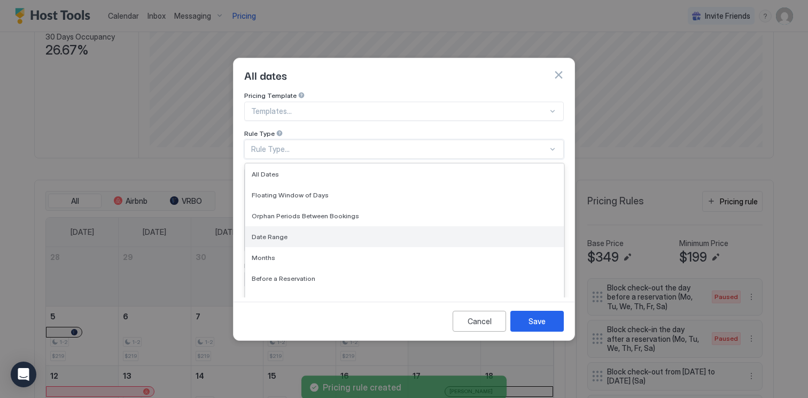
click at [291, 233] on div "Date Range" at bounding box center [405, 237] width 306 height 8
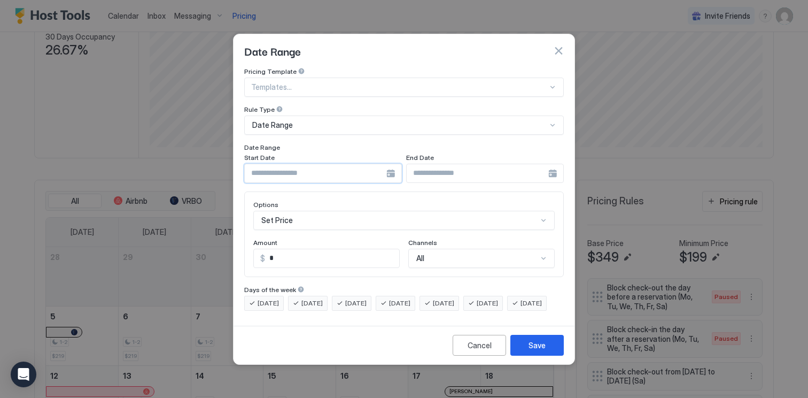
click at [330, 164] on input "Input Field" at bounding box center [316, 173] width 142 height 18
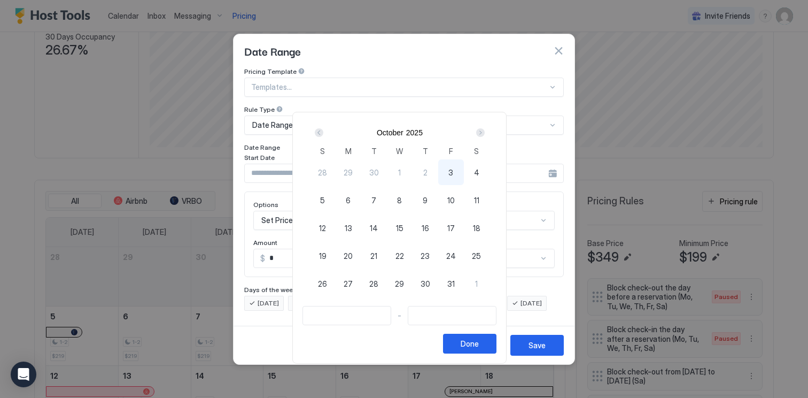
click at [484, 139] on div "[DATE]" at bounding box center [400, 132] width 180 height 18
click at [484, 137] on div "Next" at bounding box center [480, 132] width 13 height 13
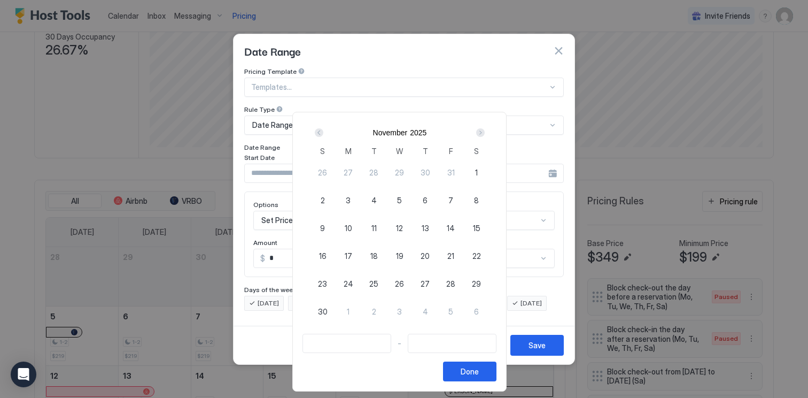
click at [484, 137] on div "Next" at bounding box center [480, 132] width 13 height 13
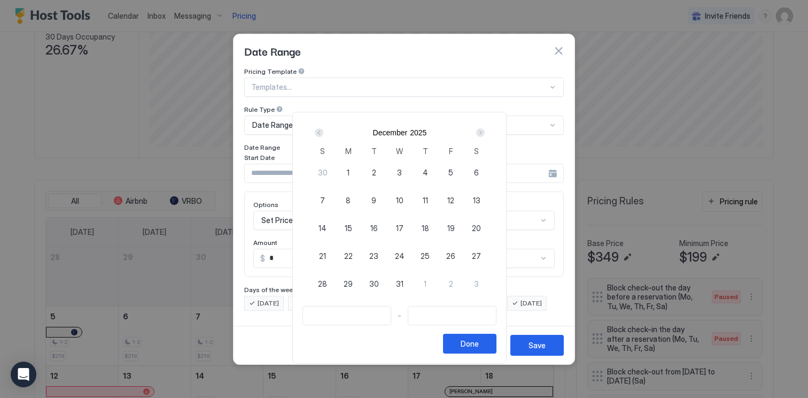
click at [484, 137] on div "Next" at bounding box center [480, 132] width 13 height 13
click at [454, 198] on span "13" at bounding box center [450, 200] width 7 height 11
type input "**********"
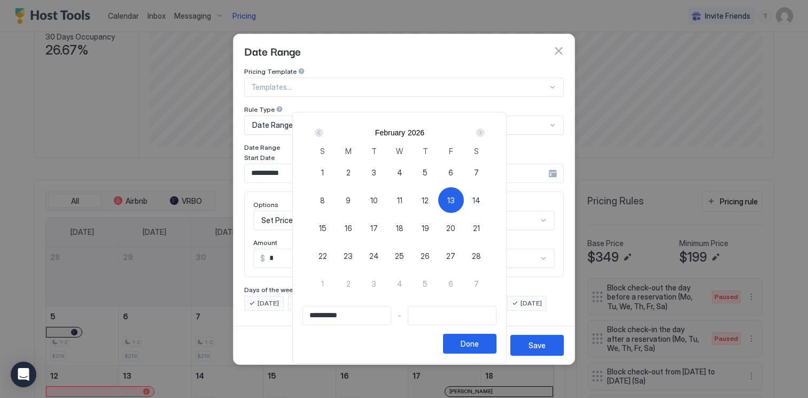
type input "**********"
click at [343, 231] on div "16" at bounding box center [349, 228] width 26 height 26
type input "**********"
click at [479, 345] on div "Done" at bounding box center [470, 343] width 18 height 11
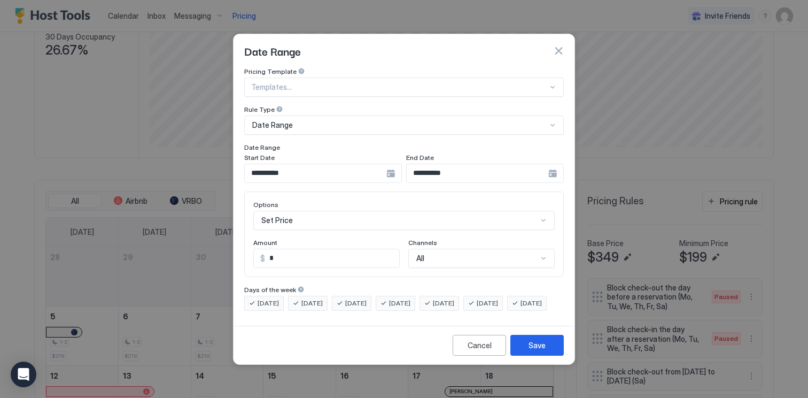
scroll to position [55, 0]
click at [302, 211] on div "Set Price" at bounding box center [404, 220] width 302 height 19
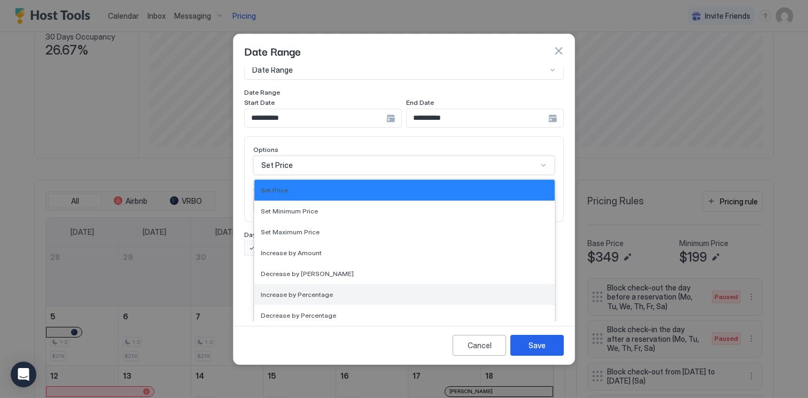
scroll to position [194, 0]
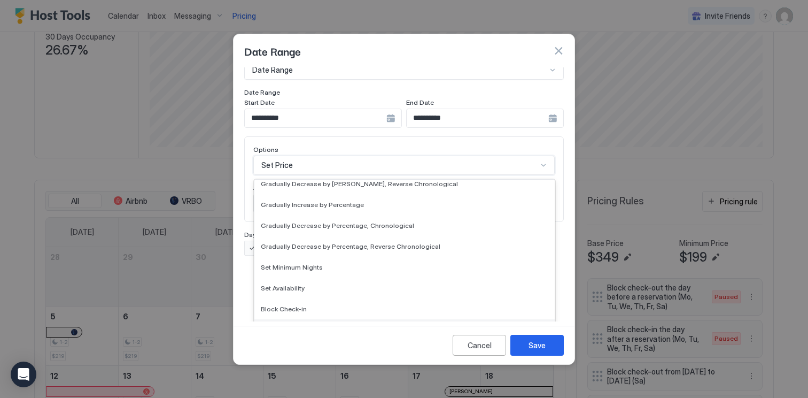
click at [306, 319] on div "Block Check-out" at bounding box center [404, 329] width 300 height 21
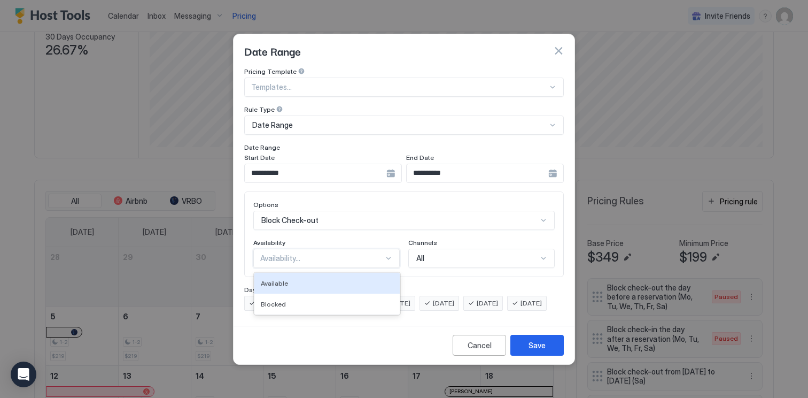
click at [315, 253] on div "Availability..." at bounding box center [321, 258] width 123 height 10
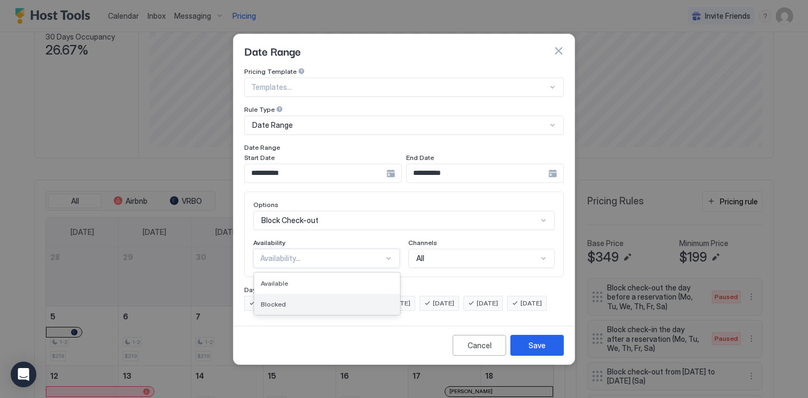
click at [309, 294] on div "Blocked" at bounding box center [326, 304] width 145 height 21
click at [277, 298] on span "[DATE]" at bounding box center [268, 303] width 21 height 10
click at [307, 298] on span "[DATE]" at bounding box center [312, 303] width 21 height 10
click at [359, 298] on span "[DATE]" at bounding box center [355, 303] width 21 height 10
click at [411, 298] on span "[DATE]" at bounding box center [399, 303] width 21 height 10
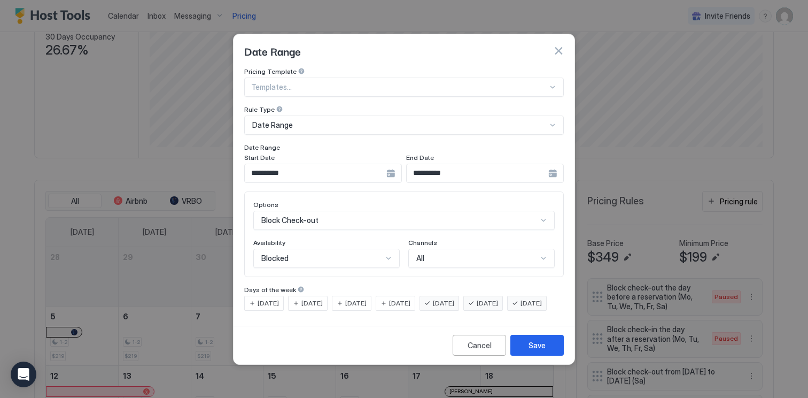
click at [459, 296] on div "[DATE]" at bounding box center [440, 303] width 40 height 15
click at [498, 298] on span "[DATE]" at bounding box center [487, 303] width 21 height 10
click at [538, 351] on div "Save" at bounding box center [537, 344] width 17 height 11
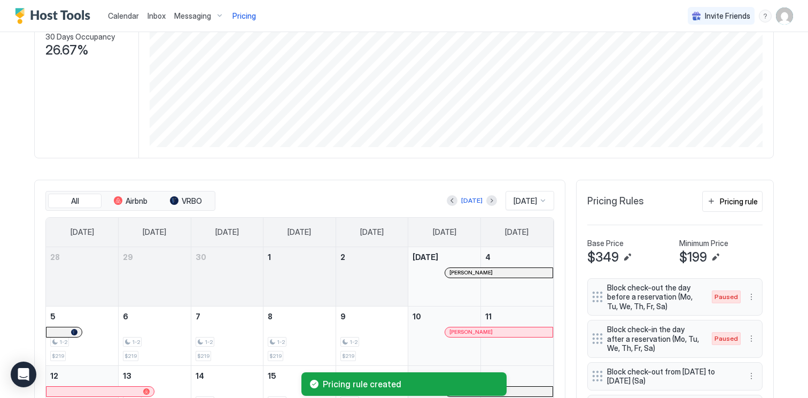
scroll to position [655, 0]
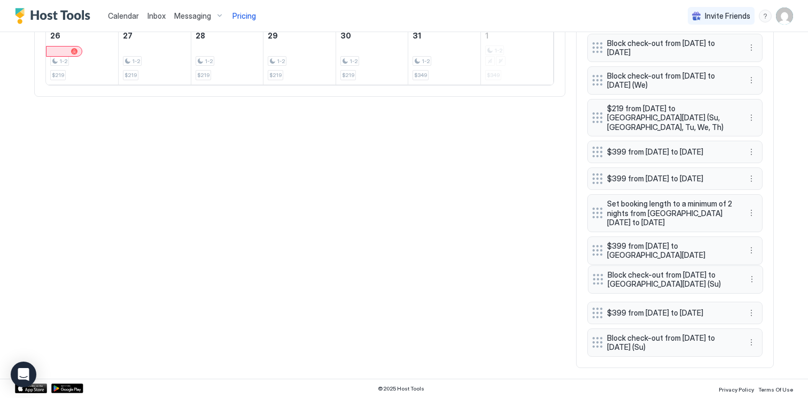
drag, startPoint x: 593, startPoint y: 311, endPoint x: 594, endPoint y: 272, distance: 39.1
click at [594, 274] on div at bounding box center [598, 279] width 11 height 11
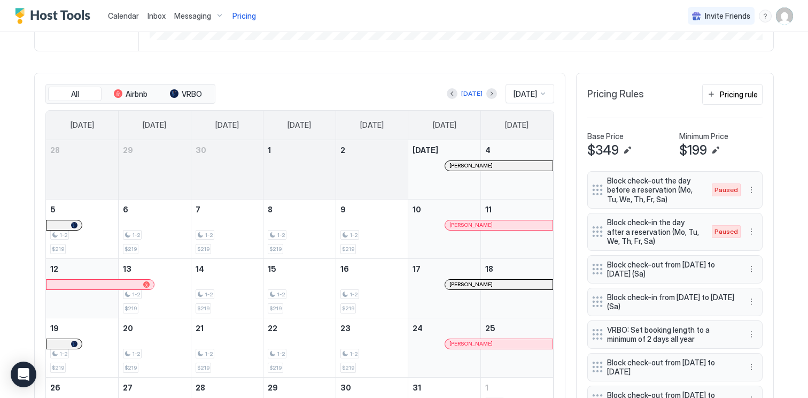
scroll to position [274, 0]
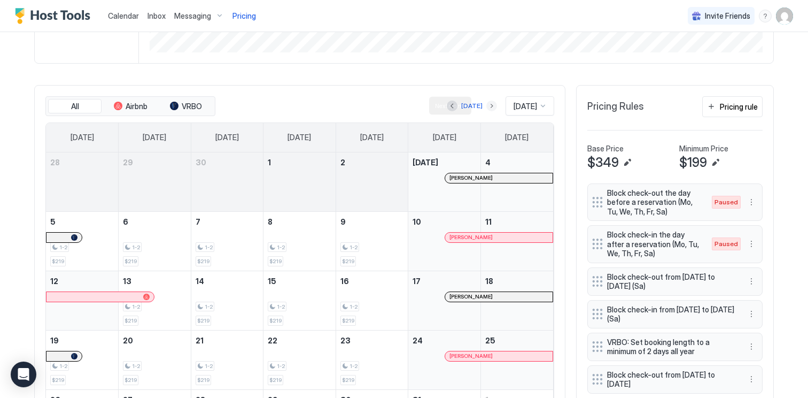
click at [486, 103] on button "Next month" at bounding box center [491, 106] width 11 height 11
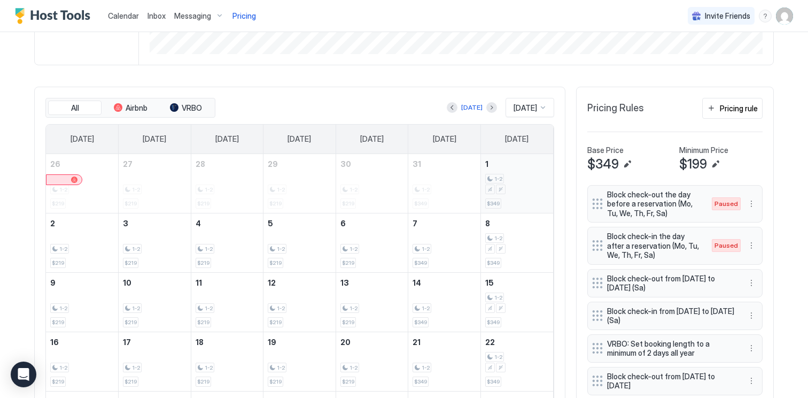
scroll to position [267, 0]
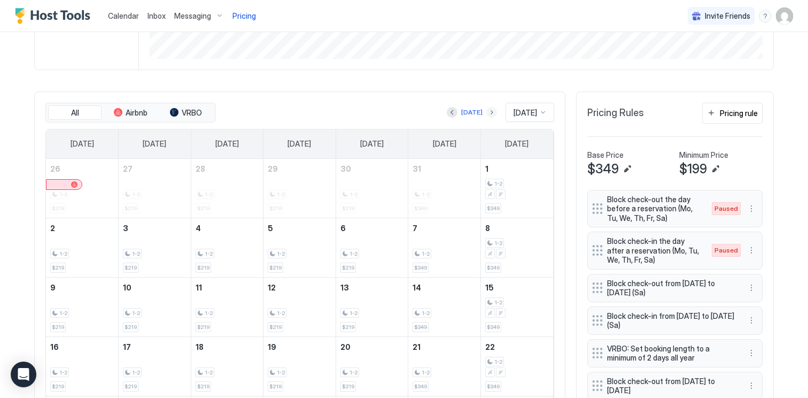
click at [486, 114] on button "Next month" at bounding box center [491, 112] width 11 height 11
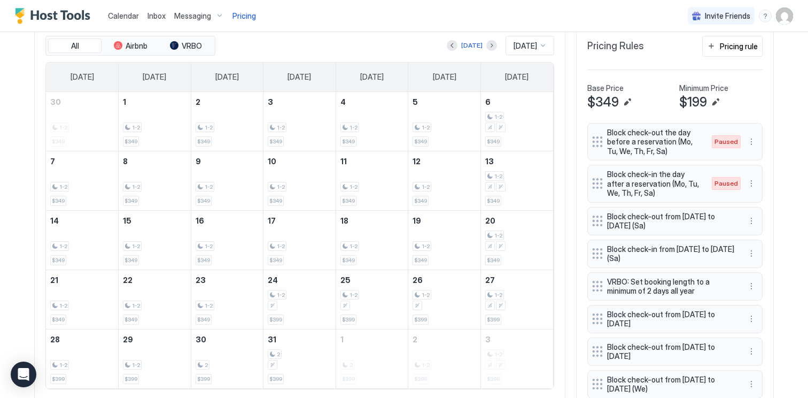
scroll to position [0, 0]
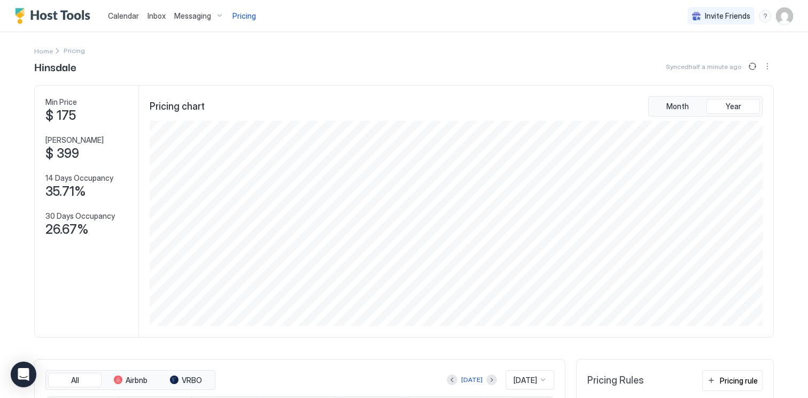
click at [760, 68] on div at bounding box center [760, 66] width 28 height 13
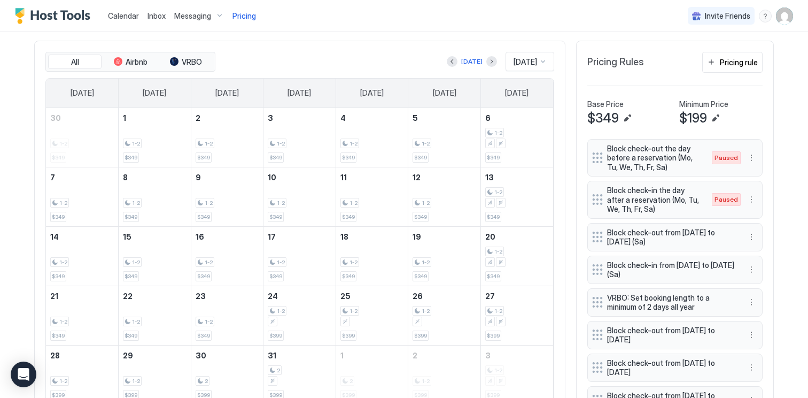
scroll to position [119, 0]
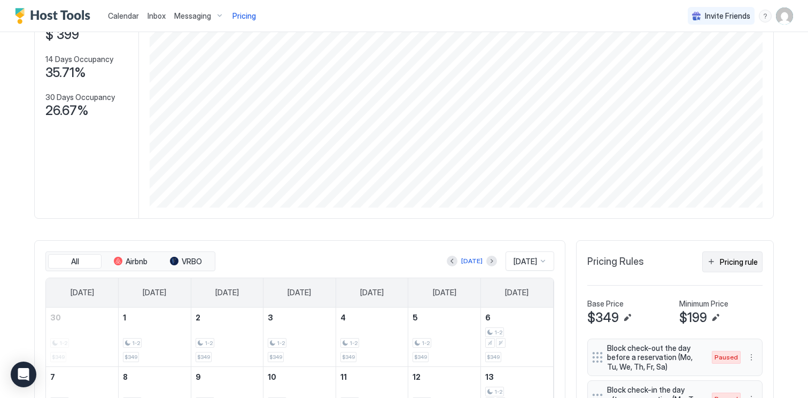
click at [725, 268] on button "Pricing rule" at bounding box center [732, 261] width 60 height 21
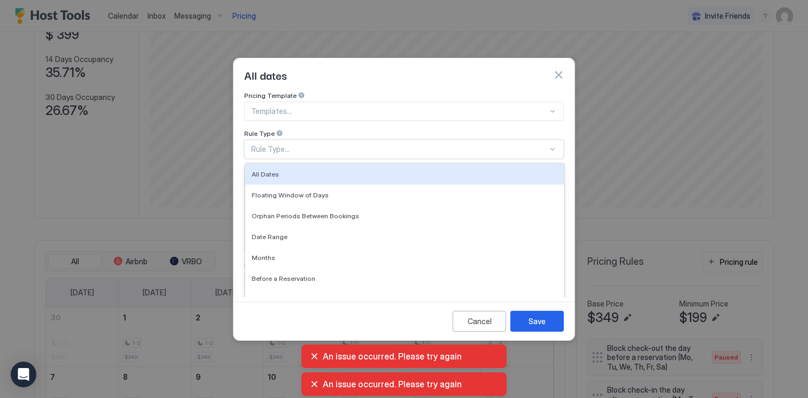
click at [310, 140] on div "Rule Type..." at bounding box center [404, 149] width 320 height 19
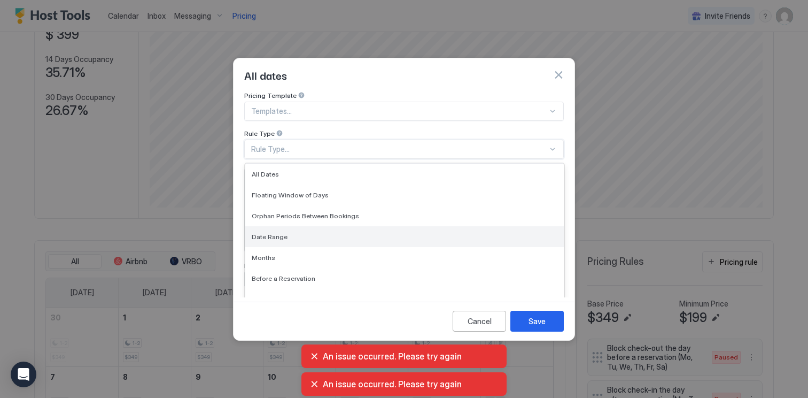
click at [303, 231] on div "Date Range" at bounding box center [404, 236] width 319 height 21
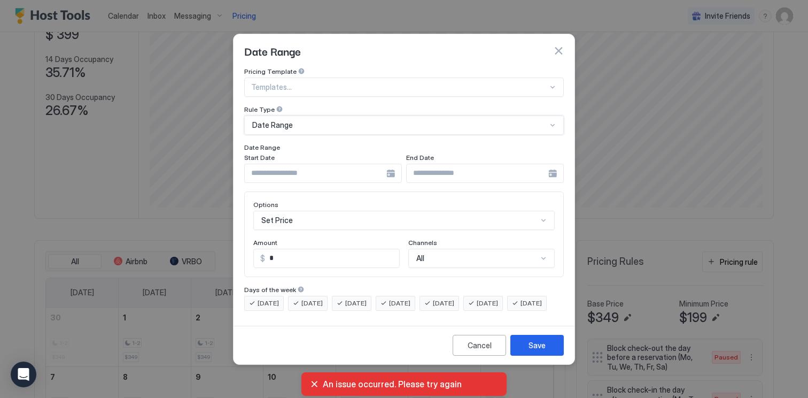
click at [286, 250] on input "*" at bounding box center [332, 258] width 134 height 18
type input "*"
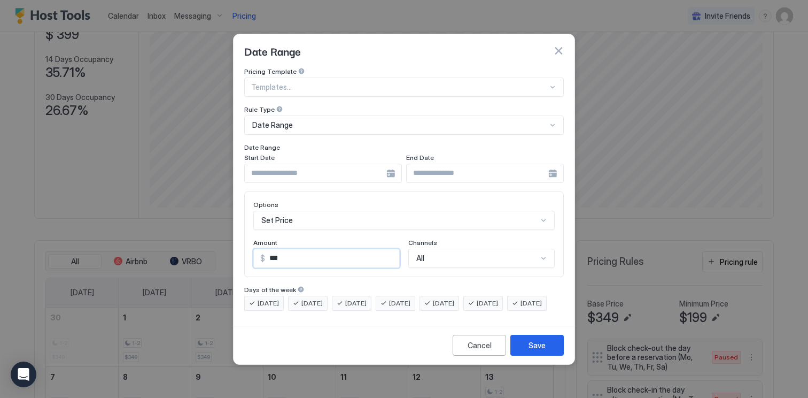
type input "***"
click at [339, 166] on input "Input Field" at bounding box center [316, 173] width 142 height 18
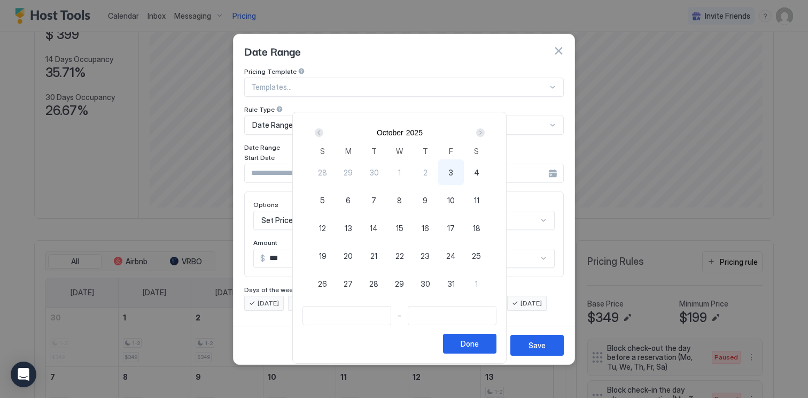
click at [483, 128] on div "Next" at bounding box center [480, 132] width 9 height 9
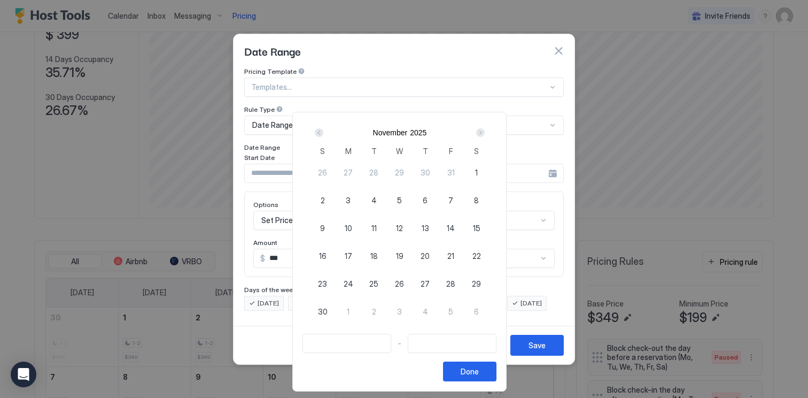
click at [350, 309] on span "1" at bounding box center [348, 311] width 3 height 11
type input "**********"
click at [485, 129] on div "Next" at bounding box center [480, 132] width 9 height 9
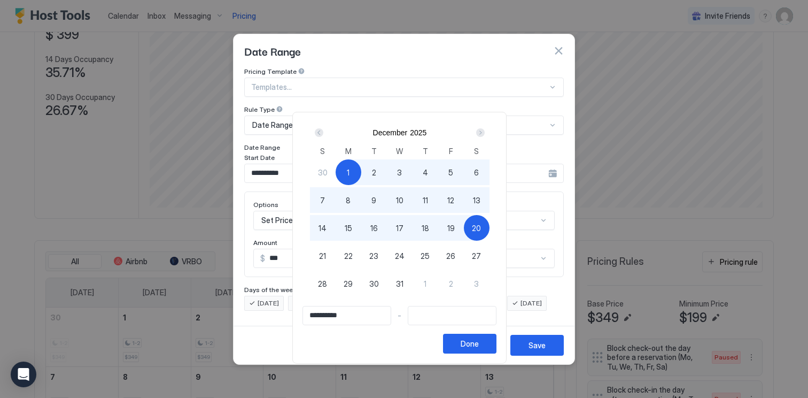
click at [482, 128] on div "Next" at bounding box center [480, 132] width 13 height 13
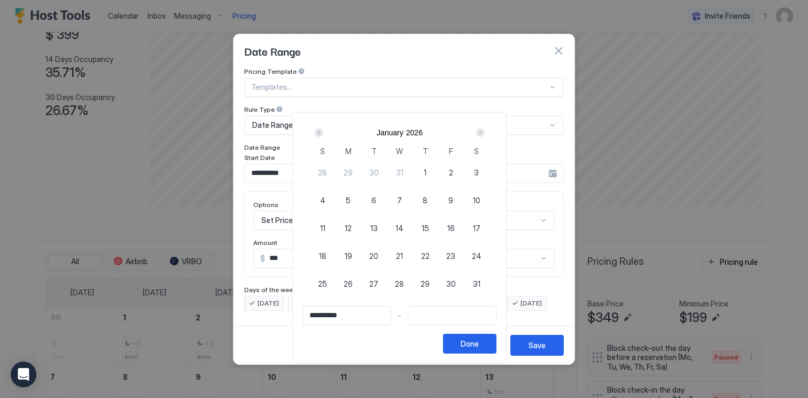
click at [482, 128] on div "Next" at bounding box center [480, 132] width 13 height 13
click at [482, 128] on div "Next" at bounding box center [480, 132] width 9 height 9
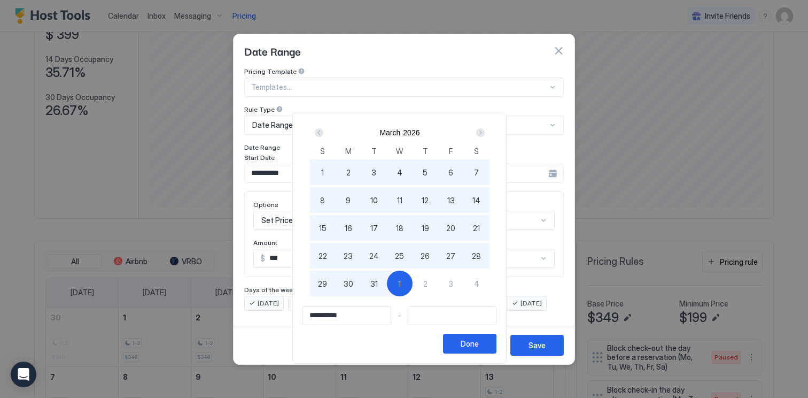
type input "**********"
click at [382, 287] on div "31" at bounding box center [374, 284] width 26 height 26
type input "**********"
click at [478, 344] on div "Done" at bounding box center [470, 343] width 18 height 11
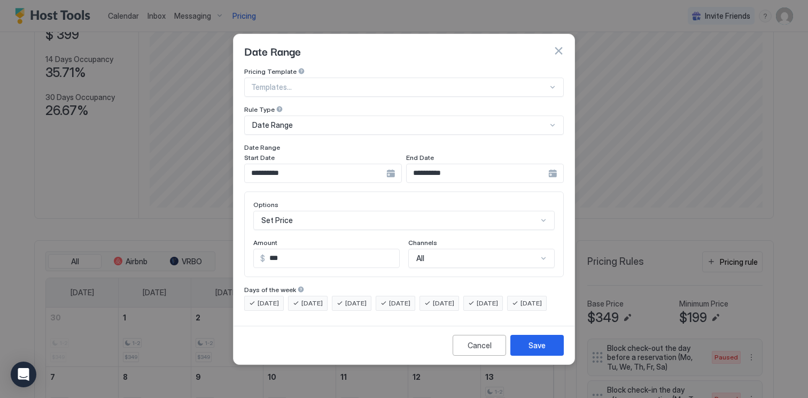
click at [324, 250] on input "***" at bounding box center [332, 258] width 134 height 18
click at [552, 167] on div "**********" at bounding box center [485, 173] width 158 height 19
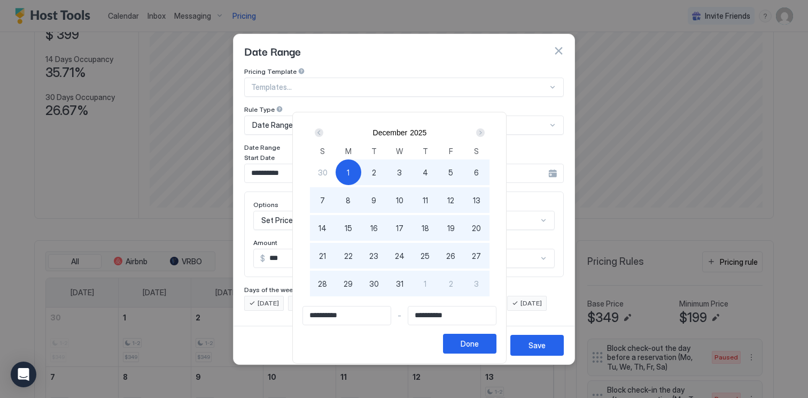
click at [485, 130] on div "Next" at bounding box center [480, 132] width 9 height 9
click at [427, 315] on input "**********" at bounding box center [452, 315] width 88 height 18
click at [427, 312] on input "**********" at bounding box center [452, 315] width 88 height 18
click at [427, 313] on input "**********" at bounding box center [452, 315] width 88 height 18
click at [323, 133] on div "Prev" at bounding box center [319, 132] width 9 height 9
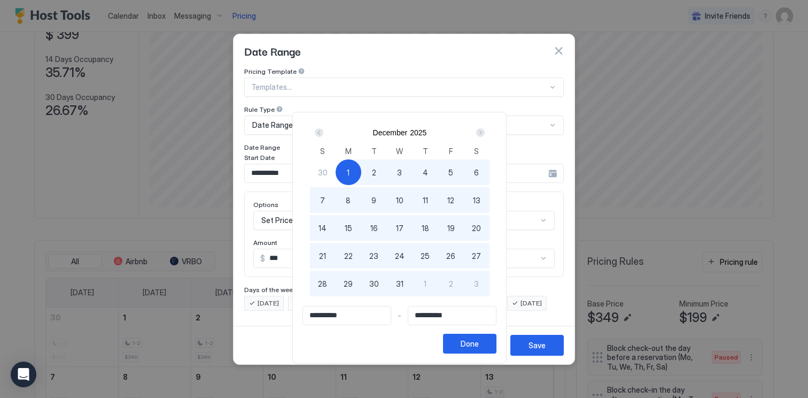
click at [323, 133] on div "Prev" at bounding box center [319, 132] width 9 height 9
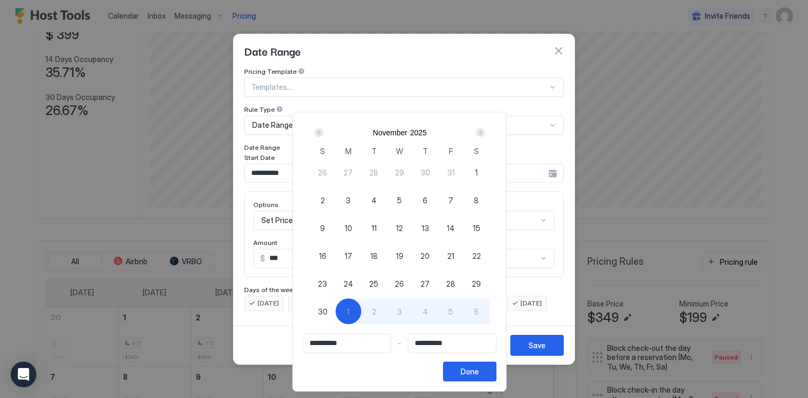
click at [358, 311] on div "1" at bounding box center [349, 311] width 26 height 26
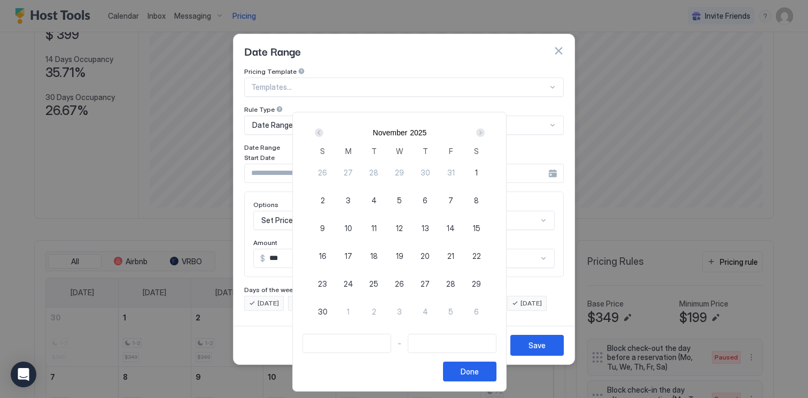
click at [350, 311] on span "1" at bounding box center [348, 311] width 3 height 11
type input "**********"
click at [485, 134] on div "Next" at bounding box center [480, 132] width 9 height 9
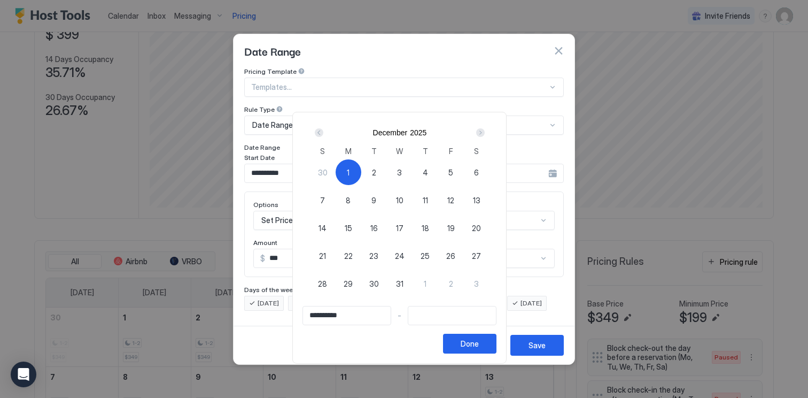
click at [485, 134] on div "Next" at bounding box center [480, 132] width 9 height 9
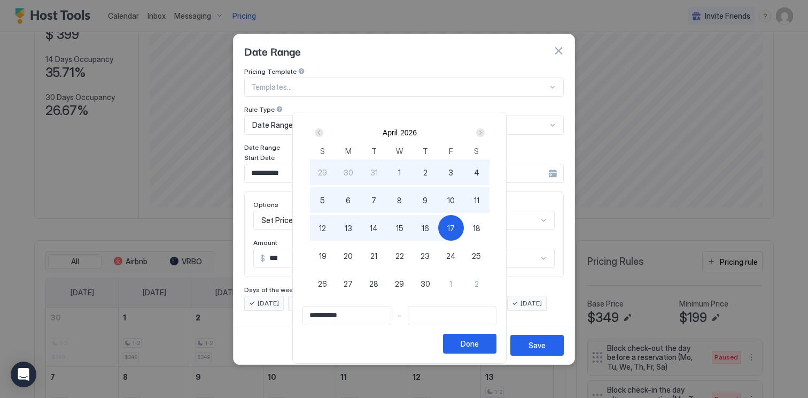
type input "**********"
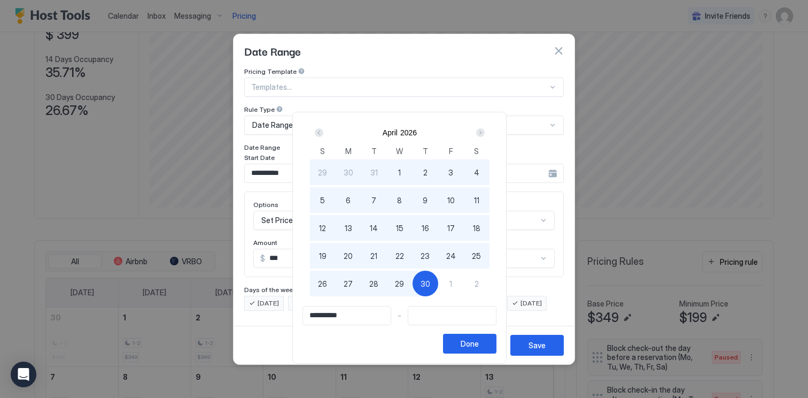
click at [427, 288] on span "30" at bounding box center [426, 283] width 10 height 11
type input "**********"
click at [467, 343] on button "Done" at bounding box center [469, 344] width 53 height 20
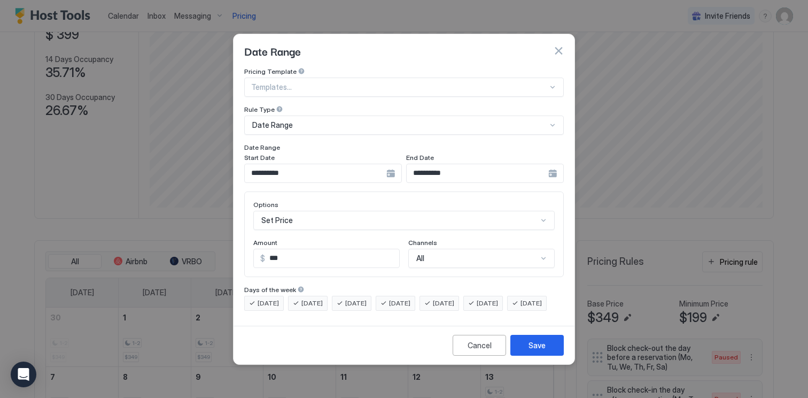
click at [318, 252] on input "***" at bounding box center [332, 258] width 134 height 18
type input "***"
click at [545, 351] on div "Save" at bounding box center [537, 344] width 17 height 11
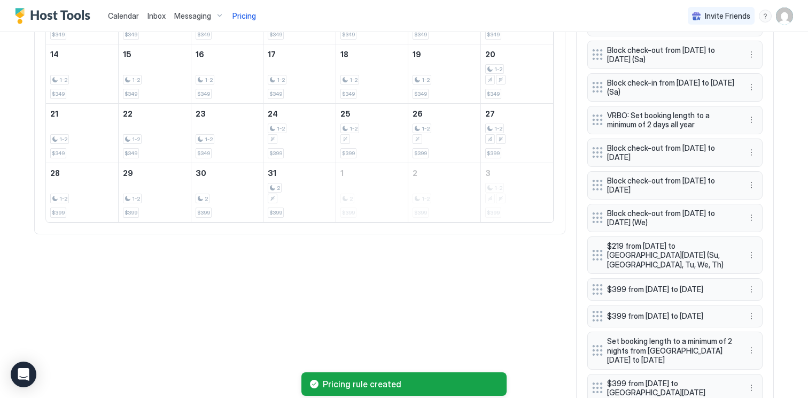
scroll to position [688, 0]
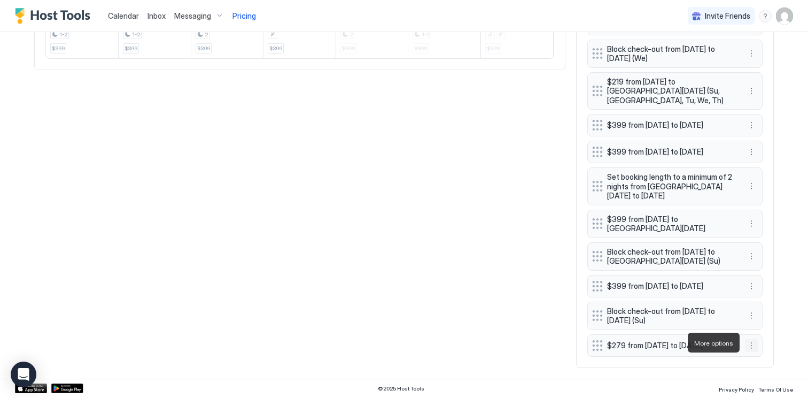
click at [751, 344] on button "More options" at bounding box center [751, 345] width 13 height 13
click at [770, 291] on span "Edit" at bounding box center [768, 293] width 12 height 8
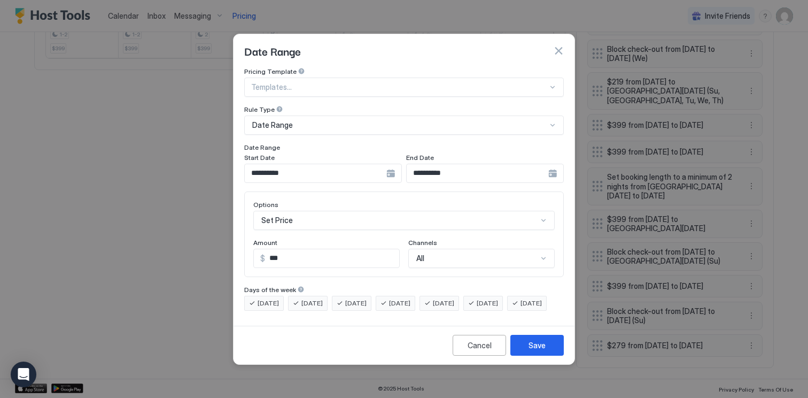
click at [449, 296] on div "[DATE]" at bounding box center [440, 303] width 40 height 15
click at [498, 298] on span "[DATE]" at bounding box center [487, 303] width 21 height 10
click at [545, 351] on div "Save" at bounding box center [537, 344] width 17 height 11
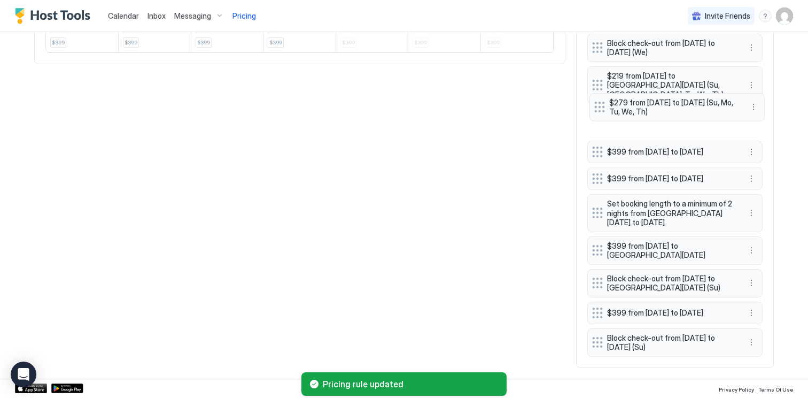
drag, startPoint x: 594, startPoint y: 341, endPoint x: 597, endPoint y: 107, distance: 234.2
click at [597, 107] on div at bounding box center [599, 107] width 11 height 11
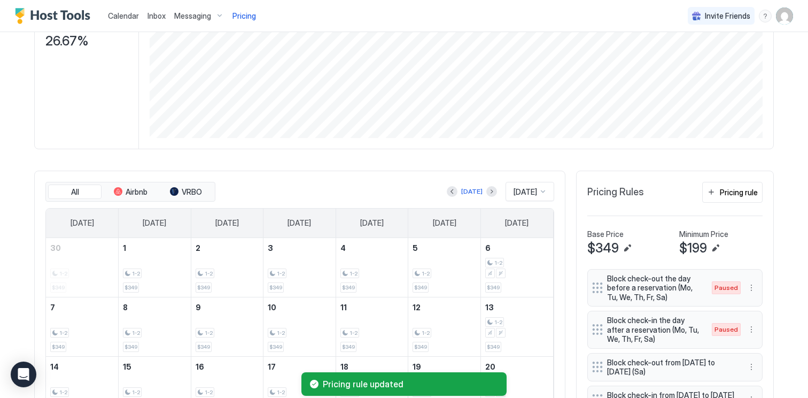
scroll to position [0, 0]
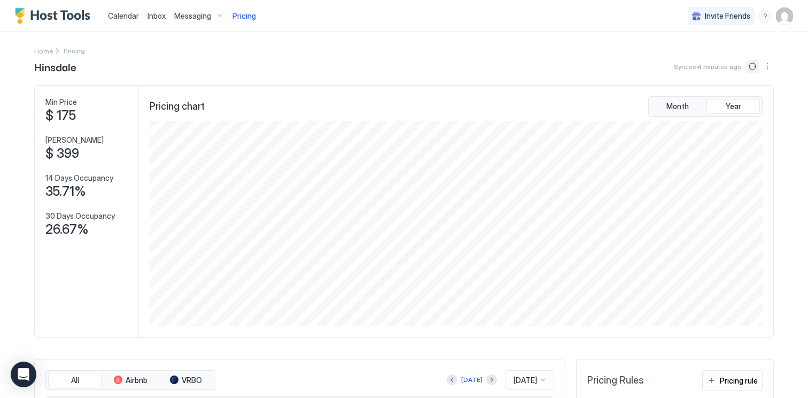
click at [754, 64] on button "Sync prices" at bounding box center [752, 66] width 13 height 13
click at [122, 16] on span "Calendar" at bounding box center [123, 15] width 31 height 9
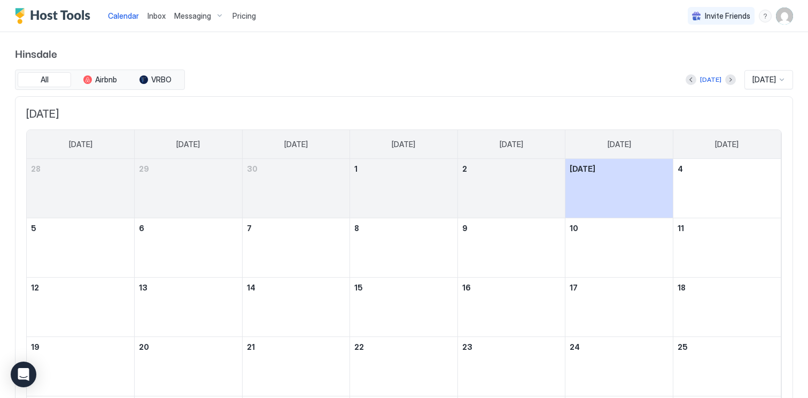
click at [774, 83] on span "[DATE]" at bounding box center [765, 80] width 24 height 10
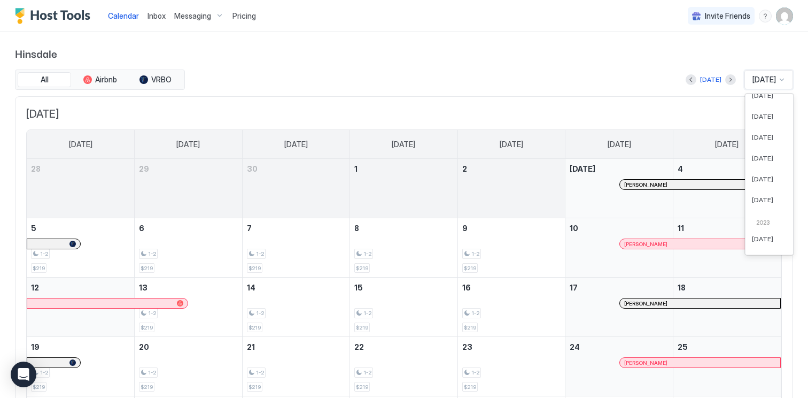
scroll to position [638, 0]
click at [760, 202] on span "[DATE]" at bounding box center [762, 206] width 21 height 8
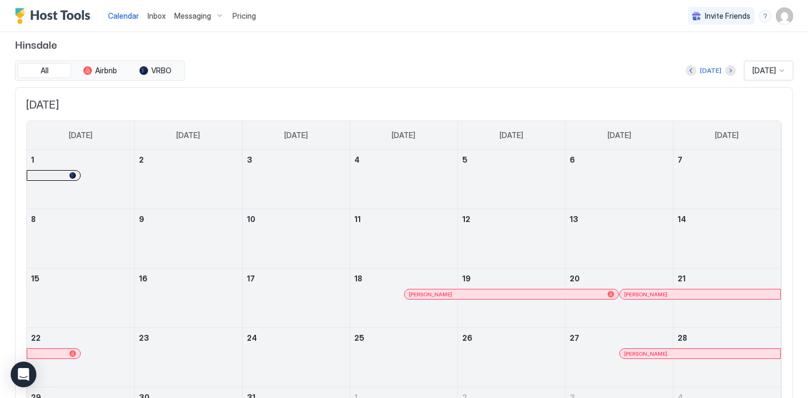
scroll to position [0, 0]
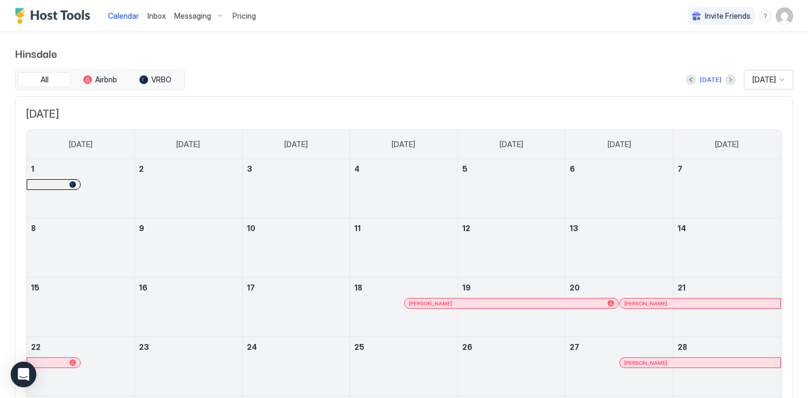
click at [768, 75] on span "[DATE]" at bounding box center [765, 80] width 24 height 10
click at [295, 51] on span "Hinsdale" at bounding box center [404, 53] width 778 height 16
click at [122, 10] on div "Calendar" at bounding box center [124, 16] width 40 height 20
click at [122, 13] on span "Calendar" at bounding box center [123, 15] width 31 height 9
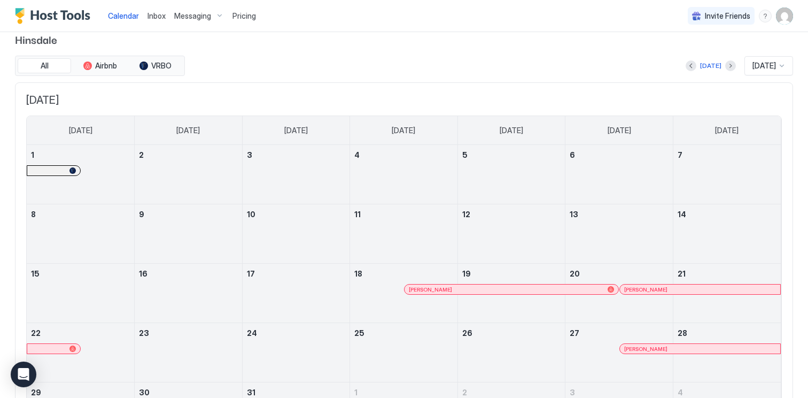
scroll to position [14, 0]
click at [764, 60] on div "[DATE]" at bounding box center [765, 65] width 26 height 10
click at [764, 65] on span "[DATE]" at bounding box center [765, 65] width 24 height 10
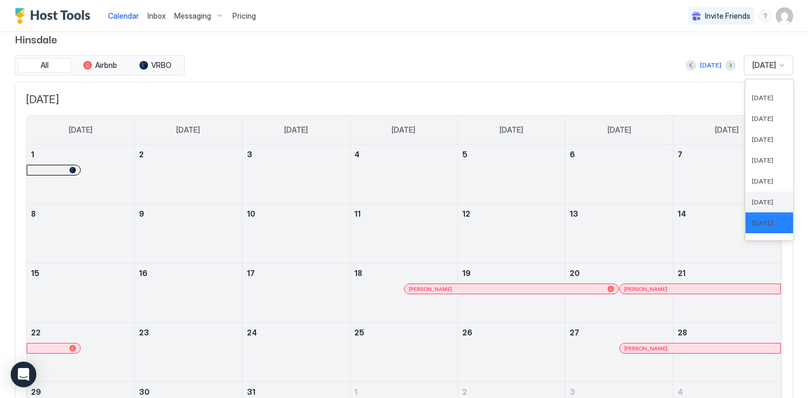
click at [760, 198] on span "[DATE]" at bounding box center [762, 202] width 21 height 8
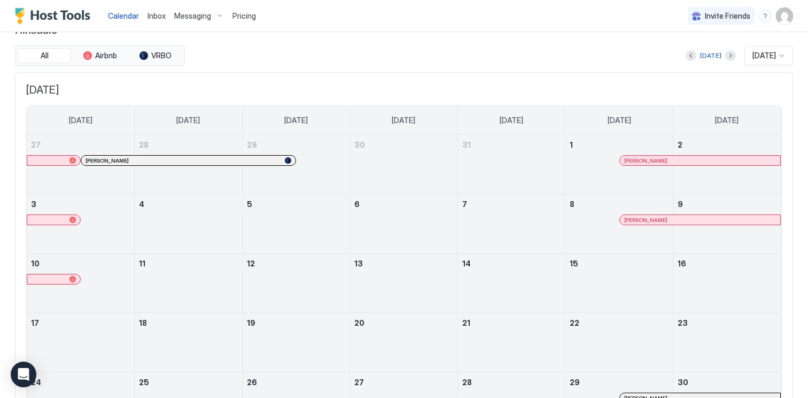
scroll to position [0, 0]
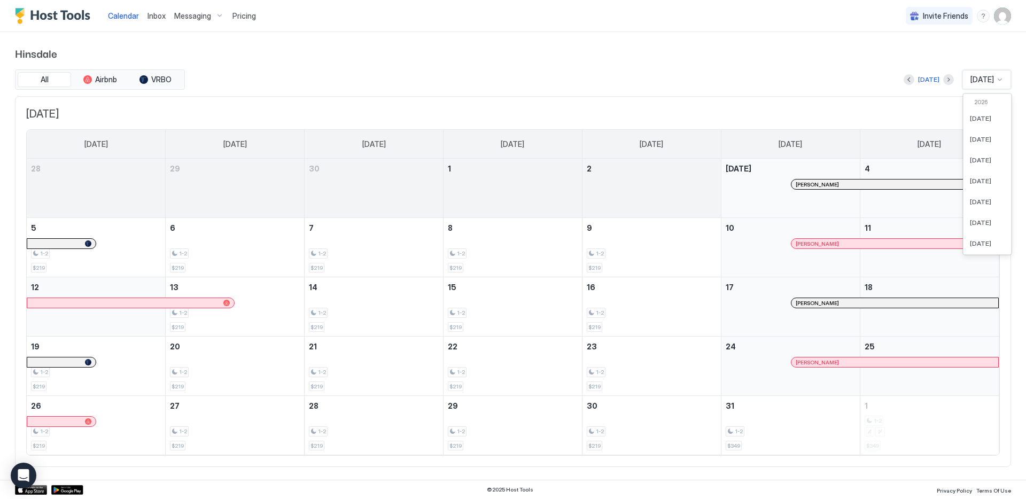
click at [808, 81] on span "[DATE]" at bounding box center [983, 80] width 24 height 10
click at [808, 202] on span "[DATE]" at bounding box center [980, 199] width 21 height 8
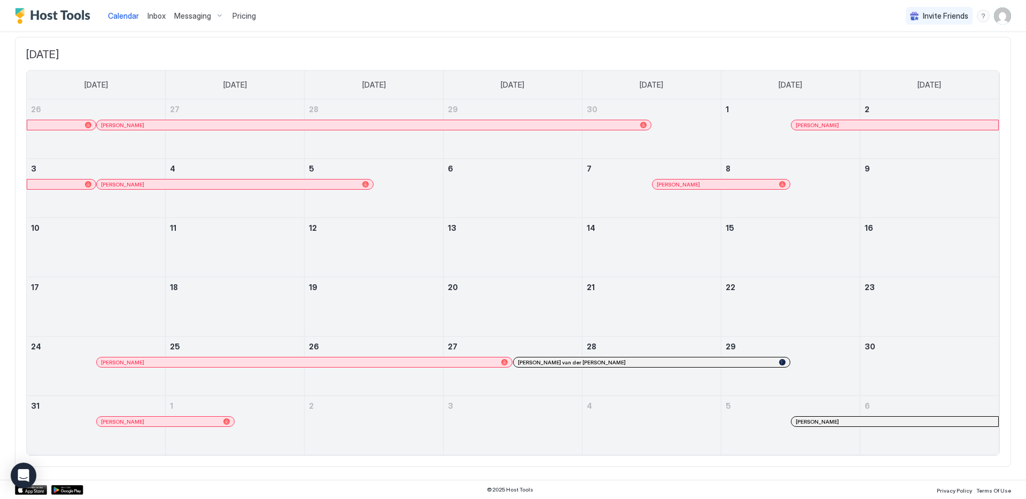
scroll to position [33, 0]
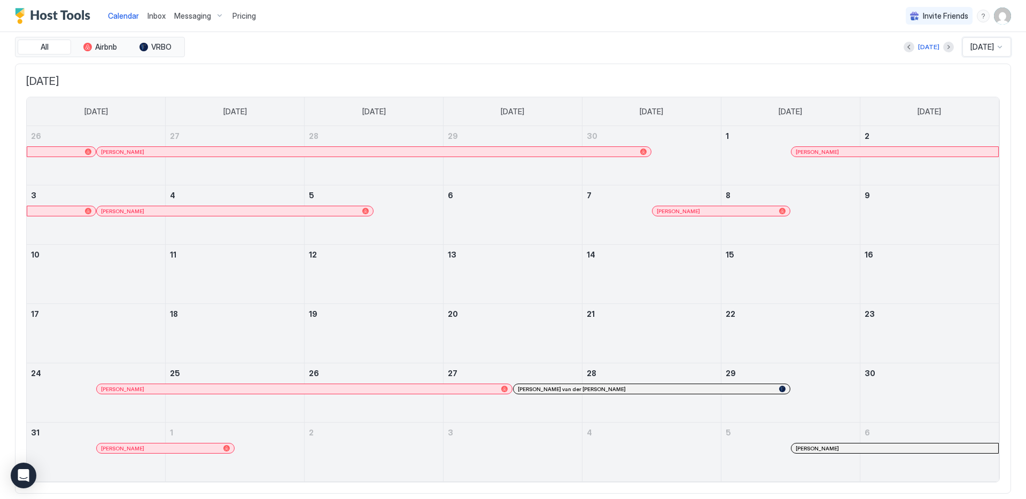
click at [808, 45] on span "[DATE]" at bounding box center [983, 47] width 24 height 10
click at [808, 182] on div "[DATE]" at bounding box center [987, 183] width 35 height 8
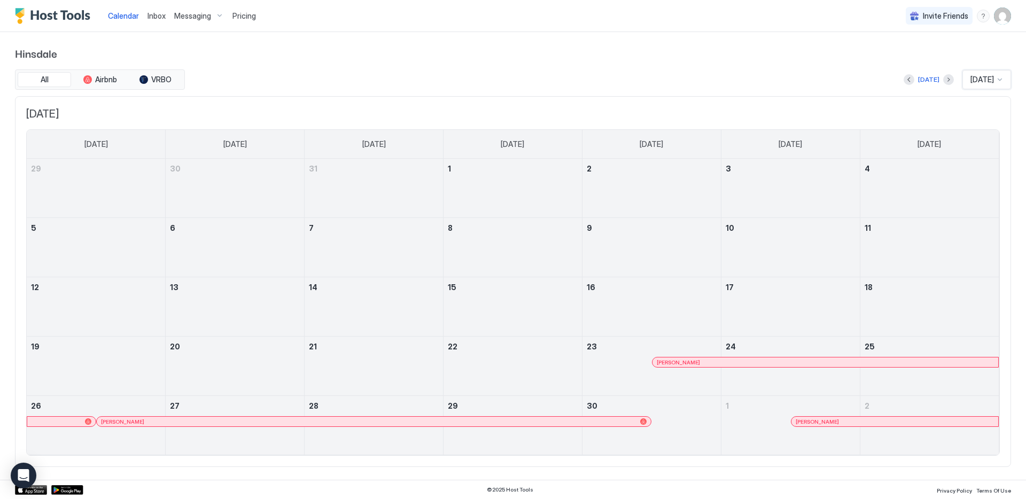
scroll to position [0, 0]
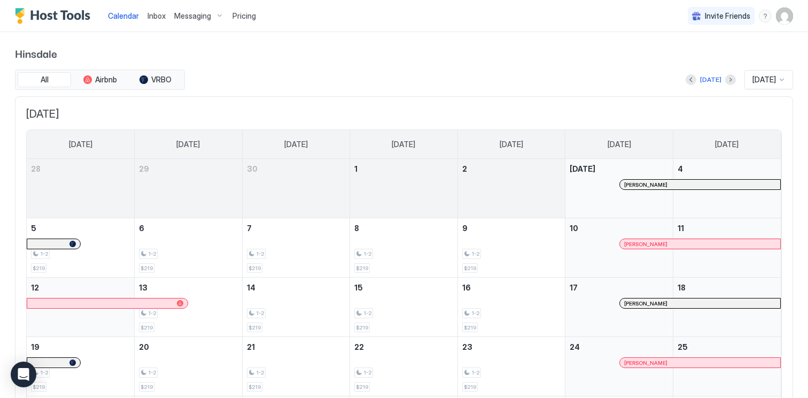
click at [781, 12] on img "User profile" at bounding box center [784, 15] width 17 height 17
click at [702, 64] on div "Settings" at bounding box center [725, 60] width 136 height 19
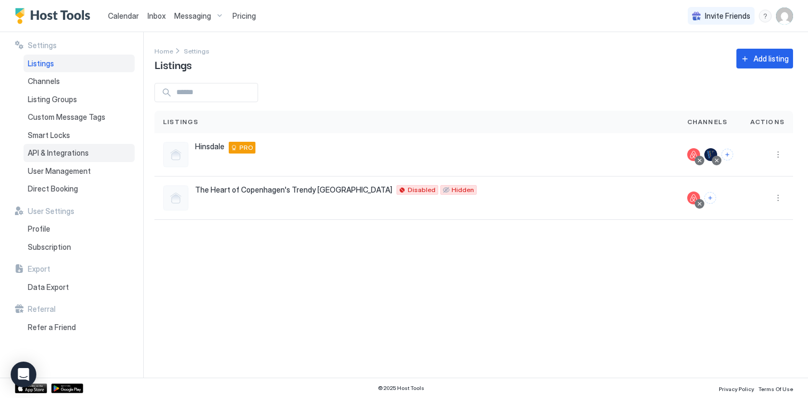
click at [68, 158] on div "API & Integrations" at bounding box center [79, 153] width 111 height 18
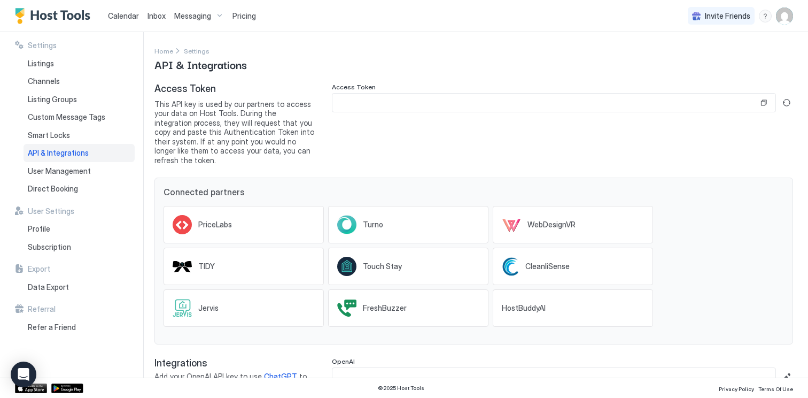
scroll to position [25, 0]
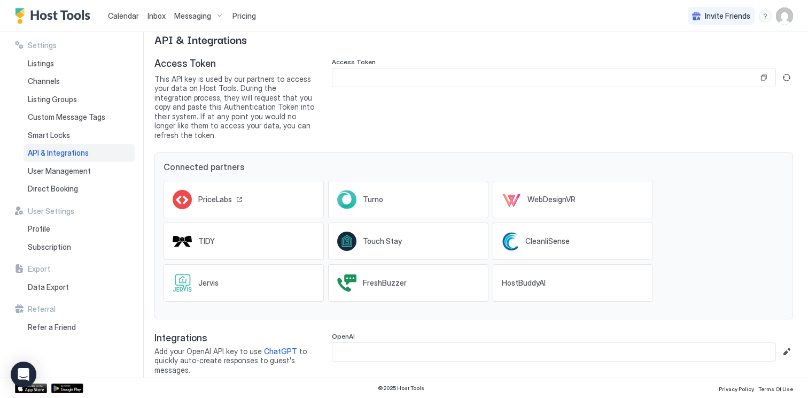
click at [238, 195] on div "PriceLabs" at bounding box center [220, 200] width 44 height 10
click at [180, 191] on icon at bounding box center [182, 199] width 19 height 19
